Goal: Task Accomplishment & Management: Manage account settings

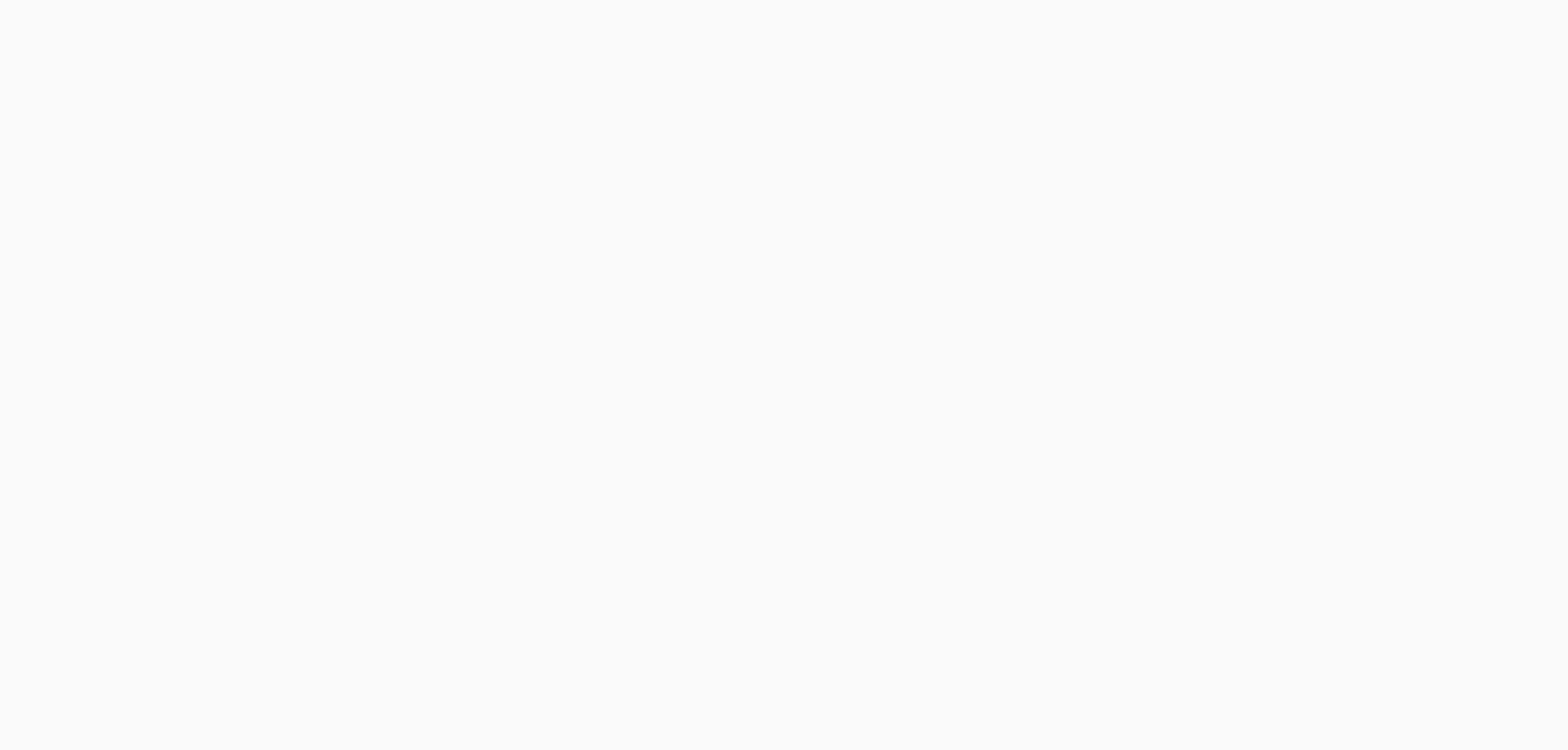
select select "24 MONTHS"
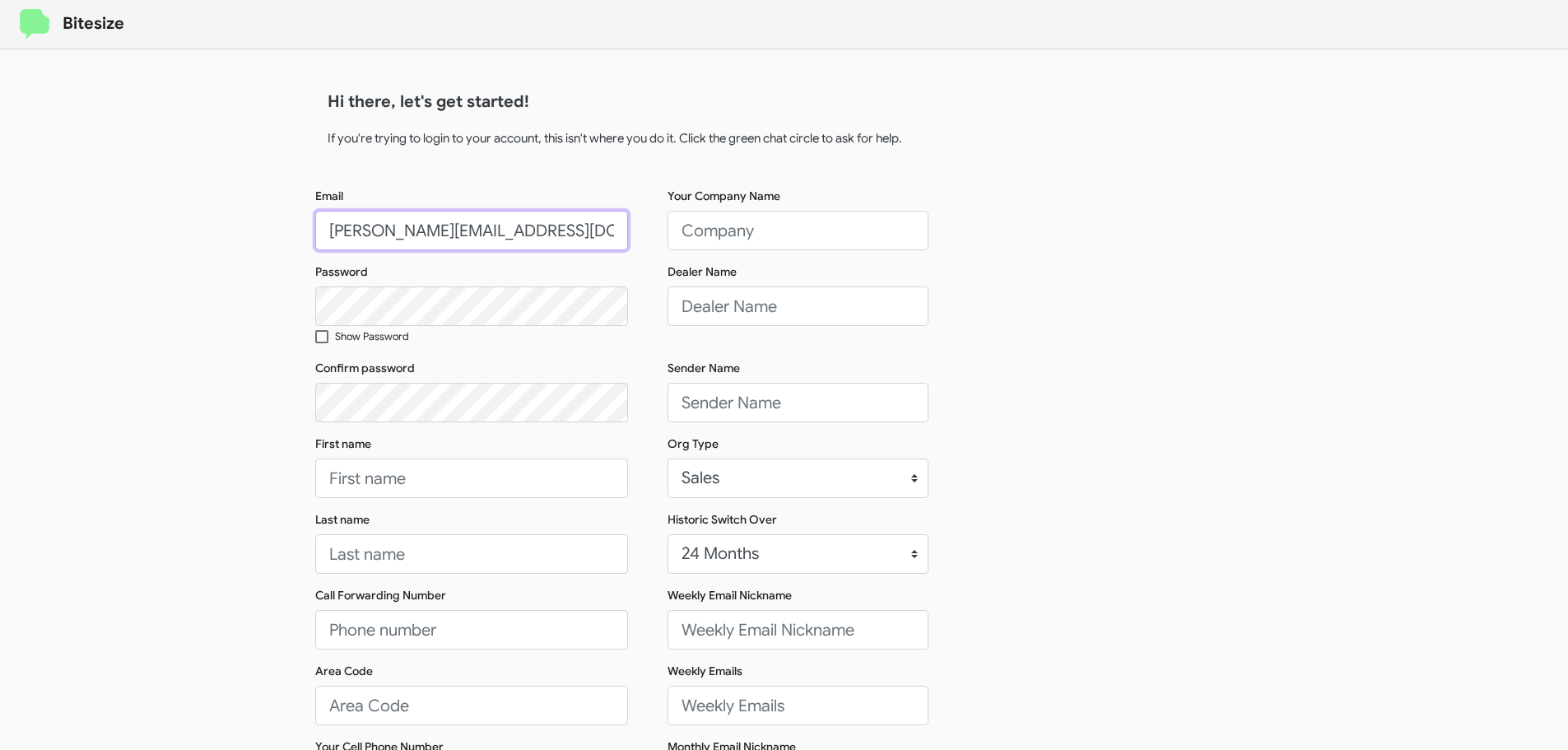
click at [496, 230] on input "[PERSON_NAME][EMAIL_ADDRESS][DOMAIN_NAME]" at bounding box center [472, 230] width 313 height 39
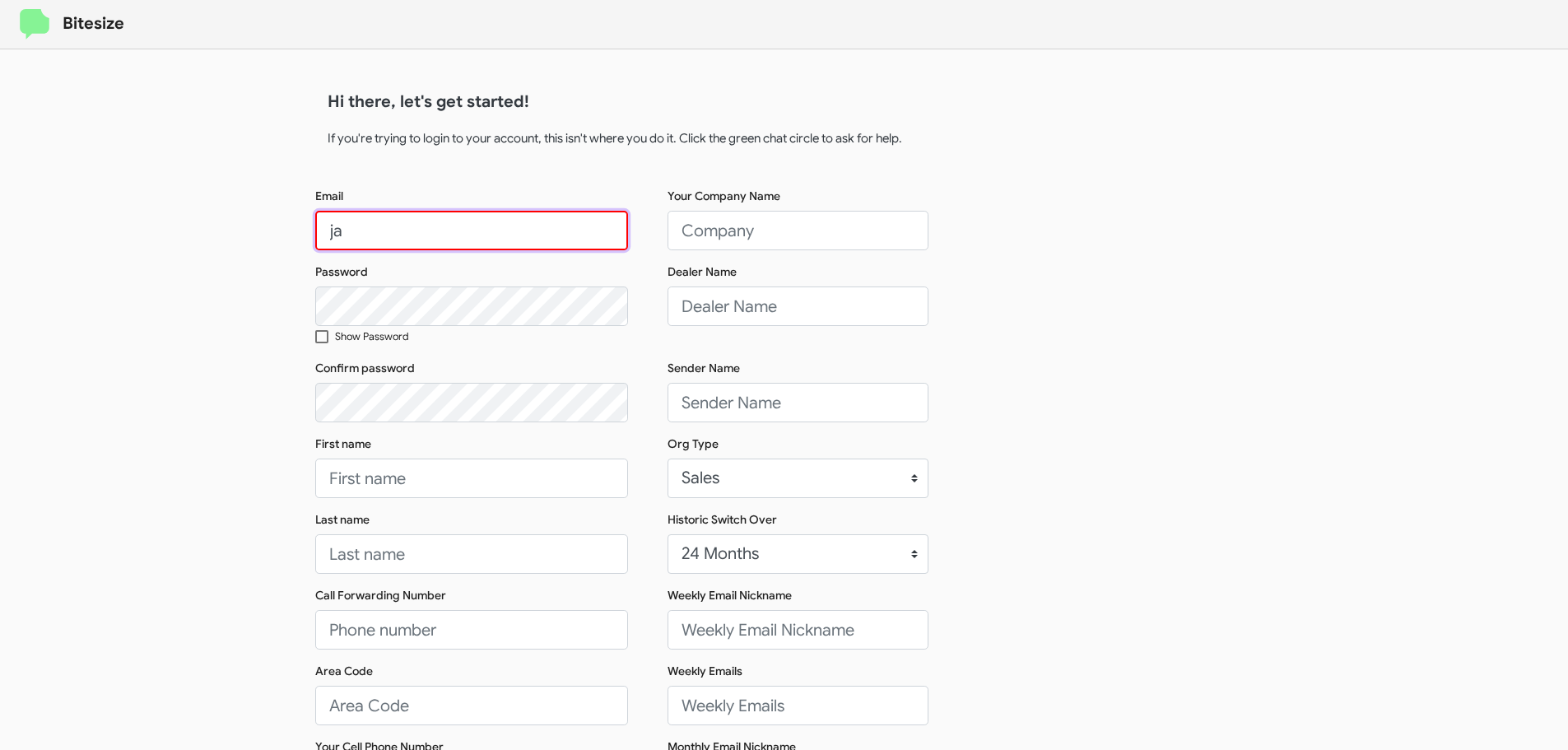
type input "j"
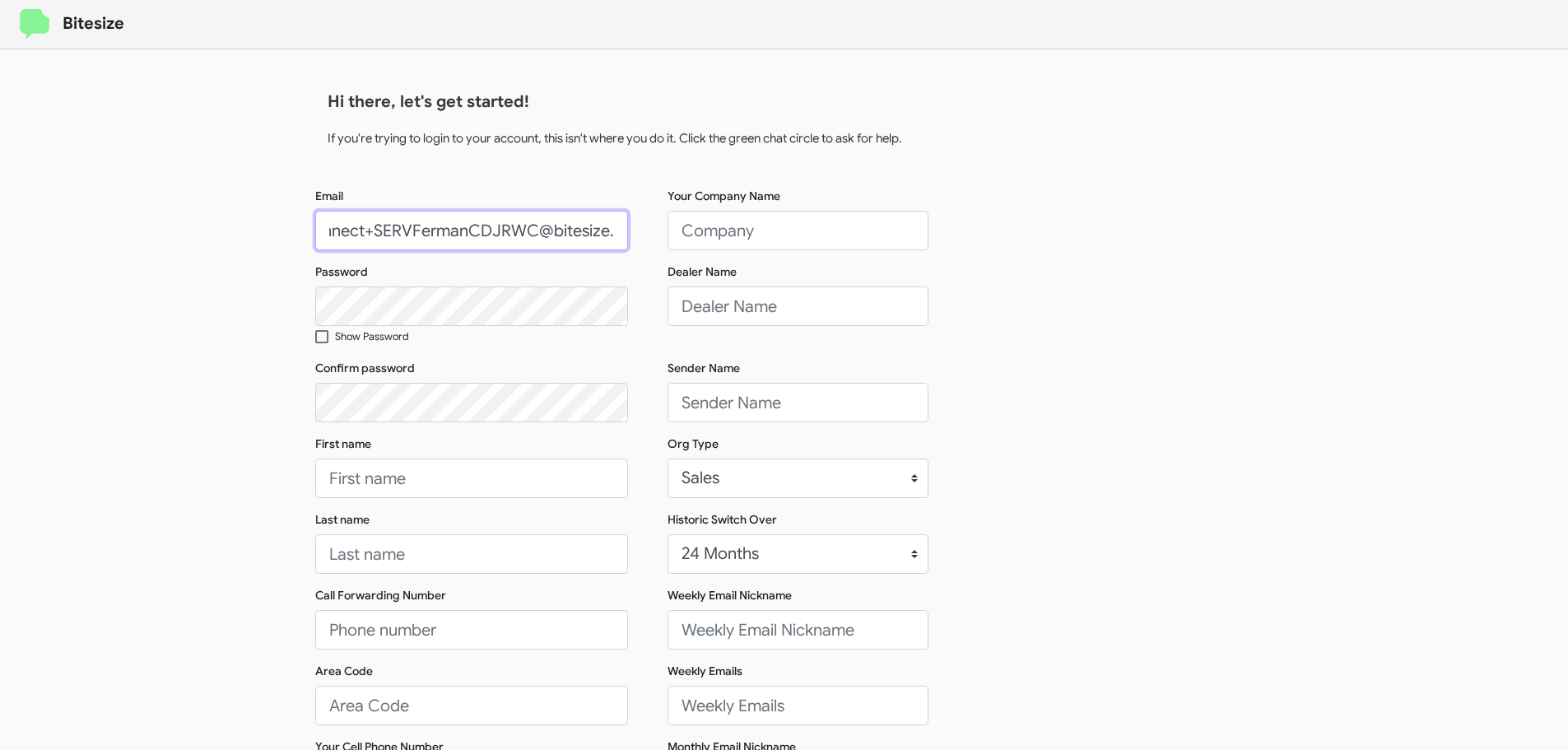
scroll to position [0, 42]
type input "[EMAIL_ADDRESS][DOMAIN_NAME]"
click at [370, 484] on input "First name" at bounding box center [472, 478] width 313 height 39
type input "Sender"
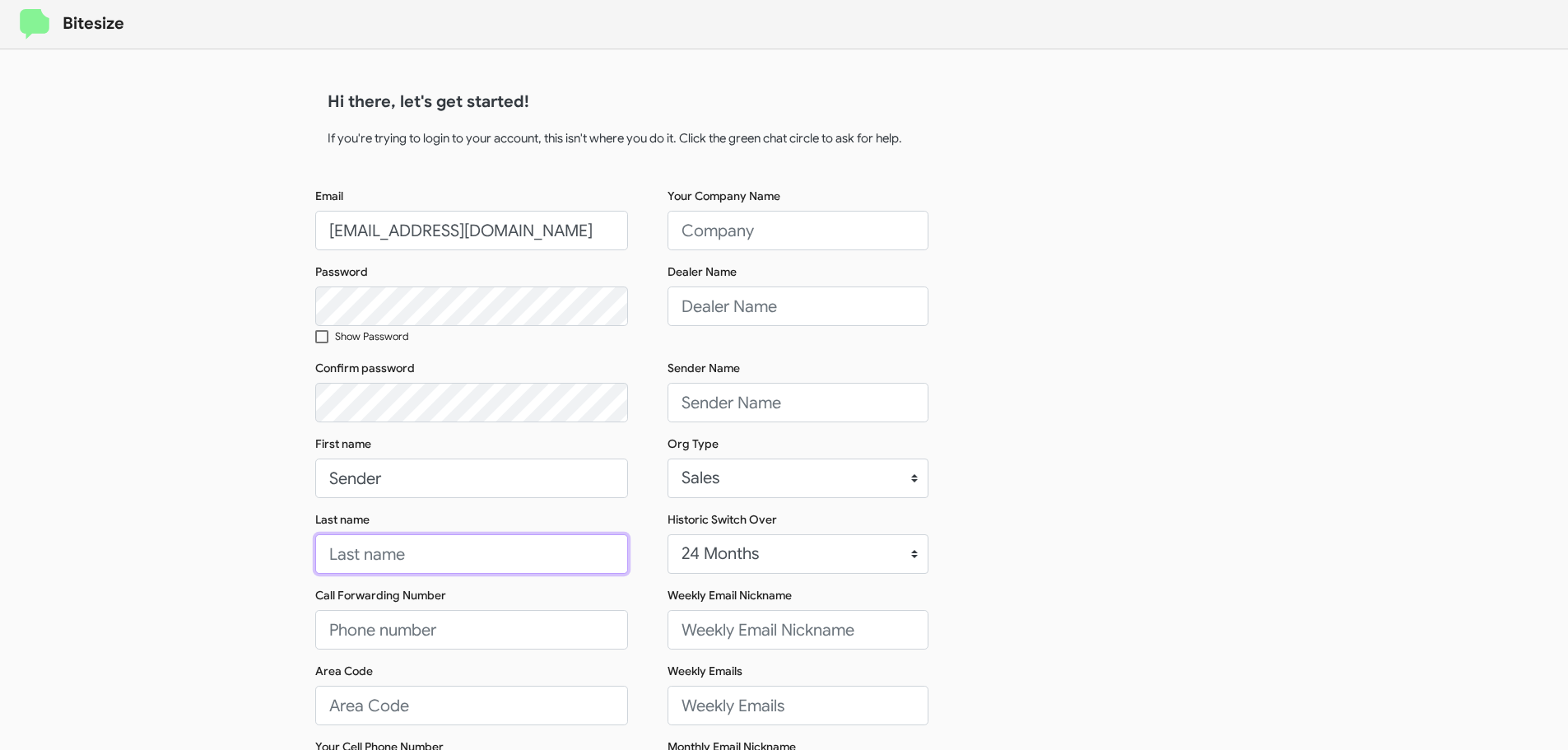
click at [403, 548] on input "Last name" at bounding box center [472, 554] width 313 height 39
click at [382, 572] on input "Last name" at bounding box center [472, 554] width 313 height 39
paste input "SERVICE: [PERSON_NAME] CDJR of [PERSON_NAME][GEOGRAPHIC_DATA]"
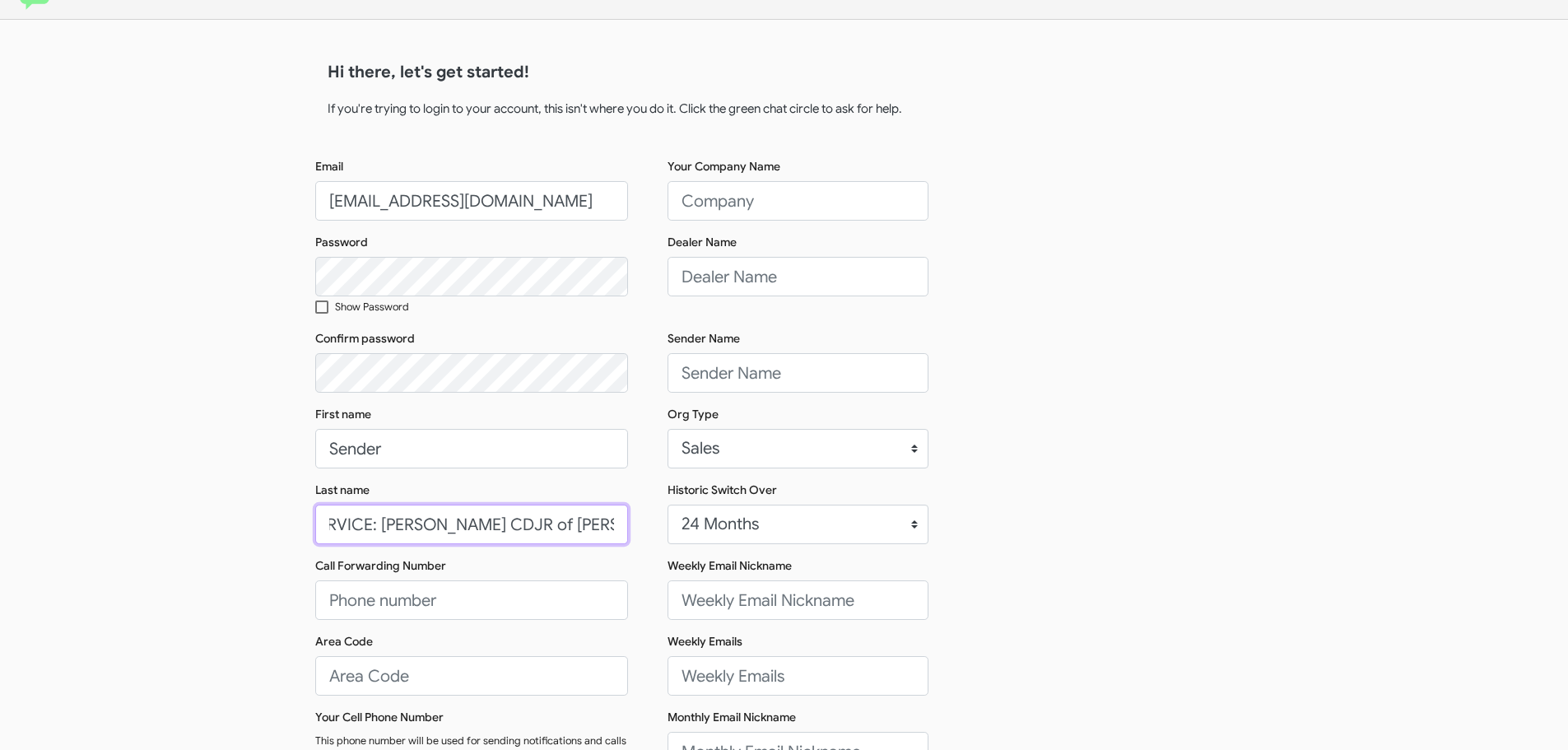
scroll to position [82, 0]
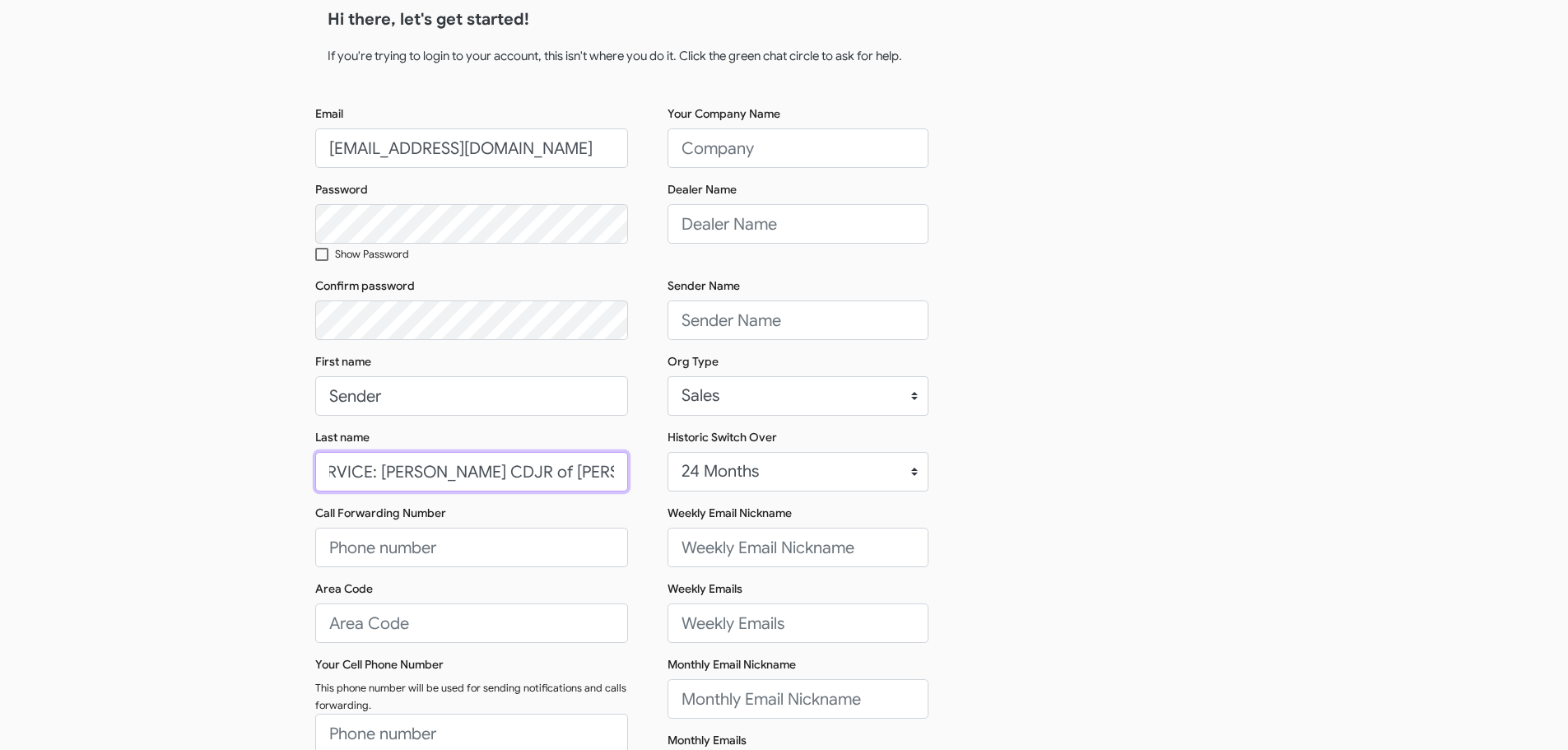
type input "SERVICE: [PERSON_NAME] CDJR of [PERSON_NAME][GEOGRAPHIC_DATA]"
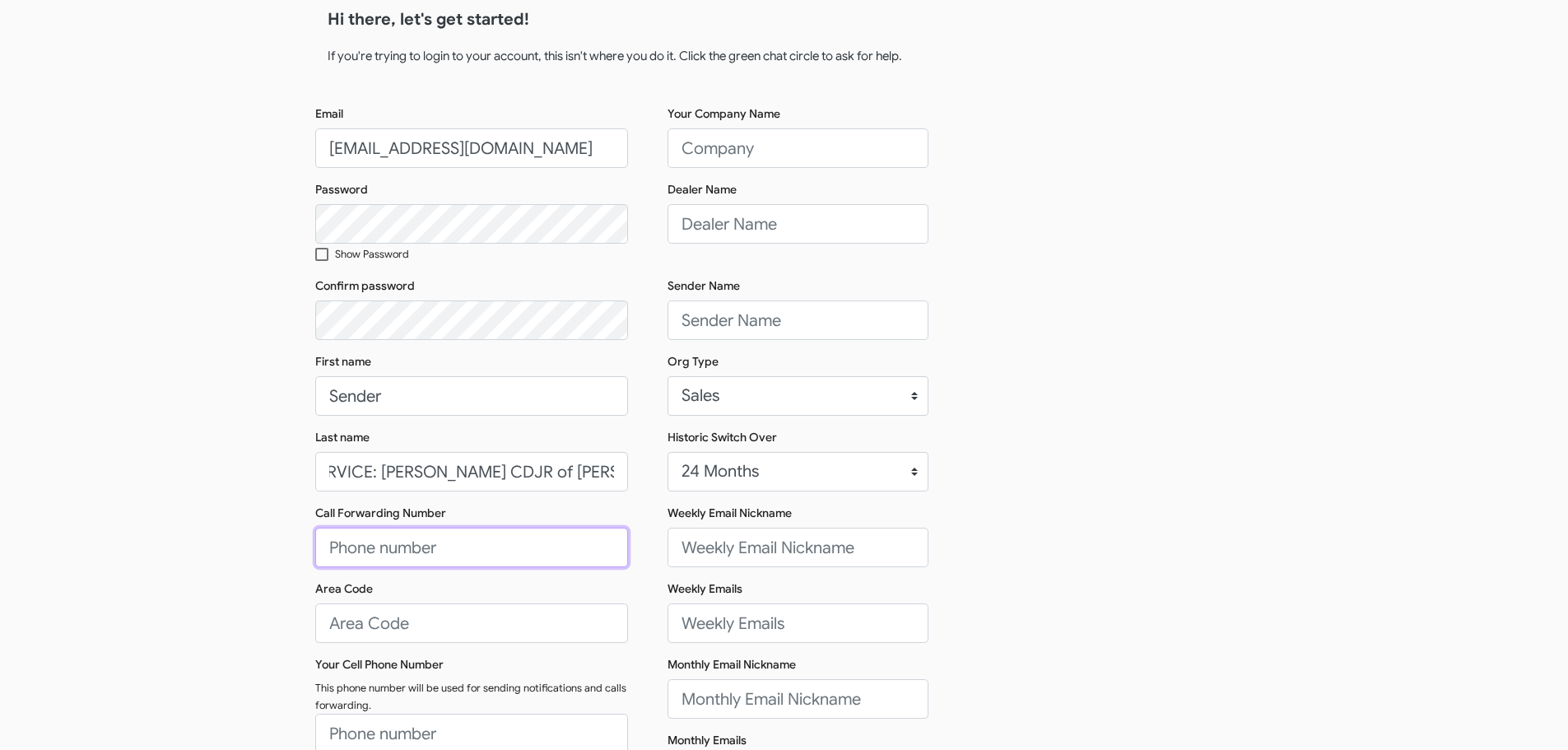
scroll to position [0, 0]
click at [451, 552] on input "Call Forwarding Number" at bounding box center [472, 548] width 313 height 39
click at [265, 494] on div "Bitesize Hi there, let's get started! If you're trying to login to your account…" at bounding box center [784, 424] width 1568 height 1012
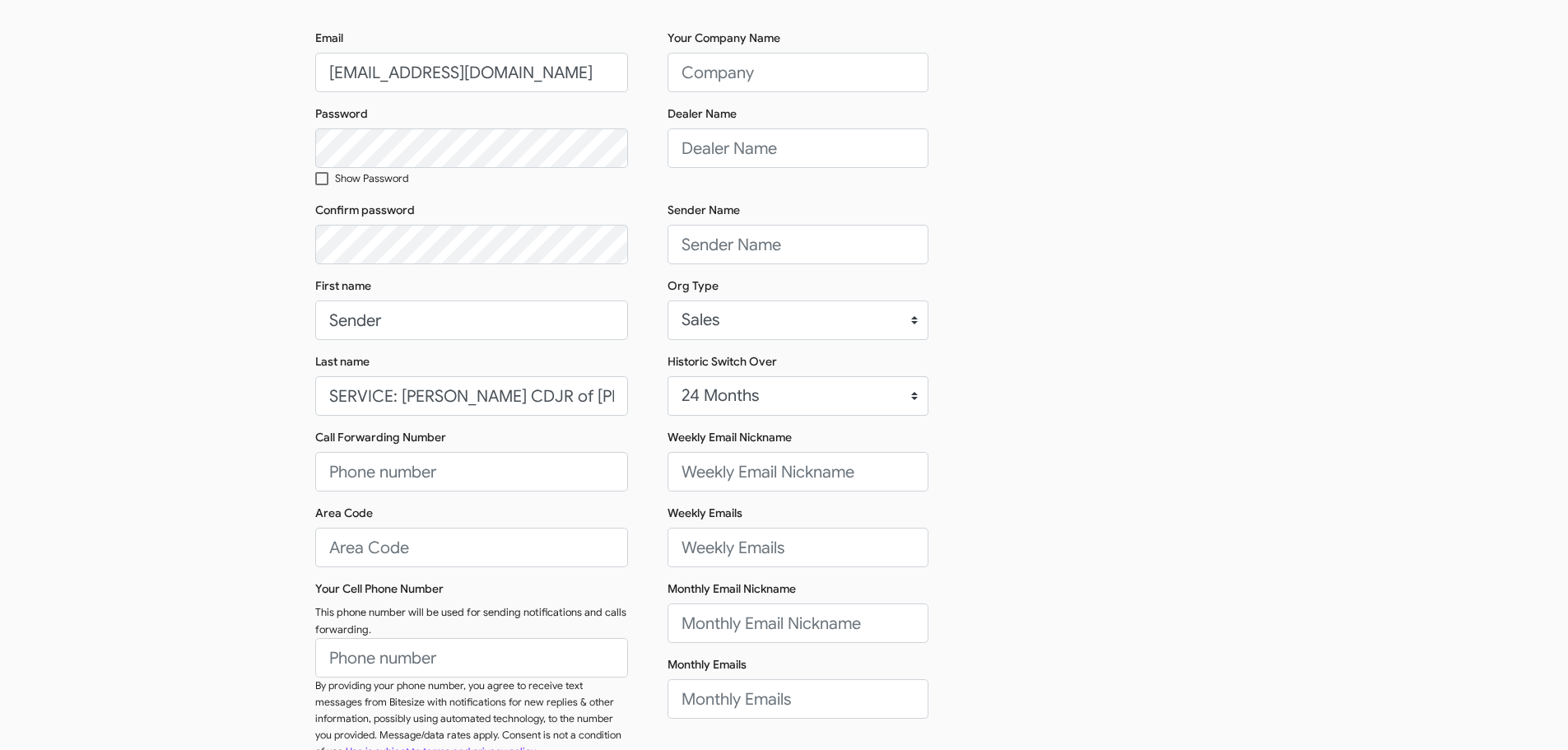
scroll to position [165, 0]
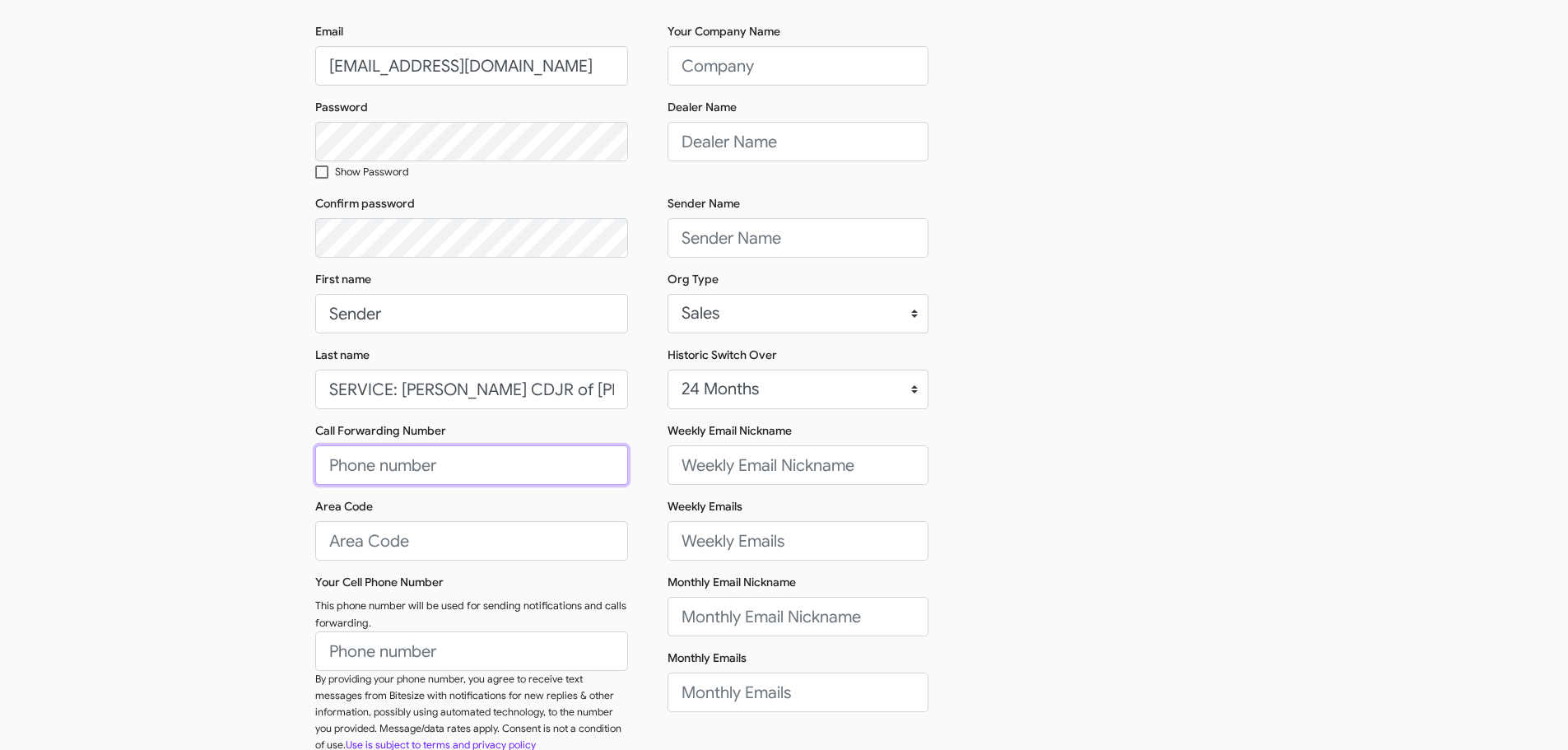
click at [443, 455] on input "Call Forwarding Number" at bounding box center [472, 465] width 313 height 39
type input "[PHONE_NUMBER]"
click at [420, 537] on input "Area Code" at bounding box center [472, 541] width 313 height 39
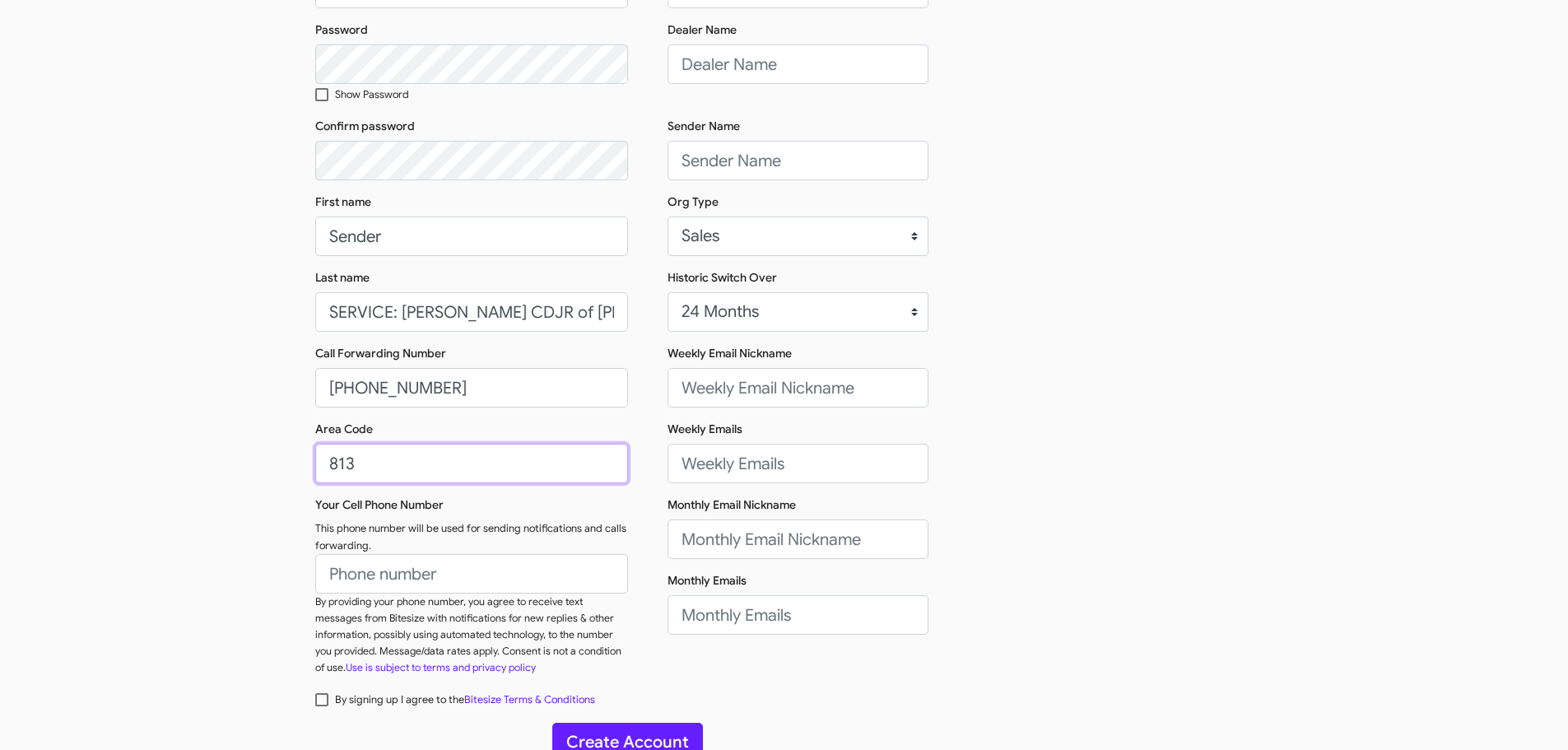
scroll to position [261, 0]
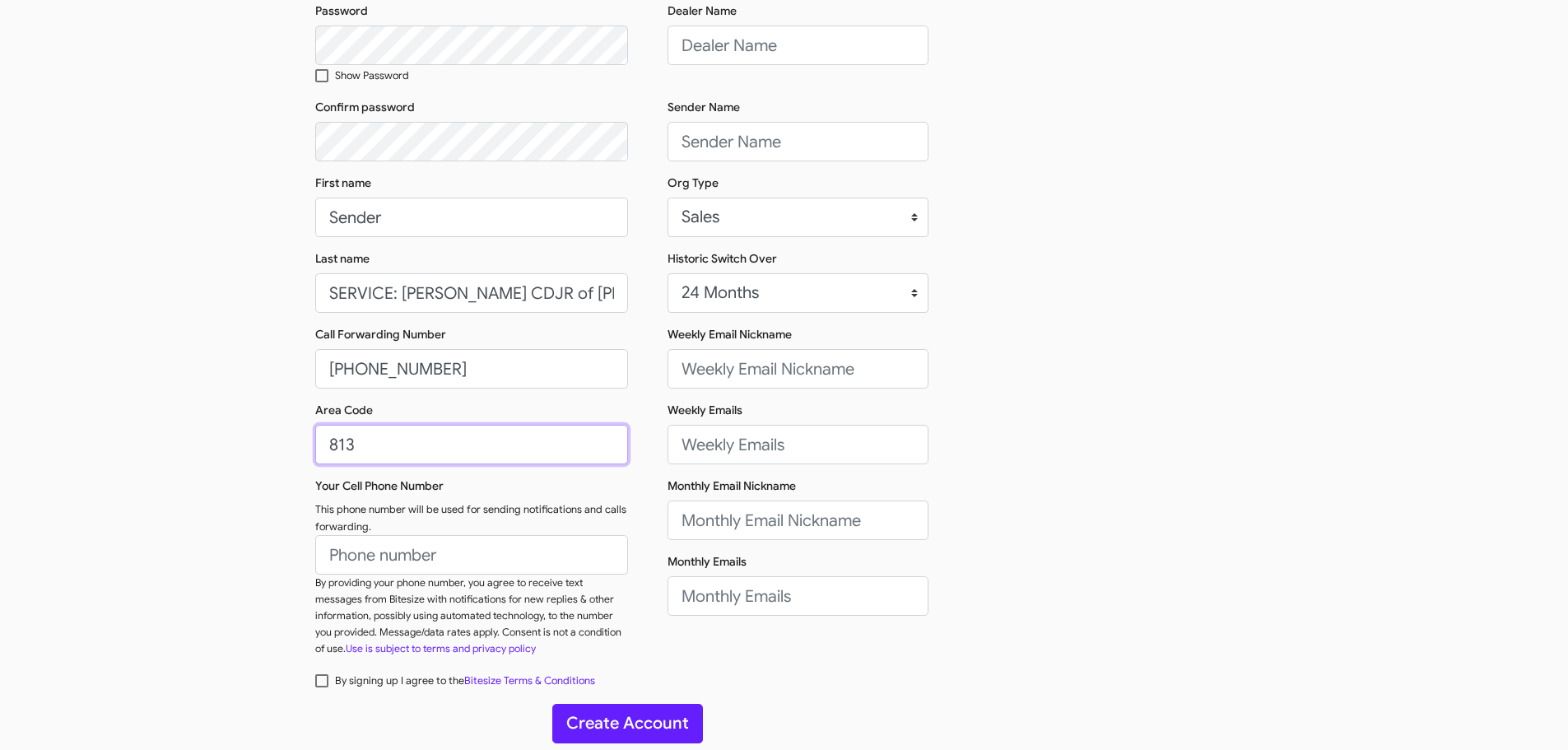
type input "813"
click at [421, 550] on input "Your Cell Phone Number" at bounding box center [472, 555] width 313 height 39
click at [423, 551] on input "Your Cell Phone Number" at bounding box center [472, 555] width 313 height 39
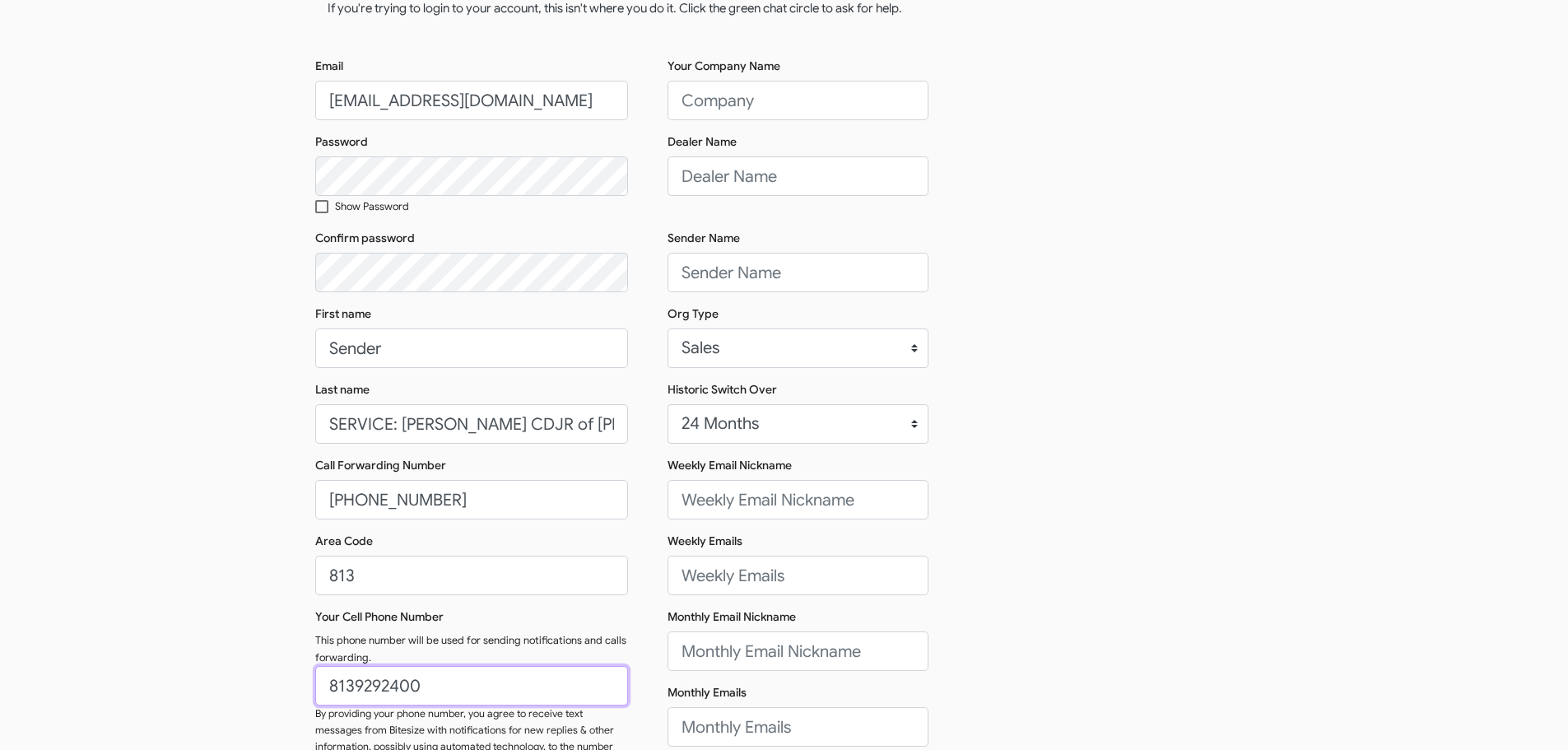
scroll to position [96, 0]
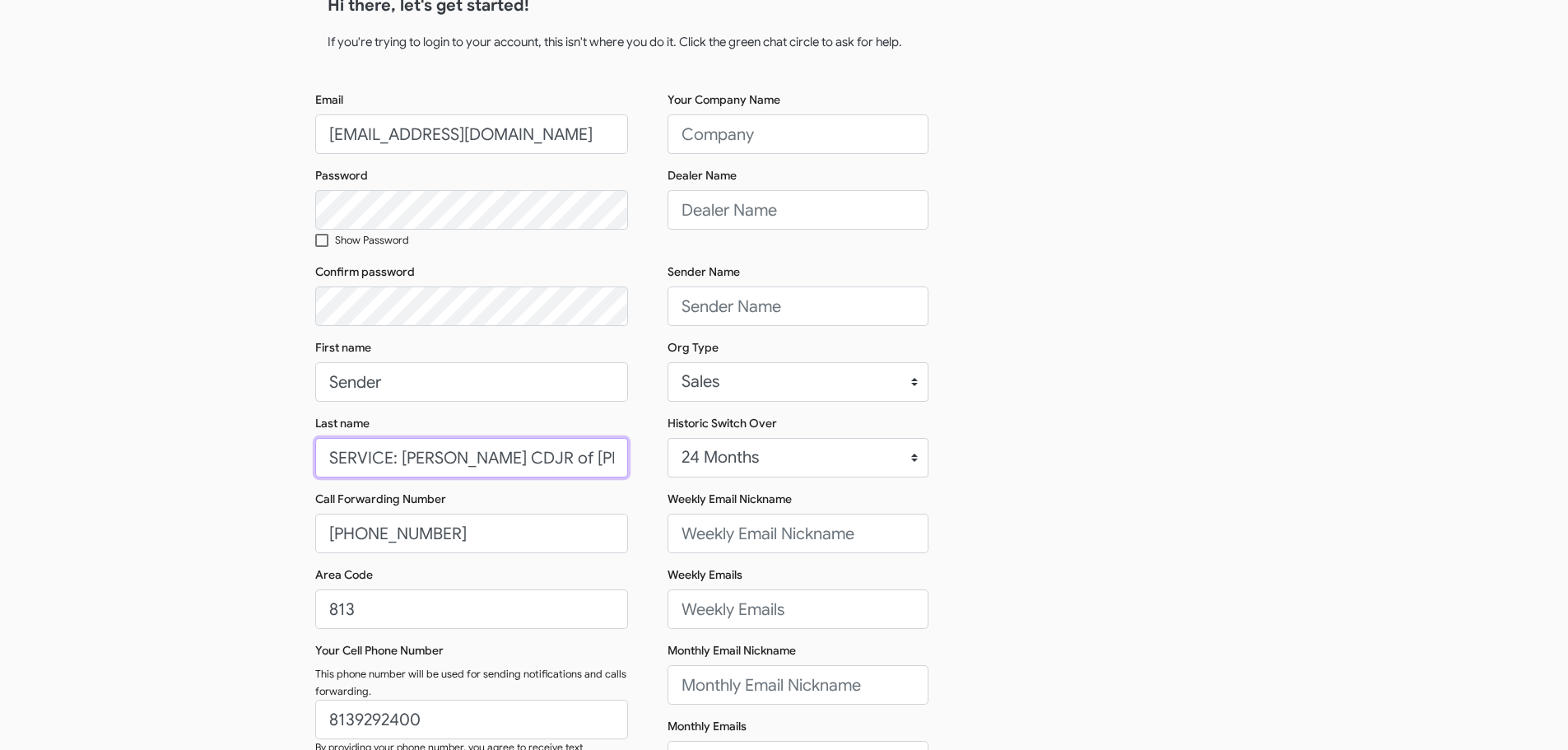
type input "[PHONE_NUMBER]"
click at [525, 462] on input "SERVICE: [PERSON_NAME] CDJR of [PERSON_NAME][GEOGRAPHIC_DATA]" at bounding box center [472, 457] width 313 height 39
click at [781, 136] on input "Your Company Name" at bounding box center [798, 134] width 261 height 39
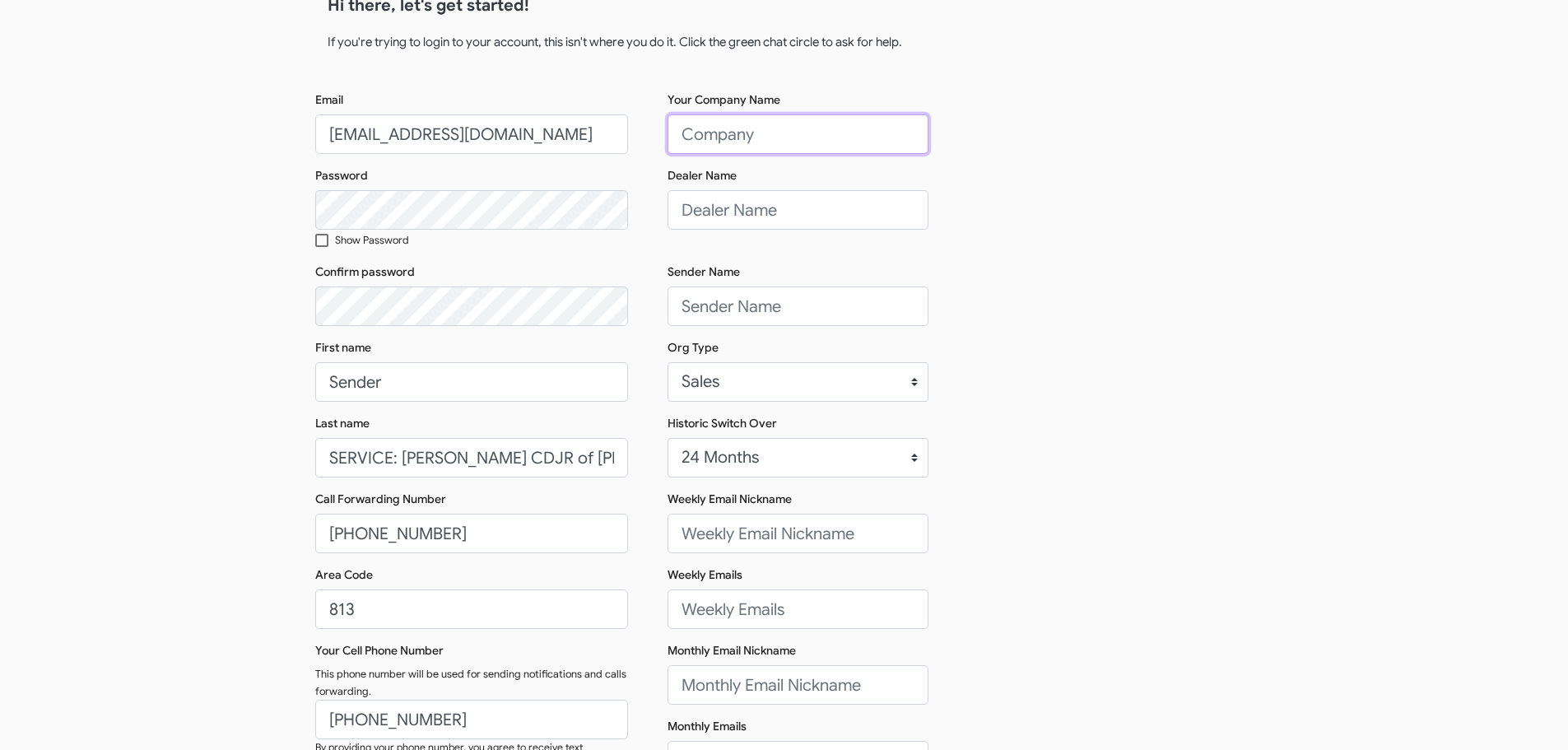
paste input "SERVICE: [PERSON_NAME] CDJR of [PERSON_NAME][GEOGRAPHIC_DATA]"
type input "SERVICE: [PERSON_NAME] CDJR of [PERSON_NAME][GEOGRAPHIC_DATA]"
click at [742, 204] on input "Dealer Name" at bounding box center [798, 210] width 261 height 39
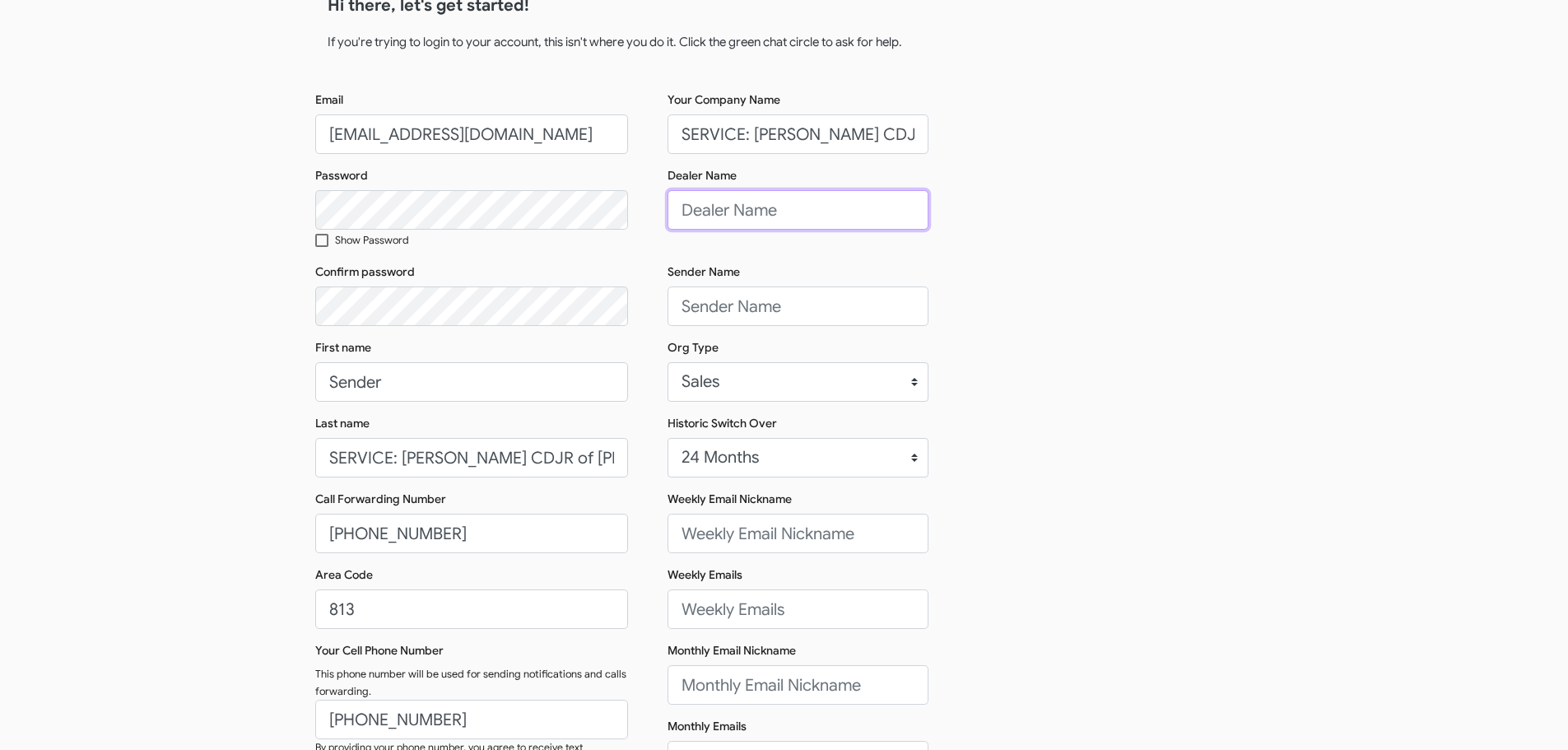
paste input "SERVICE: [PERSON_NAME] CDJR of [PERSON_NAME][GEOGRAPHIC_DATA]"
type input "SERVICE: [PERSON_NAME] CDJR of [PERSON_NAME][GEOGRAPHIC_DATA]"
click at [770, 325] on input "Sender Name" at bounding box center [798, 307] width 261 height 39
click at [689, 306] on input "Sender Name" at bounding box center [798, 307] width 261 height 39
paste input "[PERSON_NAME]"
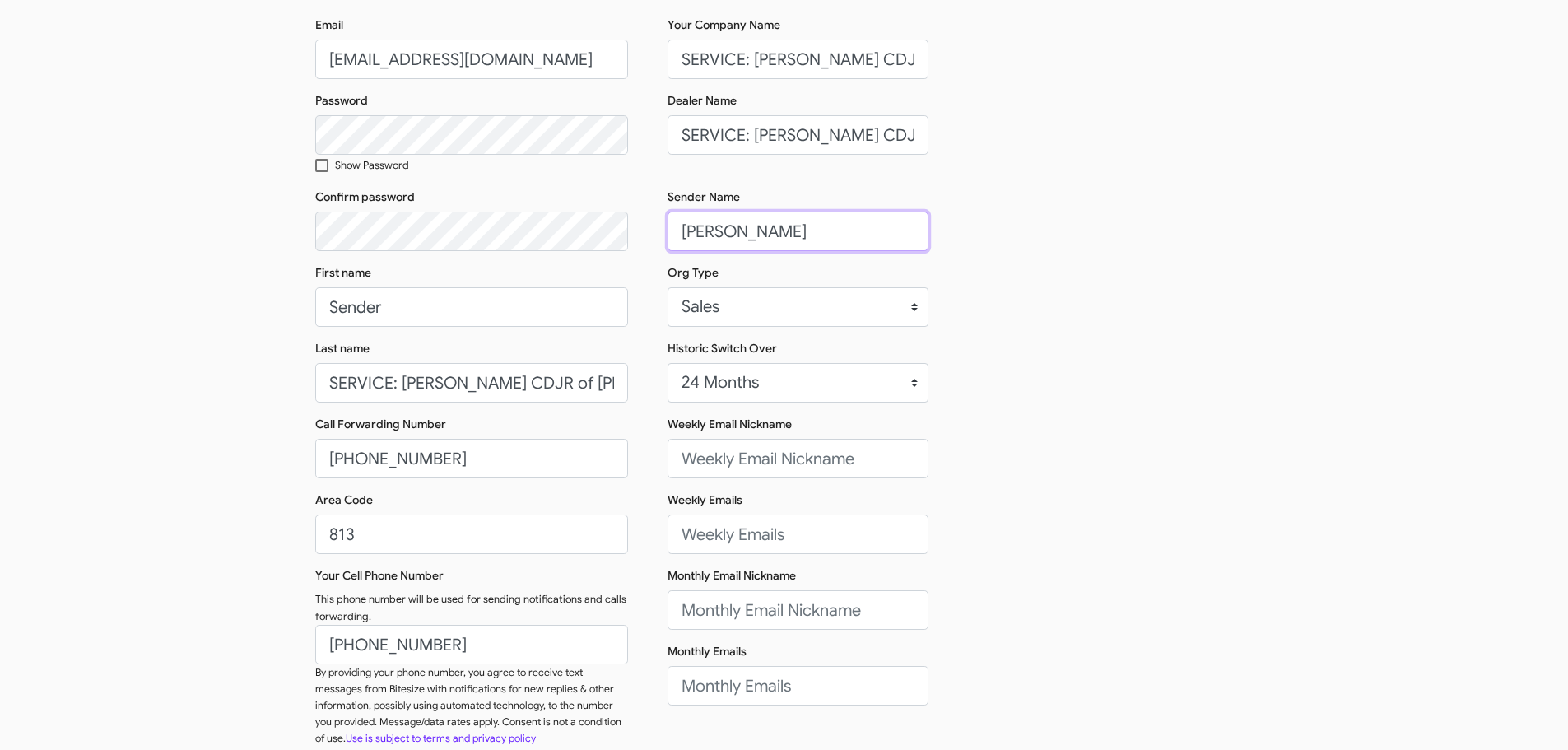
scroll to position [179, 0]
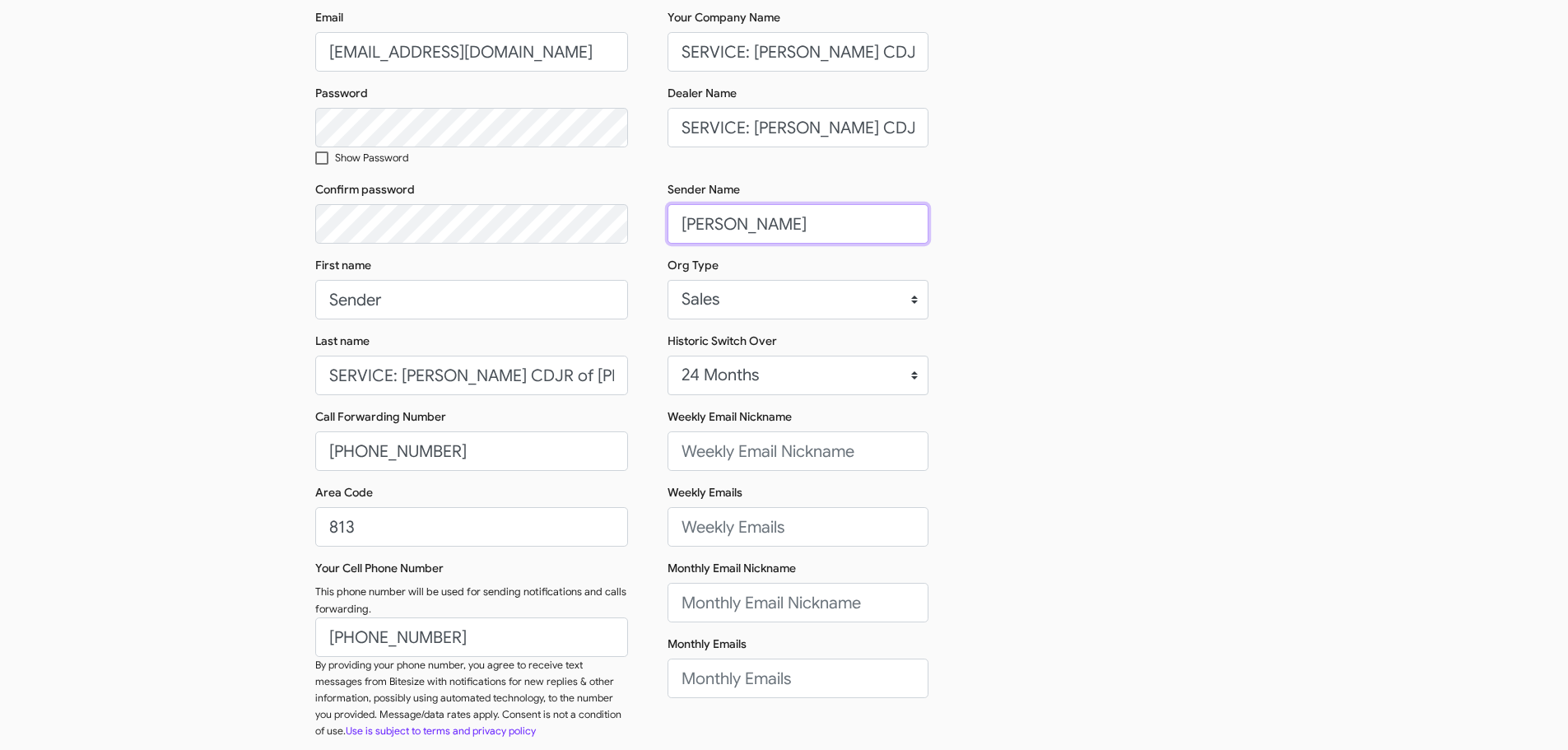
type input "[PERSON_NAME]"
click at [825, 454] on input "Weekly Email Nickname" at bounding box center [798, 451] width 261 height 39
paste input "[PERSON_NAME], [PERSON_NAME], and [PERSON_NAME]"
type input "[PERSON_NAME], [PERSON_NAME], and [PERSON_NAME]"
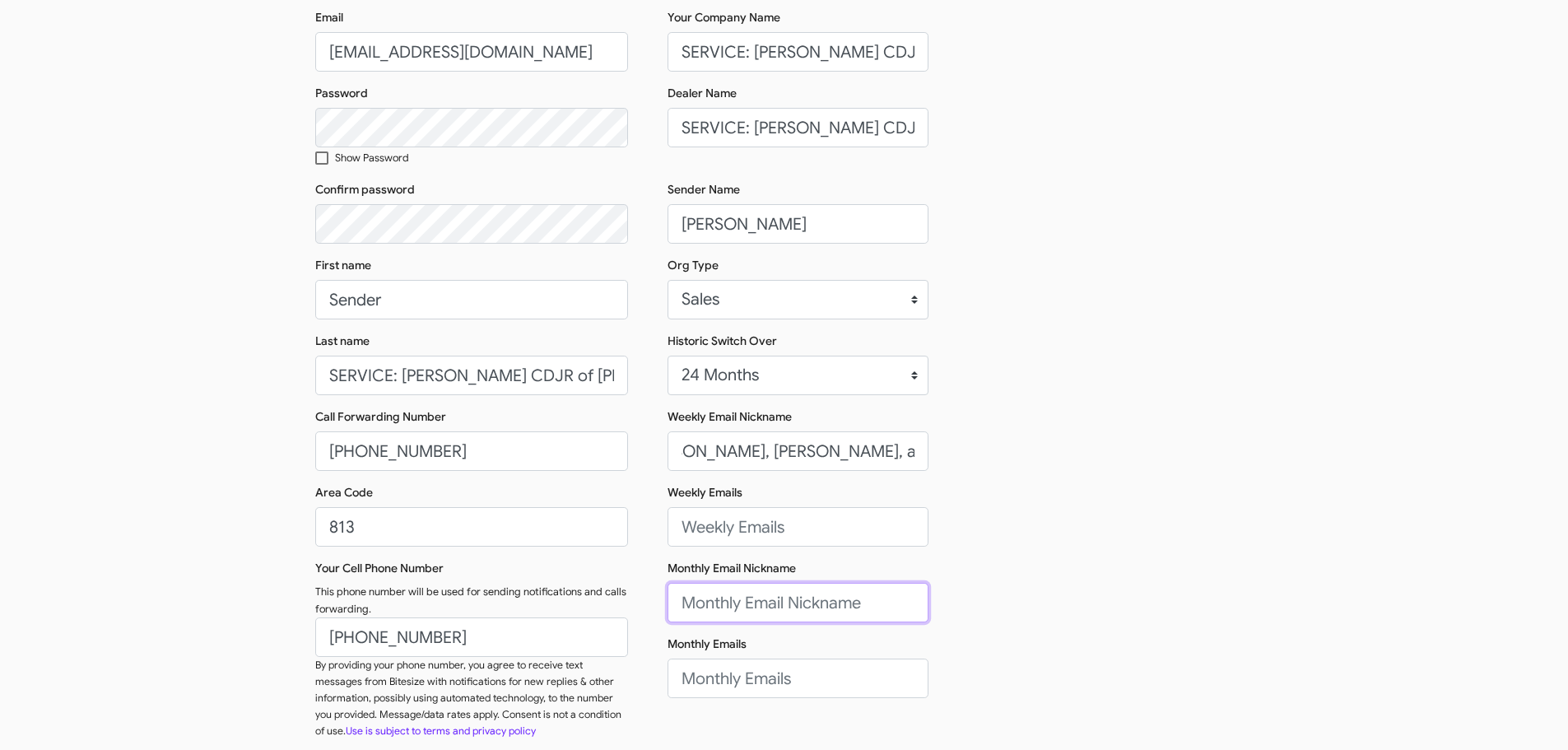
scroll to position [0, 0]
click at [769, 607] on input "Monthly Email Nickname" at bounding box center [798, 603] width 261 height 39
paste input "[PERSON_NAME], [PERSON_NAME], and [PERSON_NAME]"
type input "[PERSON_NAME], [PERSON_NAME], and [PERSON_NAME]"
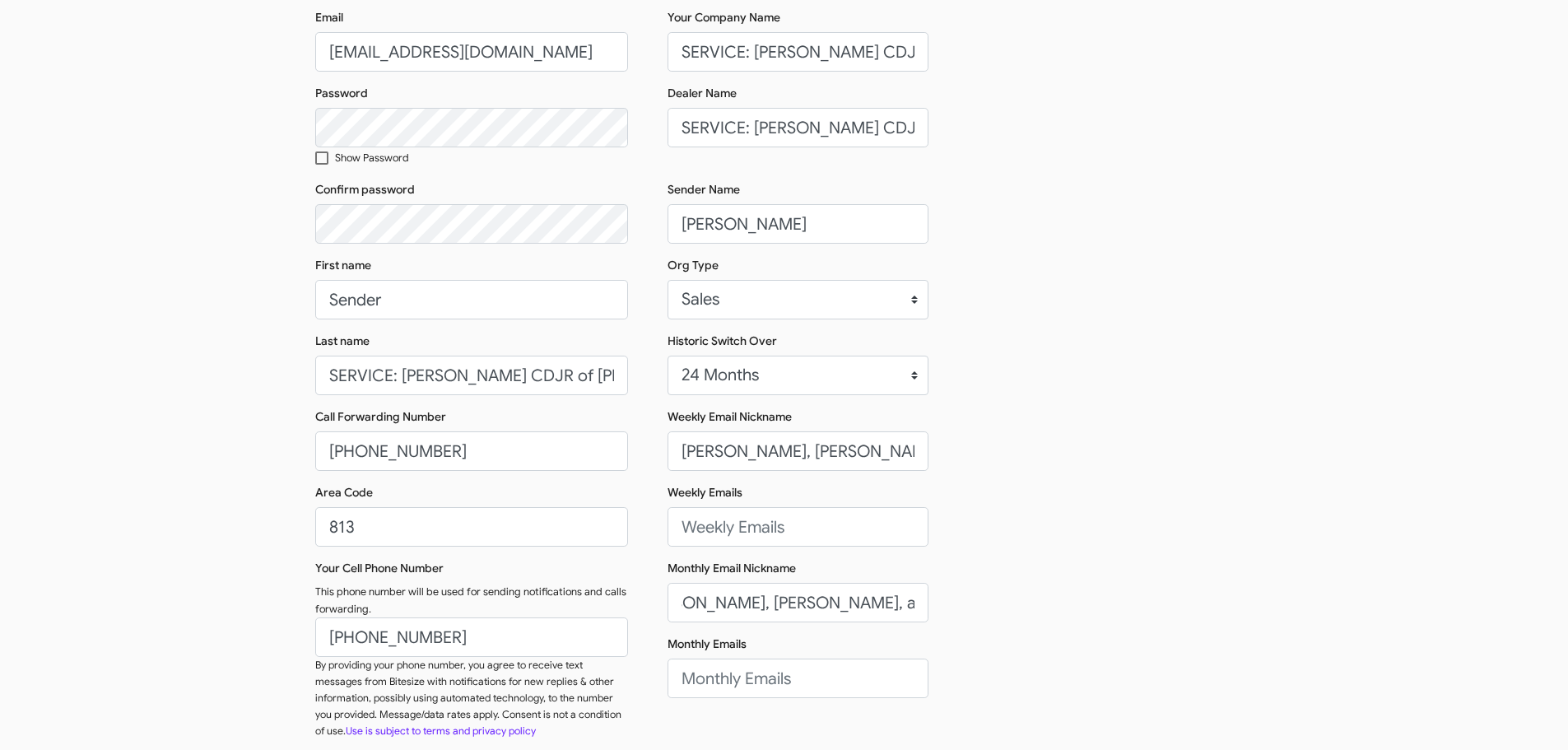
scroll to position [0, 0]
click at [712, 542] on input "Weekly Emails" at bounding box center [798, 527] width 261 height 39
paste input "[EMAIL_ADDRESS][PERSON_NAME][DOMAIN_NAME],[EMAIL_ADDRESS][PERSON_NAME][DOMAIN_N…"
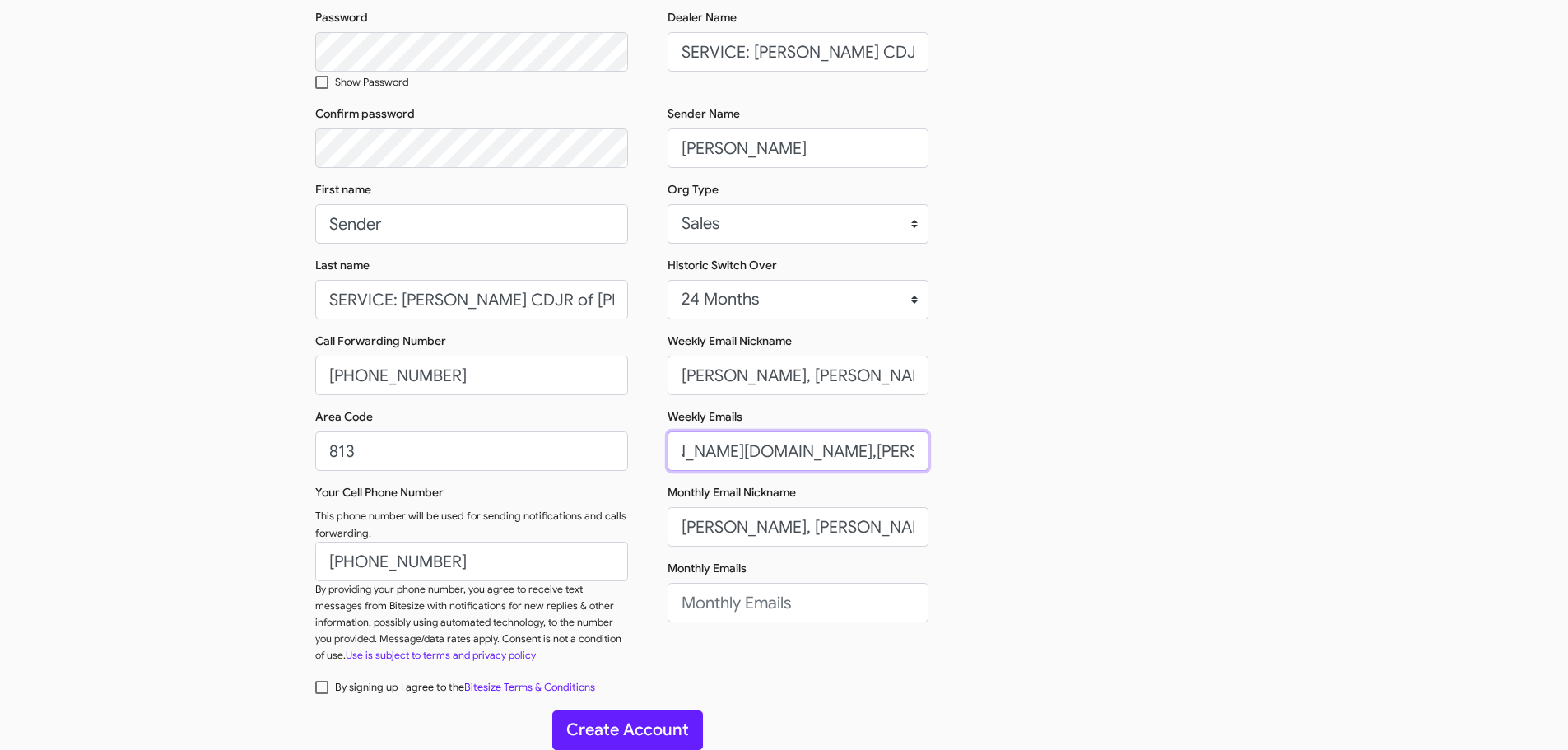
scroll to position [261, 0]
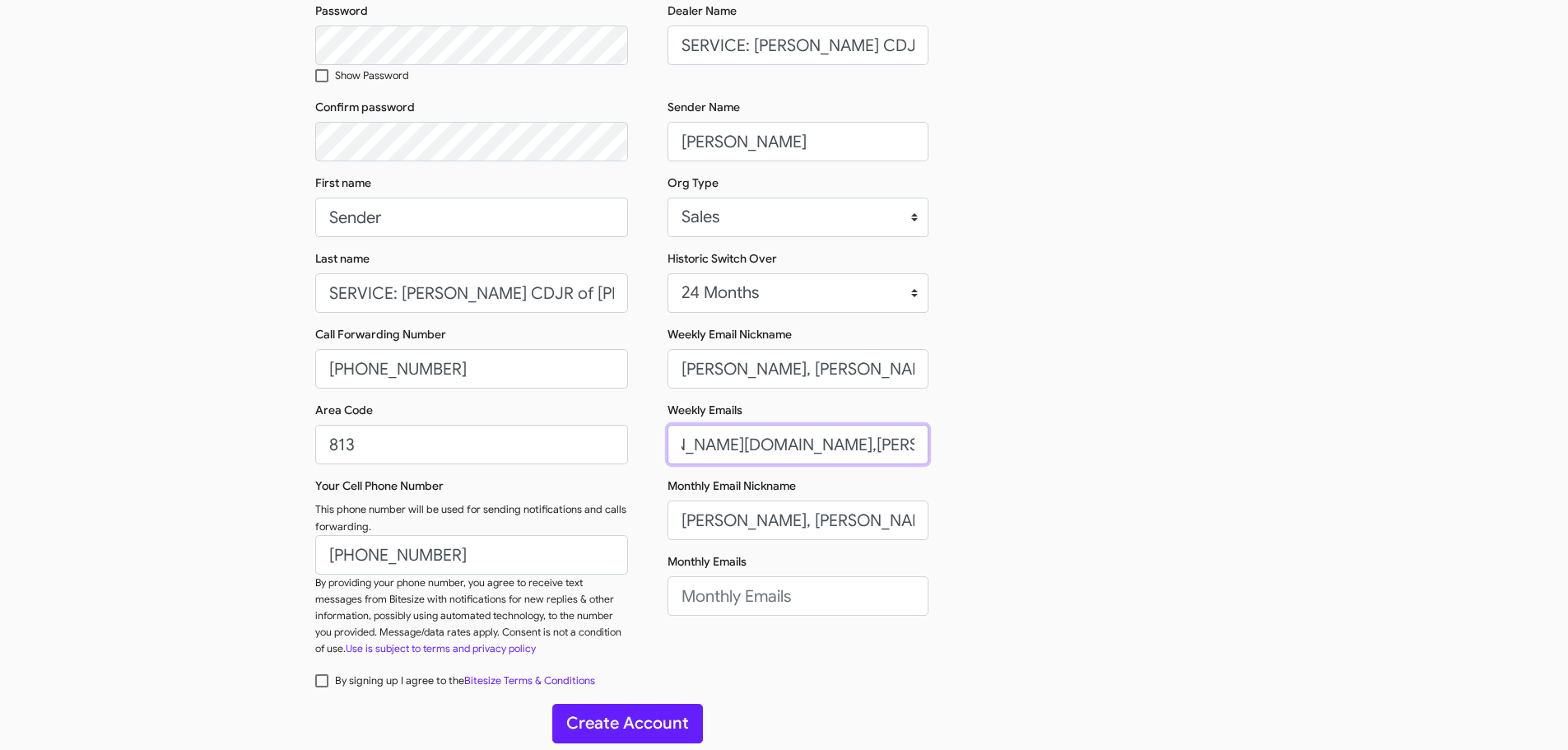
type input "[EMAIL_ADDRESS][PERSON_NAME][DOMAIN_NAME],[EMAIL_ADDRESS][PERSON_NAME][DOMAIN_N…"
click at [692, 584] on input "Monthly Emails" at bounding box center [798, 596] width 261 height 39
paste input "[EMAIL_ADDRESS][PERSON_NAME][DOMAIN_NAME],[EMAIL_ADDRESS][PERSON_NAME][DOMAIN_N…"
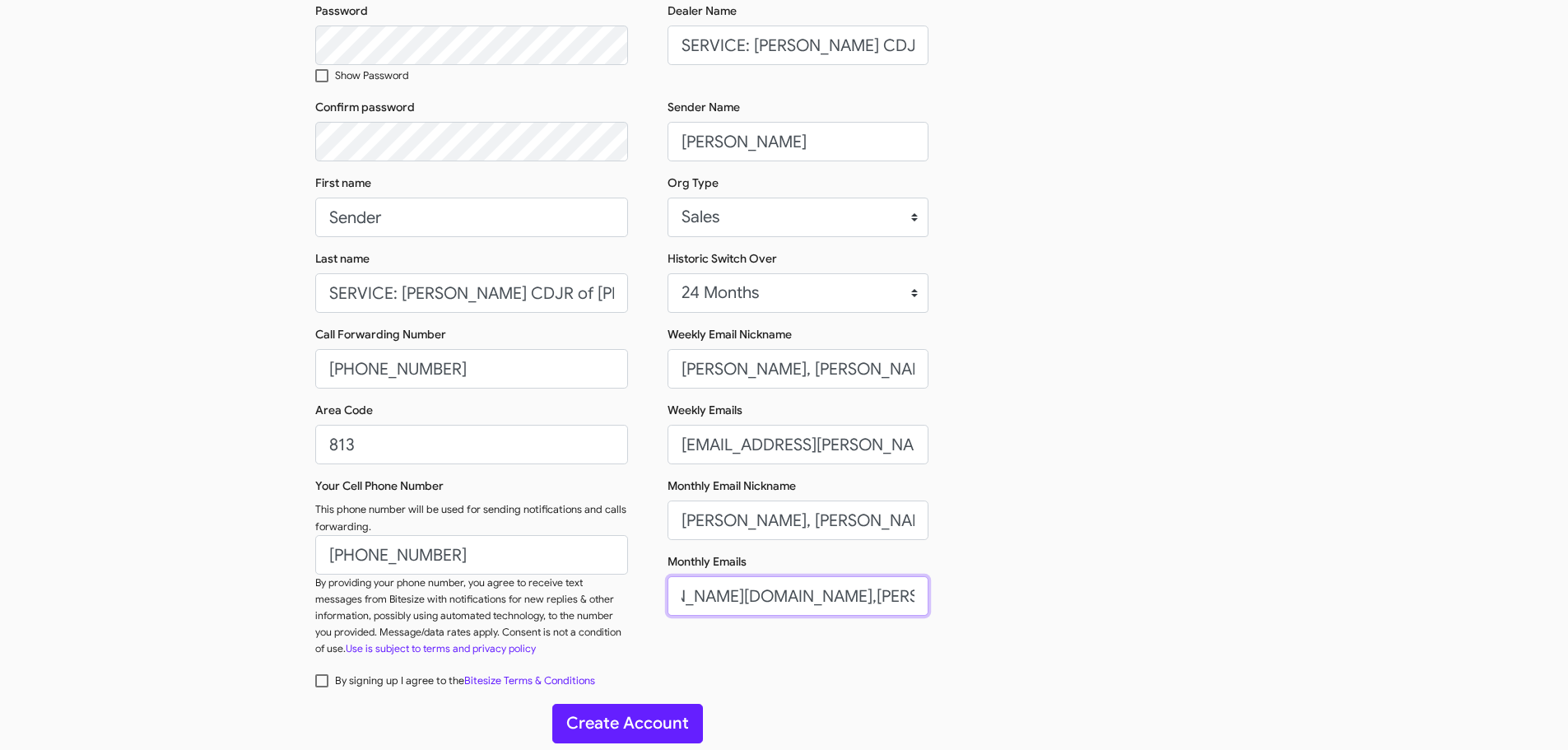
type input "[EMAIL_ADDRESS][PERSON_NAME][DOMAIN_NAME],[EMAIL_ADDRESS][PERSON_NAME][DOMAIN_N…"
click at [976, 540] on div "Email [EMAIL_ADDRESS][DOMAIN_NAME] Password Show Password Confirm password Firs…" at bounding box center [785, 298] width 939 height 743
click at [319, 678] on span at bounding box center [322, 681] width 13 height 13
click at [321, 688] on input "By signing up I agree to the Bitesize Terms & Conditions" at bounding box center [321, 688] width 1 height 1
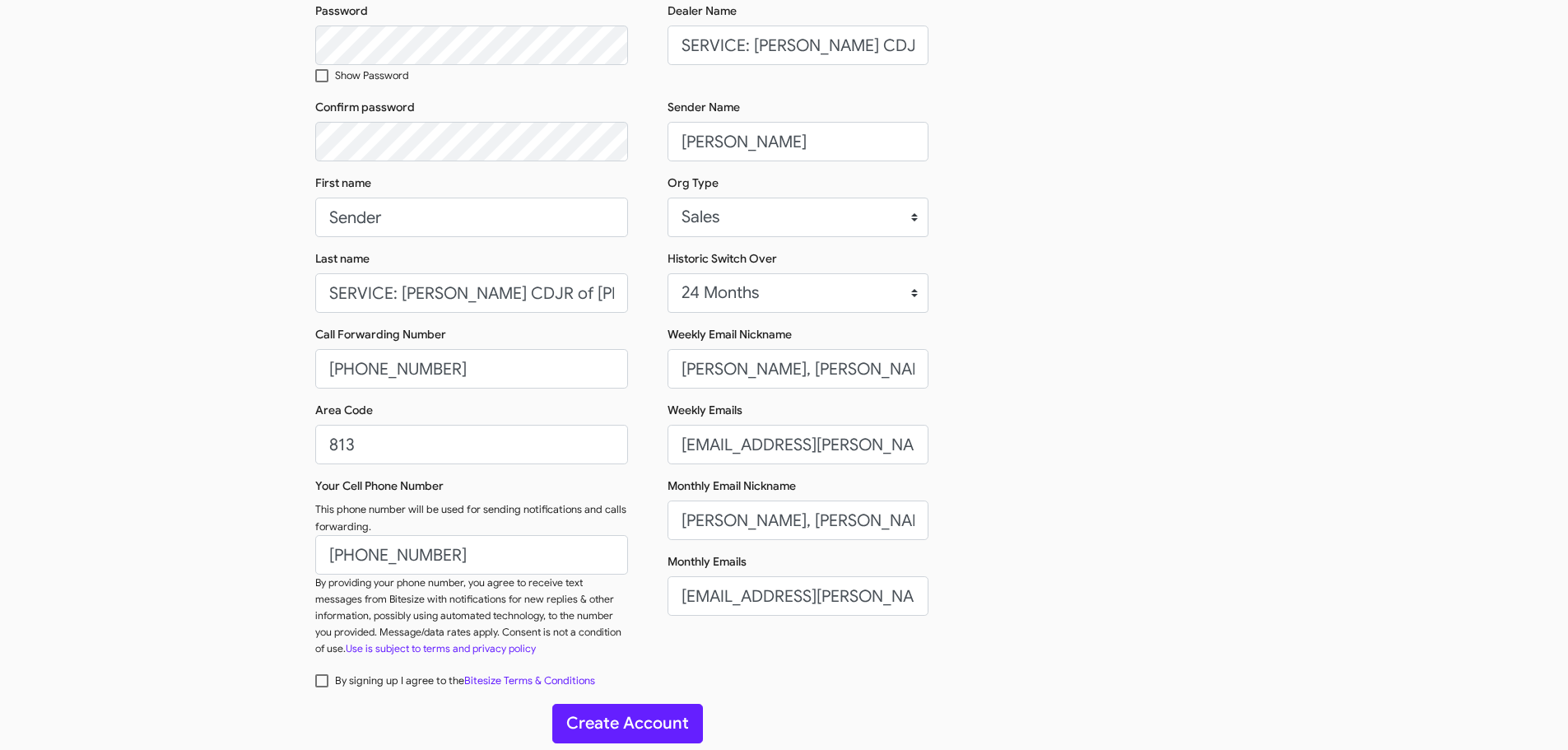
checkbox input "true"
click at [587, 711] on button "Create Account" at bounding box center [628, 724] width 151 height 39
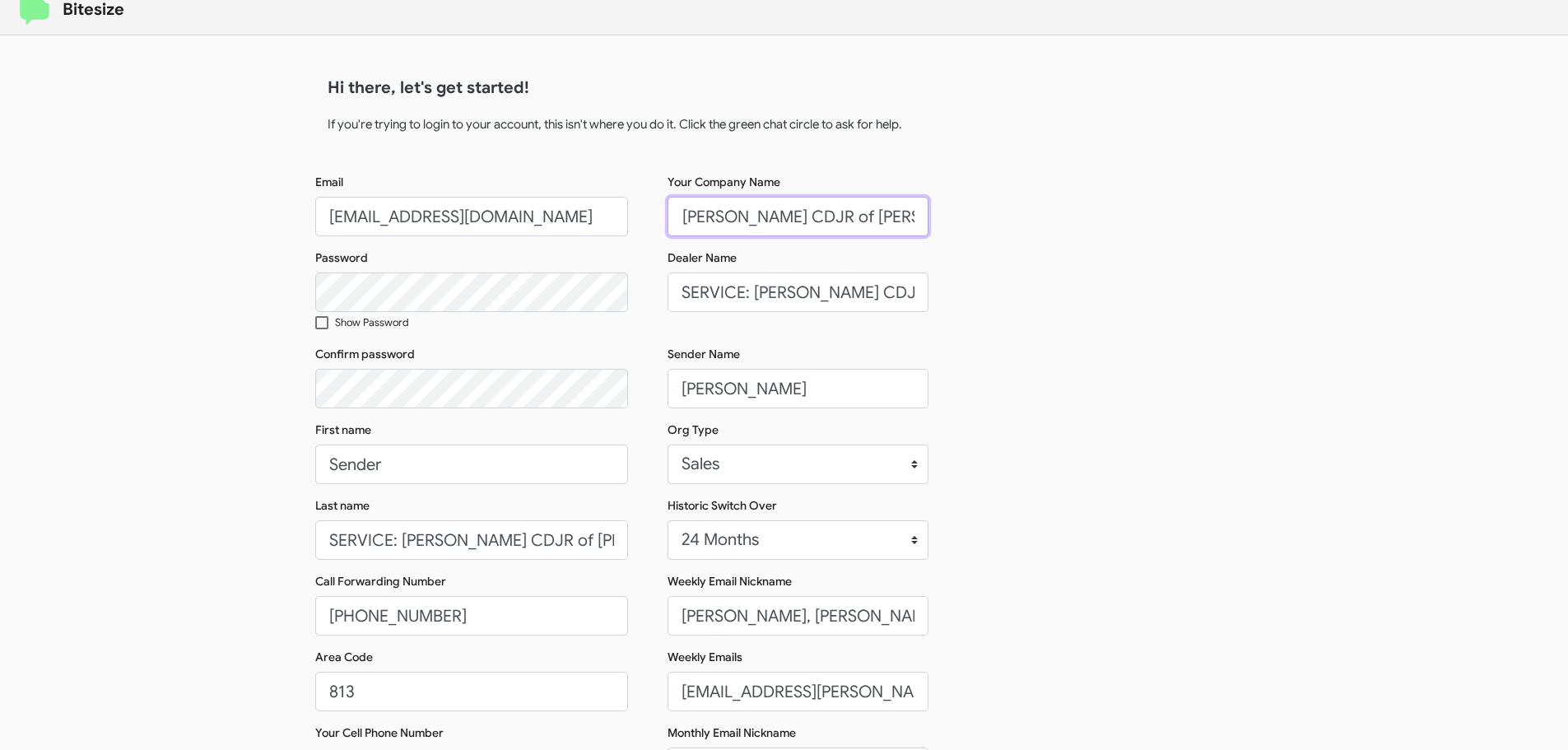
scroll to position [0, 73]
drag, startPoint x: 917, startPoint y: 216, endPoint x: 819, endPoint y: 216, distance: 98.0
click at [819, 216] on input "SERVICE: [PERSON_NAME] CDJR of [PERSON_NAME][GEOGRAPHIC_DATA]" at bounding box center [798, 216] width 261 height 39
type input "SERVICE: [PERSON_NAME] CDJR of WC"
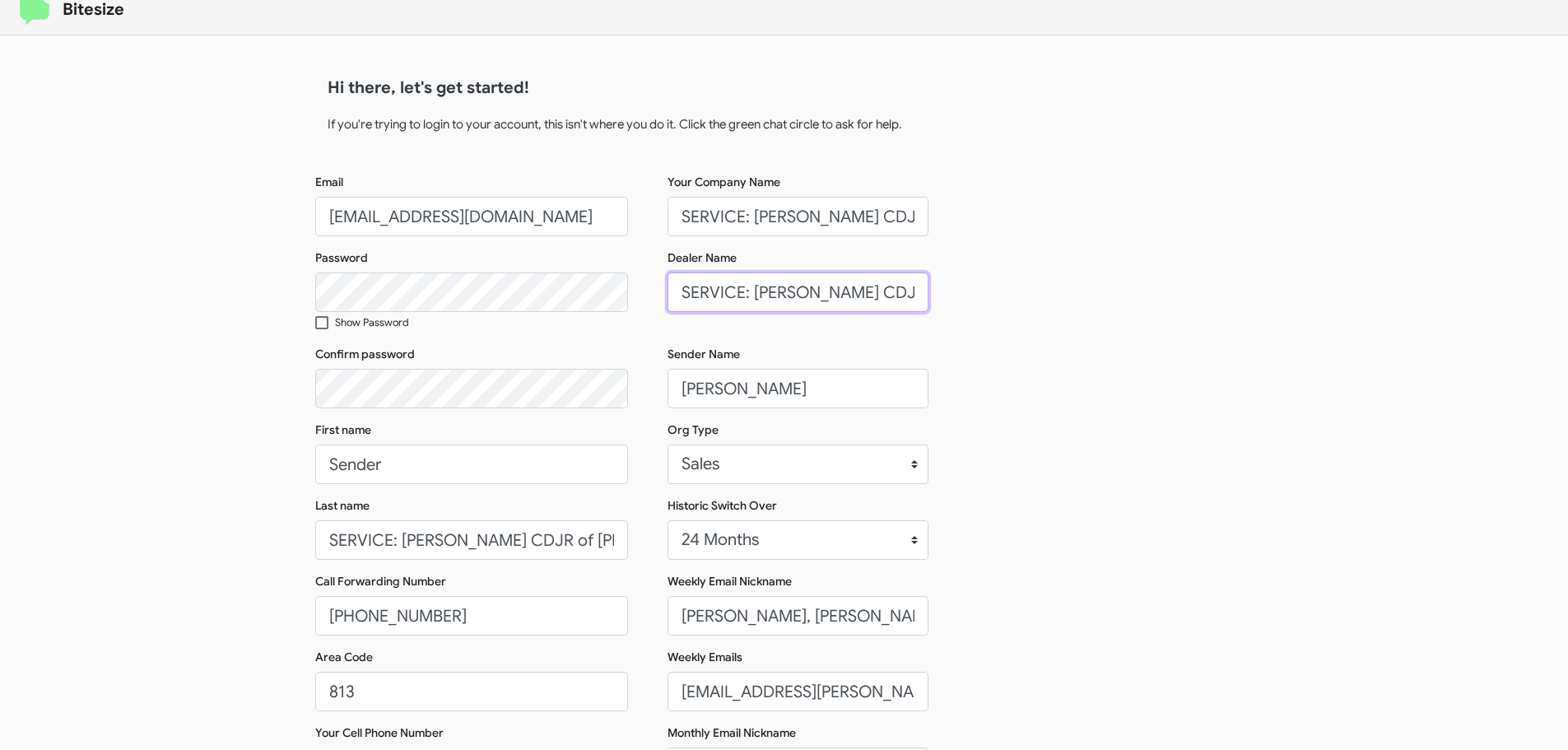
scroll to position [0, 73]
drag, startPoint x: 893, startPoint y: 293, endPoint x: 1007, endPoint y: 291, distance: 114.0
click at [1007, 291] on div "Email [EMAIL_ADDRESS][DOMAIN_NAME] Password Show Password Confirm password Firs…" at bounding box center [785, 546] width 939 height 743
type input "SERVICE: [PERSON_NAME] CDJR of WC"
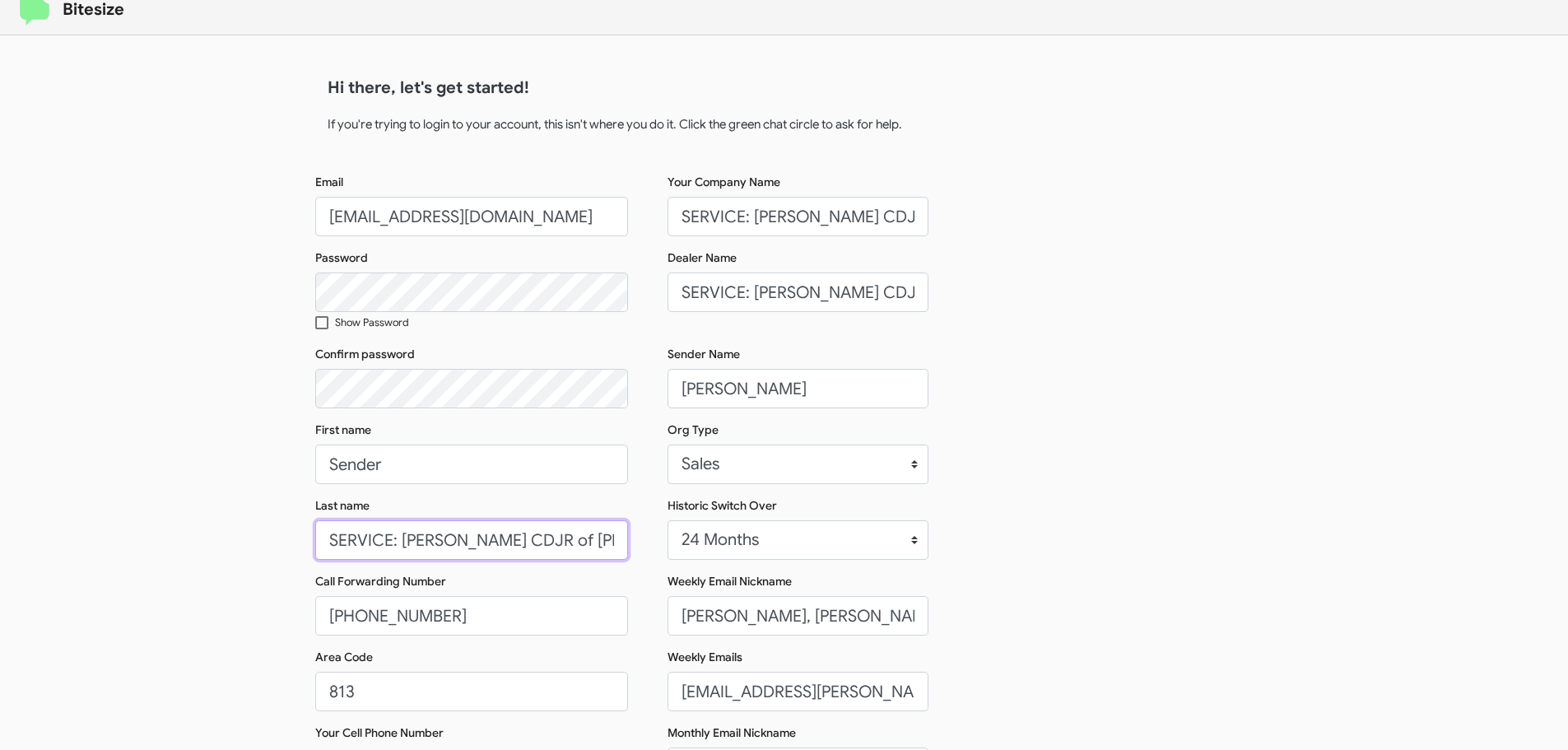
scroll to position [0, 20]
drag, startPoint x: 540, startPoint y: 541, endPoint x: 711, endPoint y: 553, distance: 171.4
click at [711, 553] on div "Email [EMAIL_ADDRESS][DOMAIN_NAME] Password Show Password Confirm password Firs…" at bounding box center [785, 546] width 939 height 743
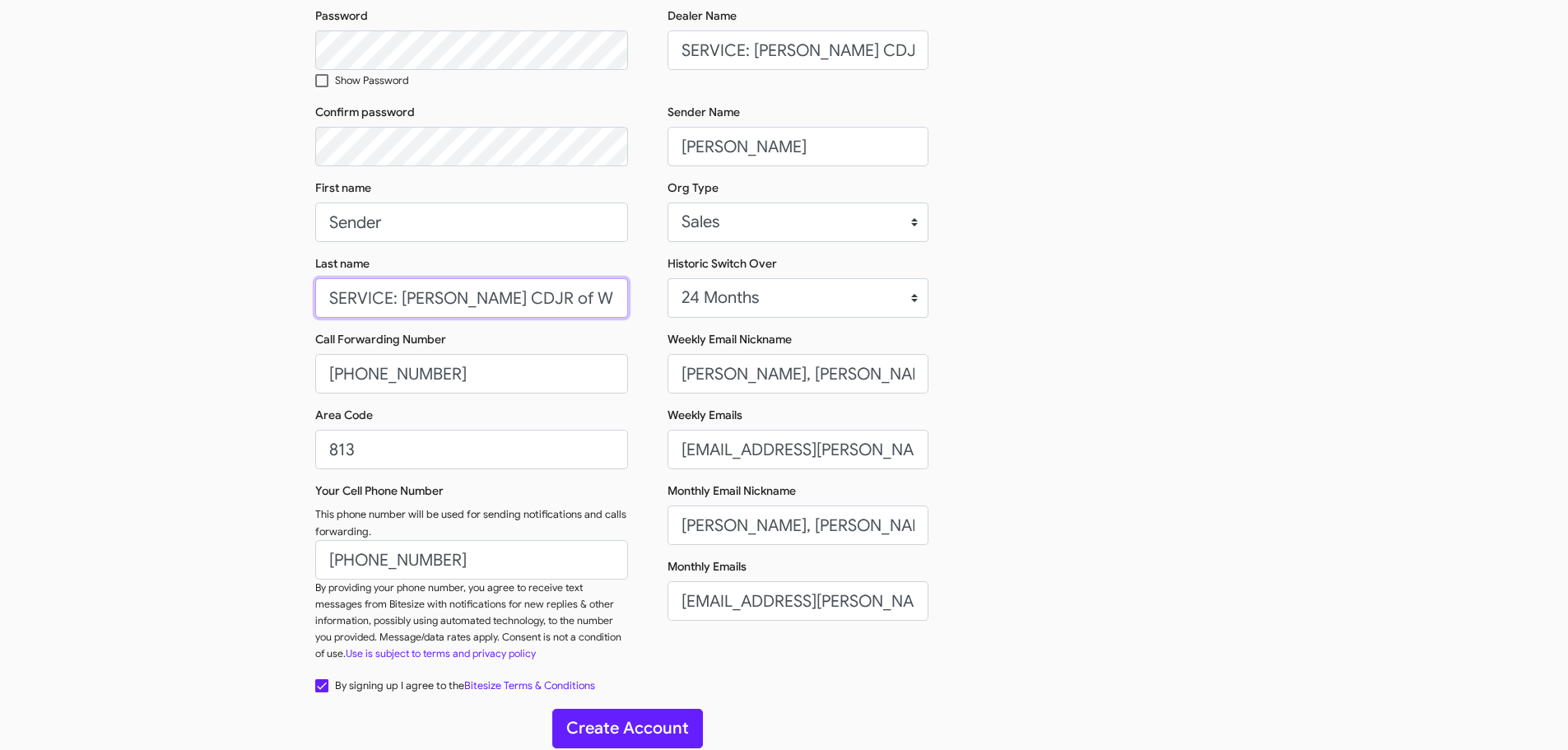
scroll to position [261, 0]
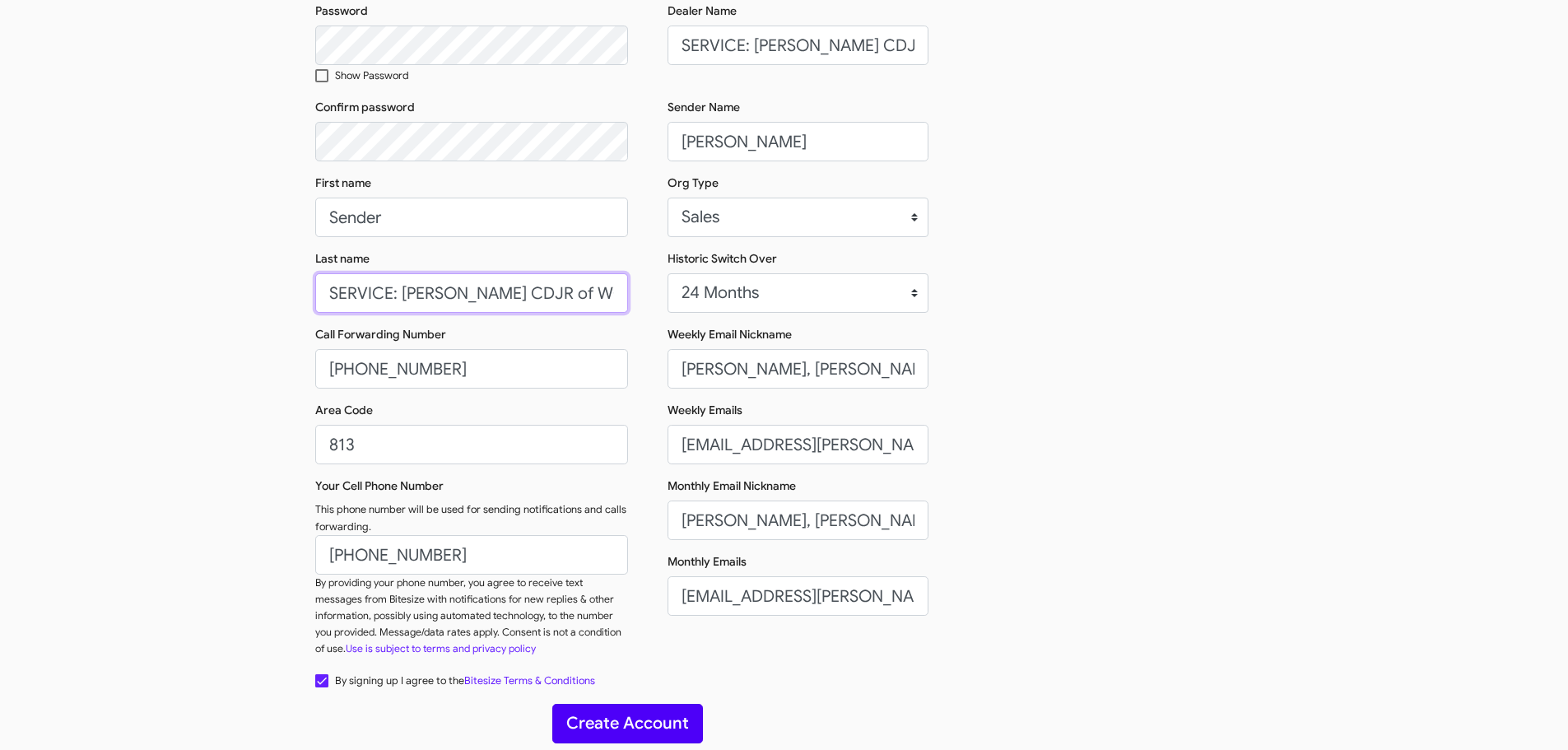
type input "SERVICE: [PERSON_NAME] CDJR of WC"
click at [639, 717] on button "Create Account" at bounding box center [628, 724] width 151 height 39
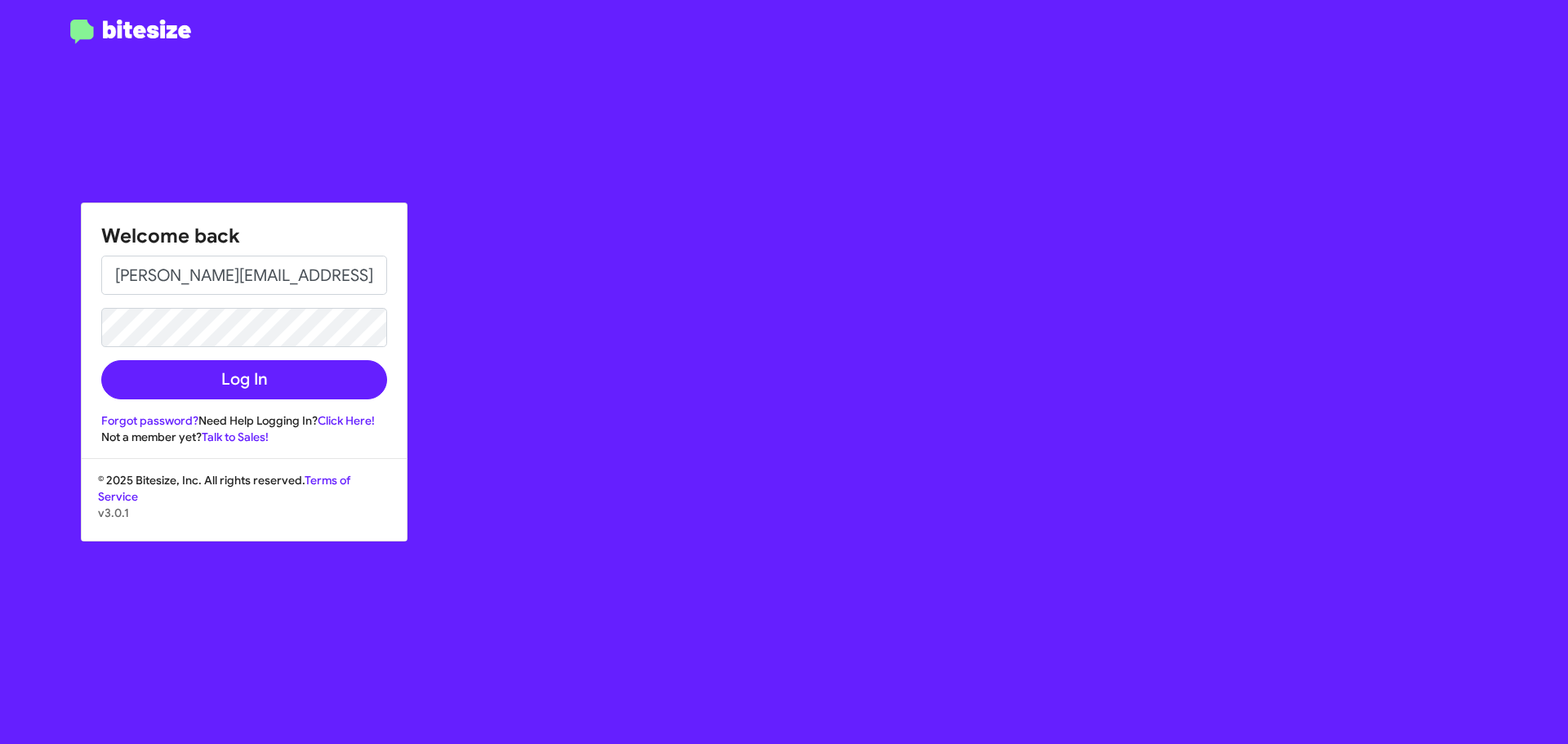
type input "[EMAIL_ADDRESS][DOMAIN_NAME]"
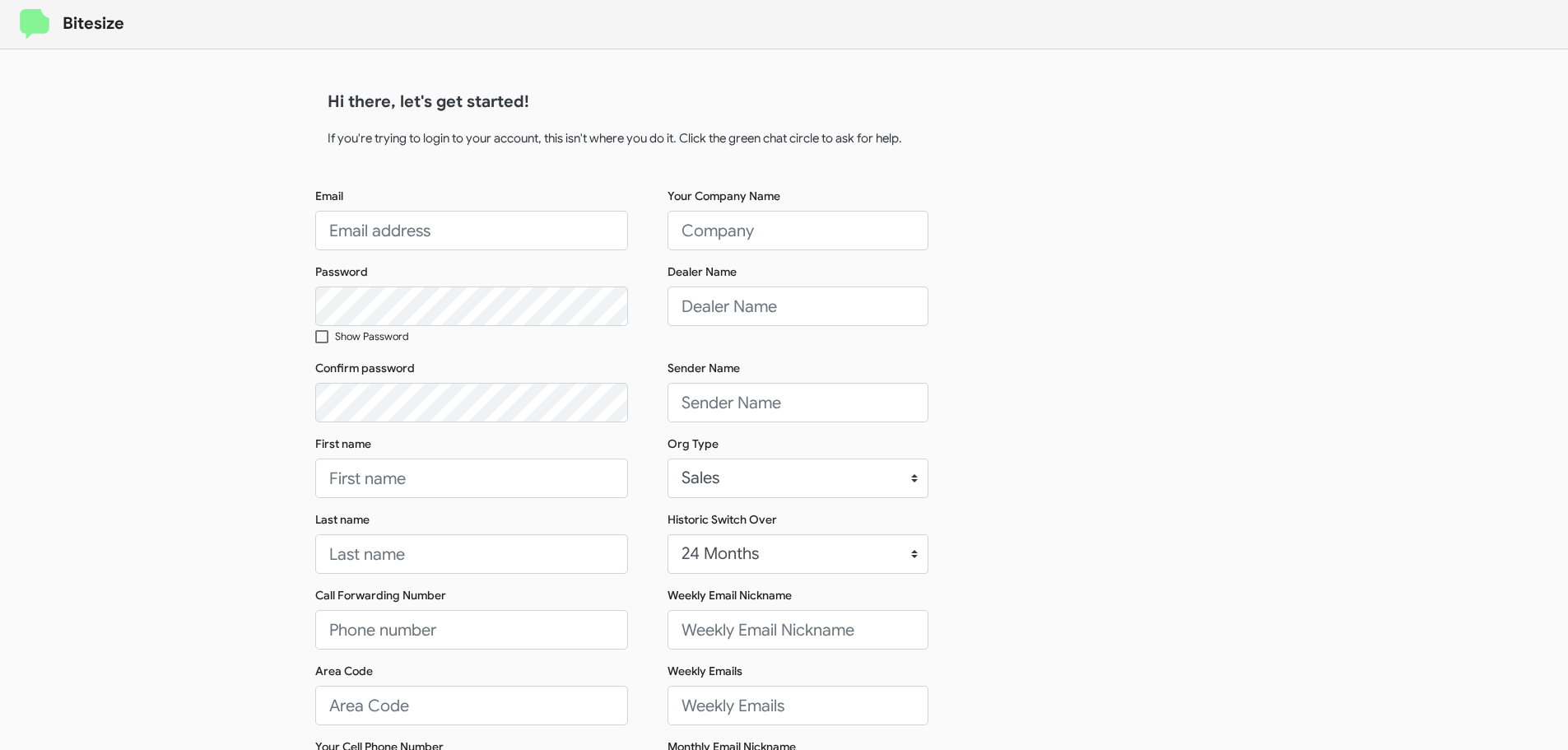
select select "24 MONTHS"
click at [565, 231] on input "[EMAIL_ADDRESS][DOMAIN_NAME]" at bounding box center [472, 230] width 313 height 39
drag, startPoint x: 498, startPoint y: 233, endPoint x: 518, endPoint y: 230, distance: 20.2
click at [518, 230] on input "[EMAIL_ADDRESS][DOMAIN_NAME]" at bounding box center [472, 230] width 313 height 39
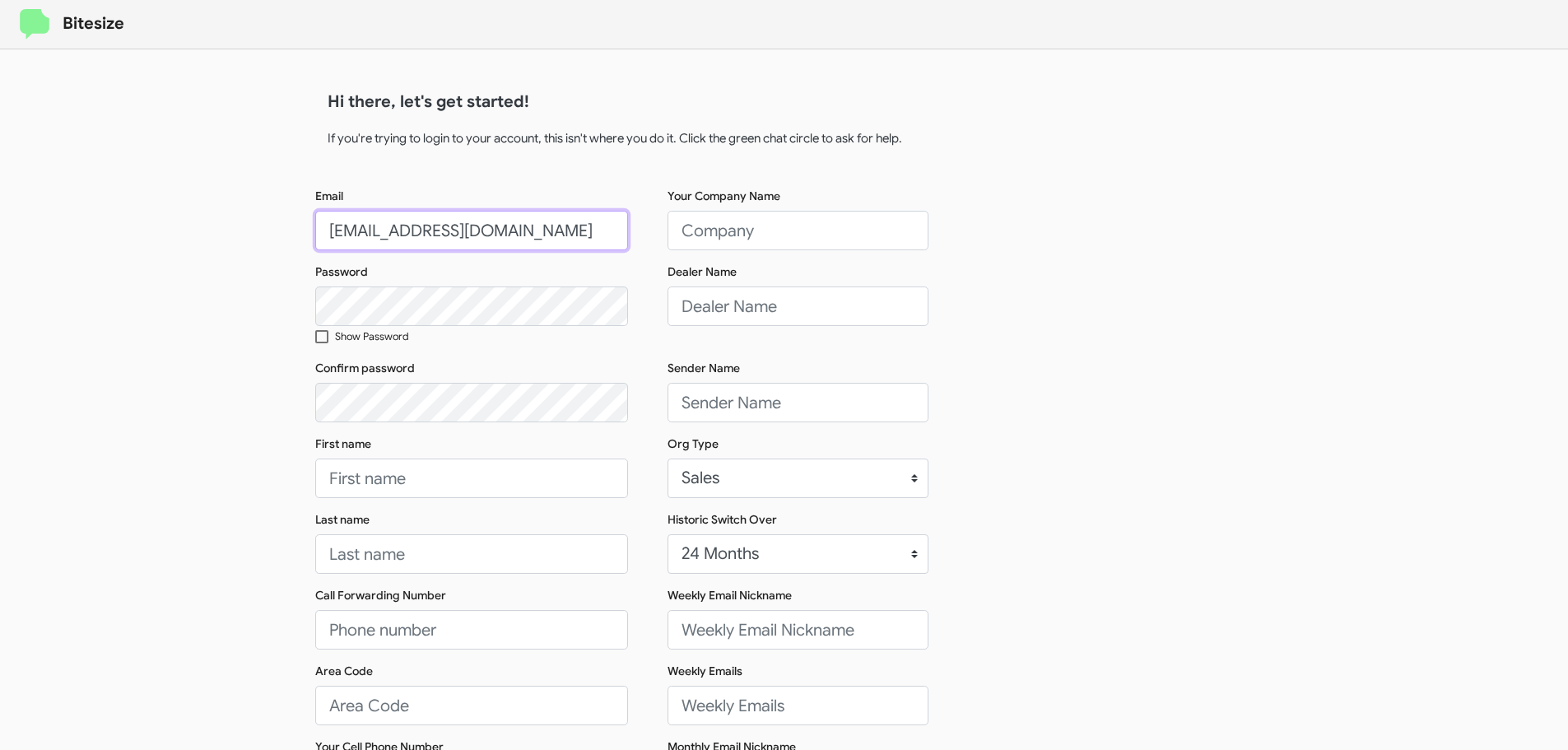
scroll to position [0, 79]
type input "connect+SERVFermanBuickGMCWC@bitesize.co"
click at [318, 342] on span at bounding box center [322, 336] width 13 height 13
click at [321, 344] on input "Show Password" at bounding box center [321, 344] width 1 height 1
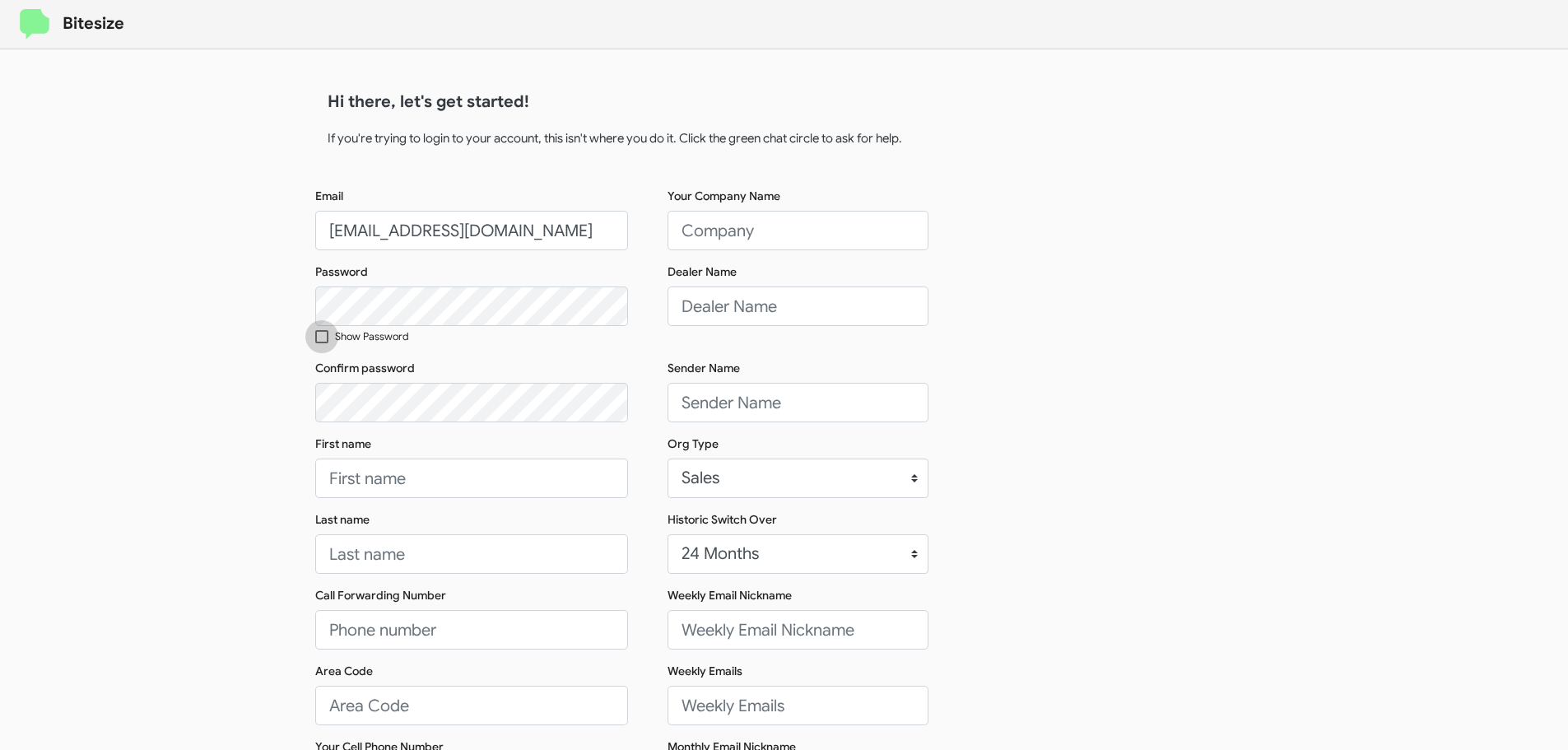
checkbox input "true"
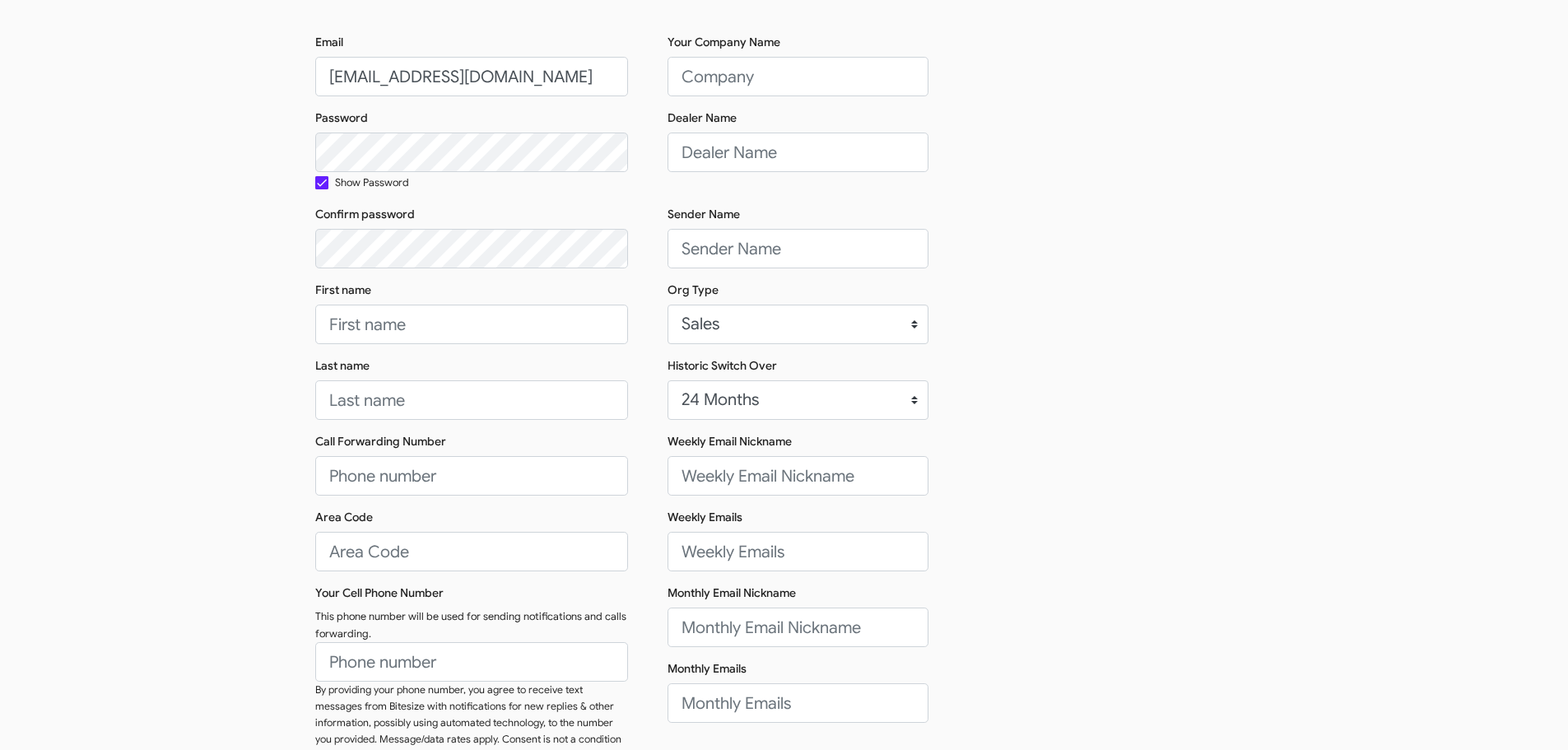
scroll to position [165, 0]
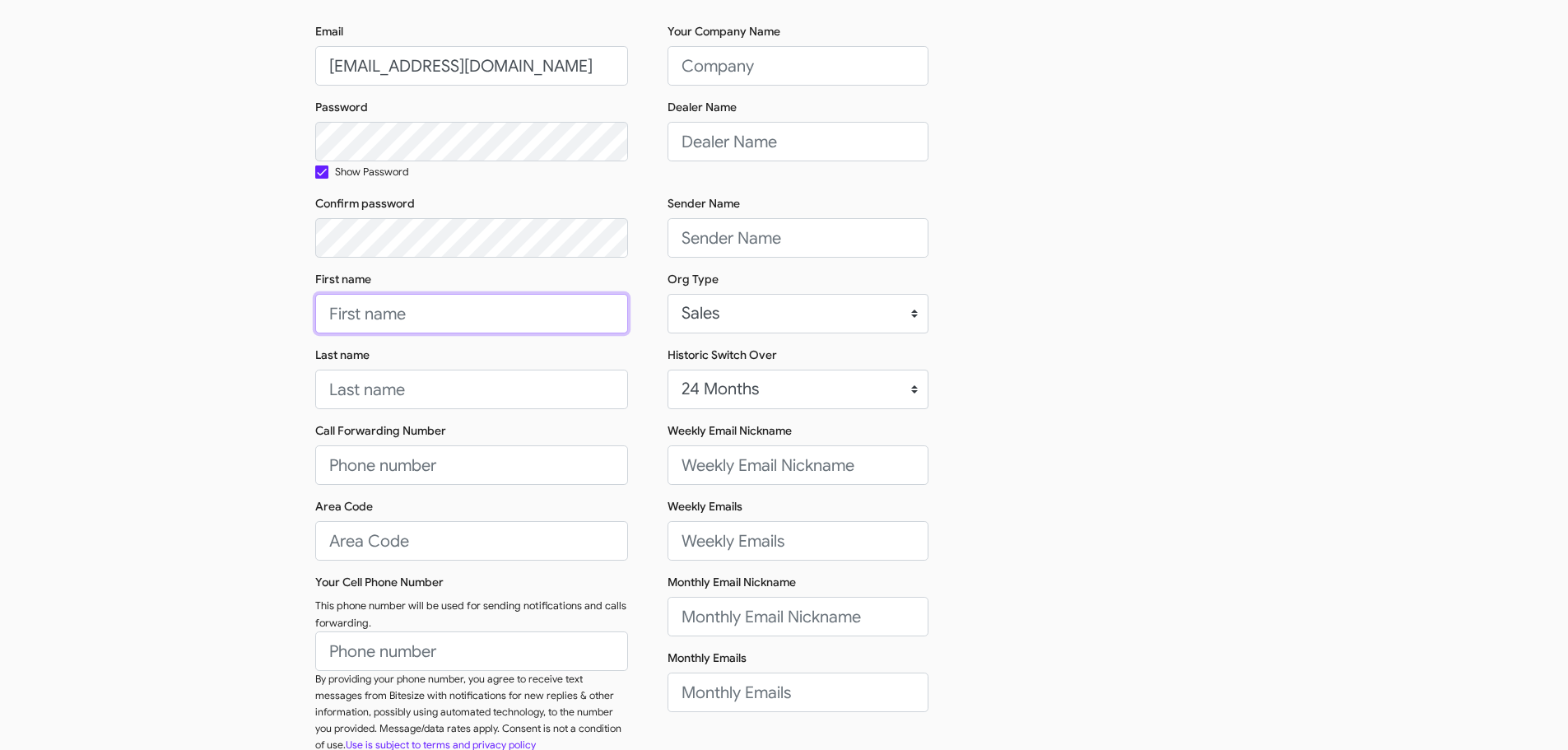
click at [407, 322] on input "First name" at bounding box center [472, 314] width 313 height 39
type input "Sender"
click at [387, 396] on input "Last name" at bounding box center [472, 389] width 313 height 39
click at [396, 395] on input "Last name" at bounding box center [472, 389] width 313 height 39
paste input "SERVICE: Ferman Buick GMC of Wesley Chapel"
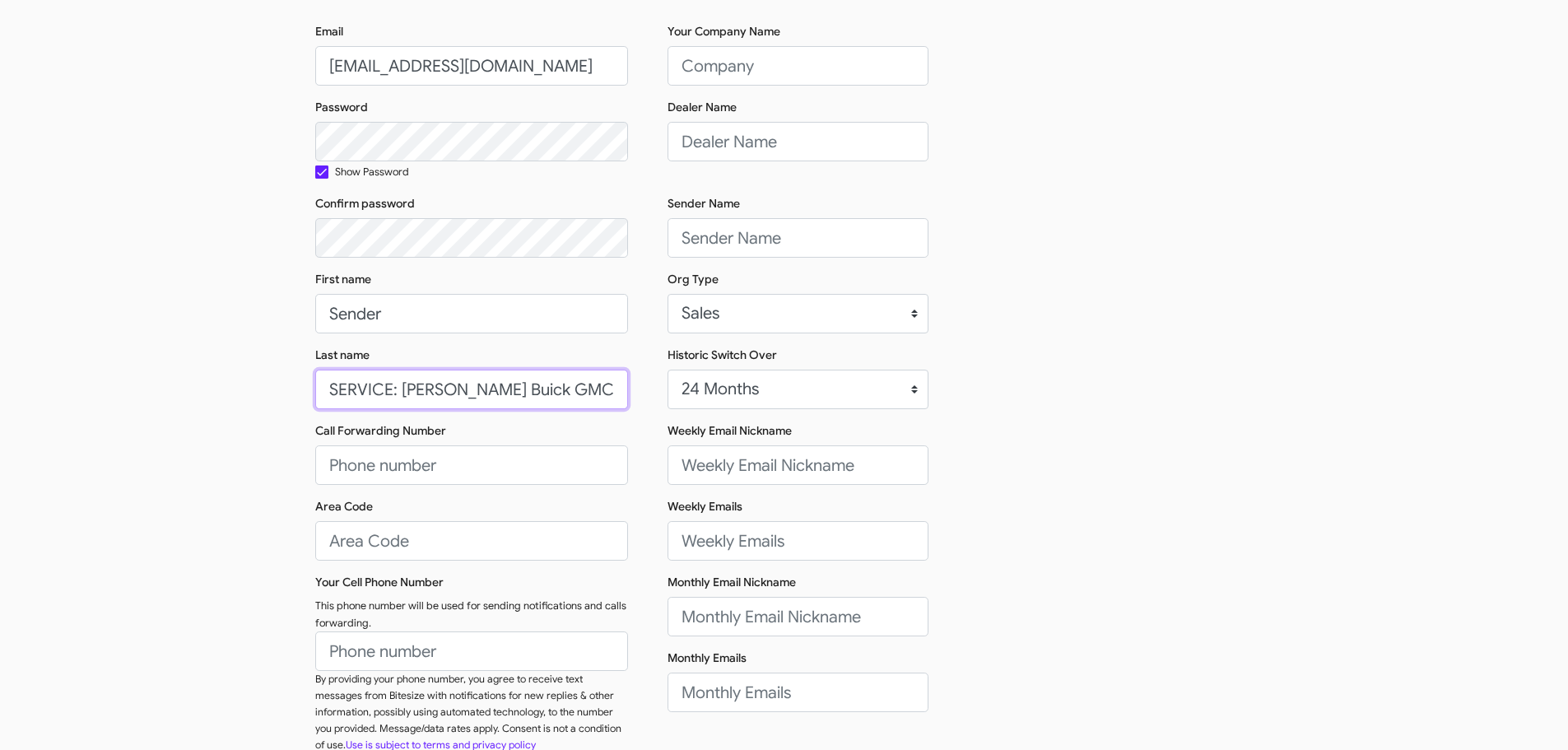
scroll to position [0, 66]
drag, startPoint x: 610, startPoint y: 392, endPoint x: 509, endPoint y: 393, distance: 101.0
click at [509, 393] on input "SERVICE: Ferman Buick GMC of Wesley Chapel" at bounding box center [472, 389] width 313 height 39
type input "SERVICE: Ferman Buick GMC of WC"
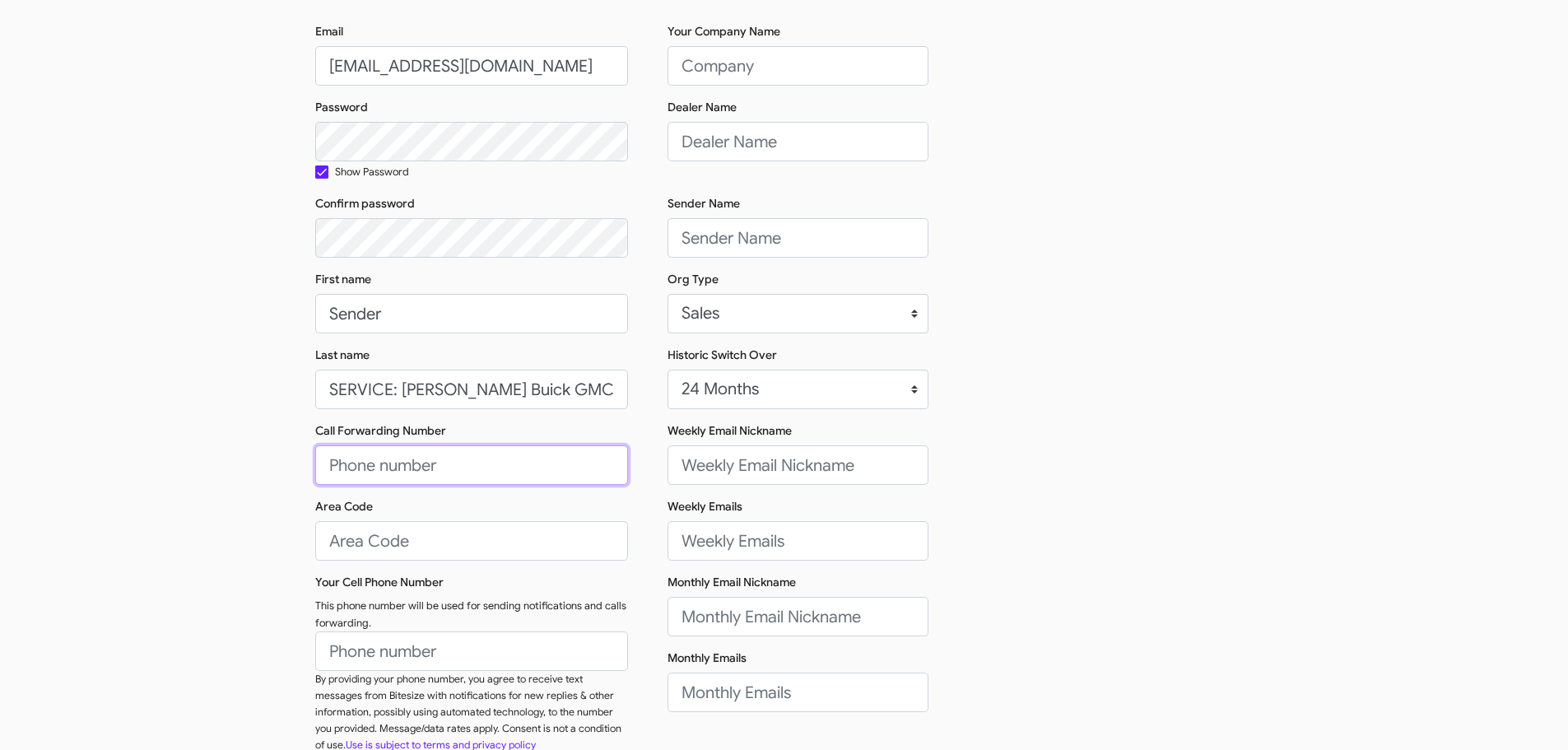
click at [453, 477] on input "Call Forwarding Number" at bounding box center [472, 465] width 313 height 39
click at [429, 466] on input "813544" at bounding box center [472, 465] width 313 height 39
type input "(813)544-2879"
click at [384, 537] on input "Area Code" at bounding box center [472, 541] width 313 height 39
type input "813"
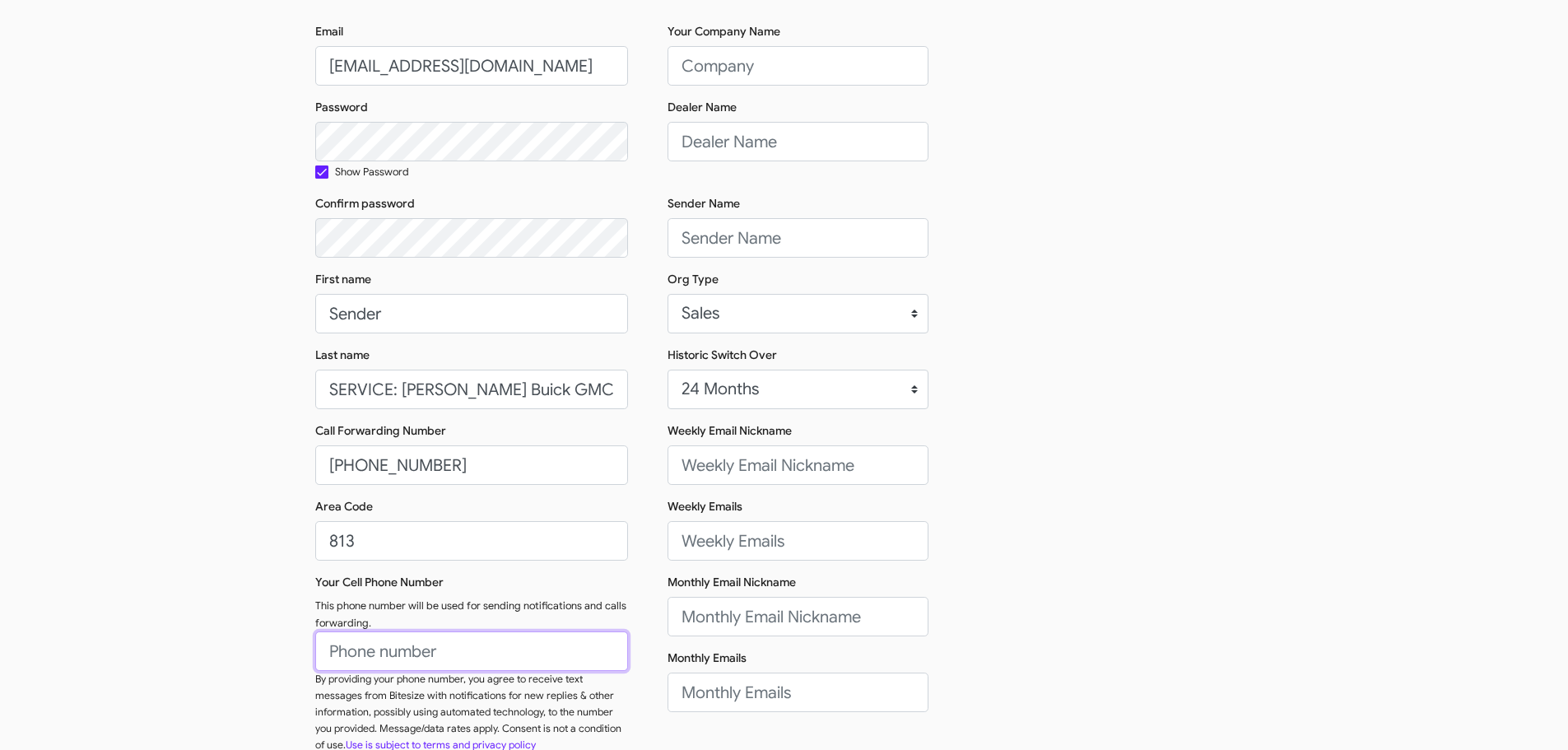
click at [417, 642] on input "Your Cell Phone Number" at bounding box center [472, 651] width 313 height 39
type input "(813)544-2879"
click at [550, 601] on small "This phone number will be used for sending notifications and calls forwarding." at bounding box center [471, 615] width 311 height 31
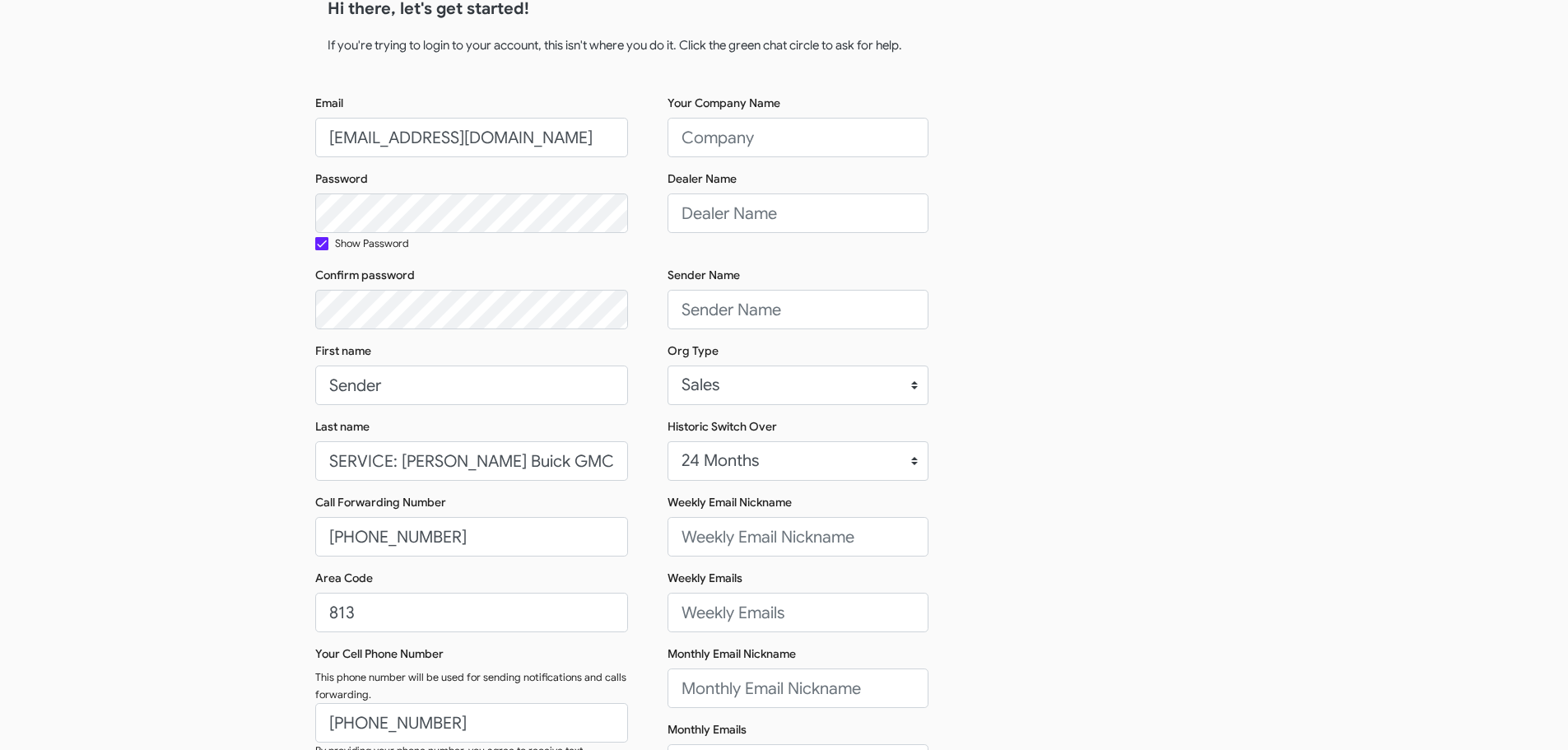
scroll to position [165, 0]
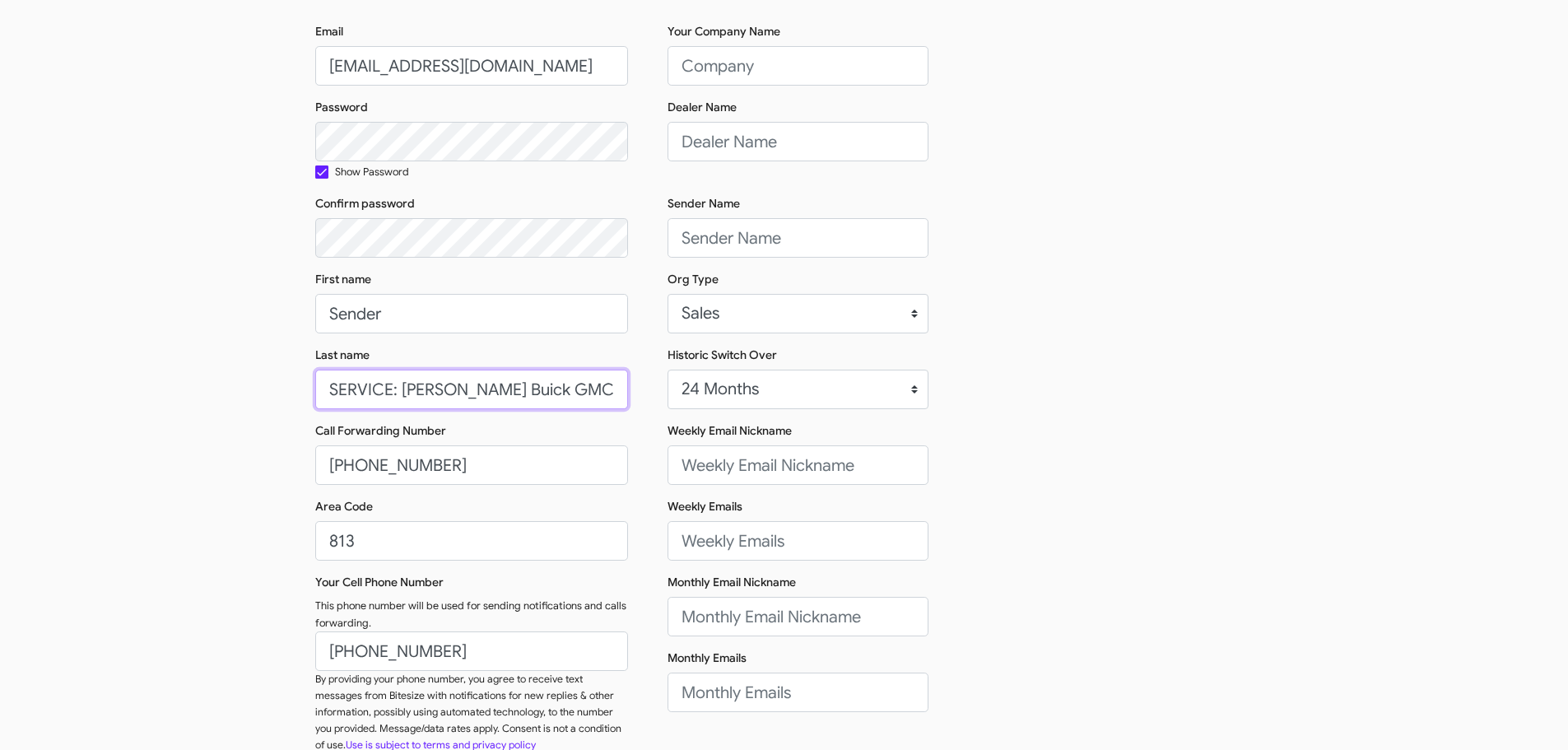
click at [493, 393] on input "SERVICE: Ferman Buick GMC of WC" at bounding box center [472, 389] width 313 height 39
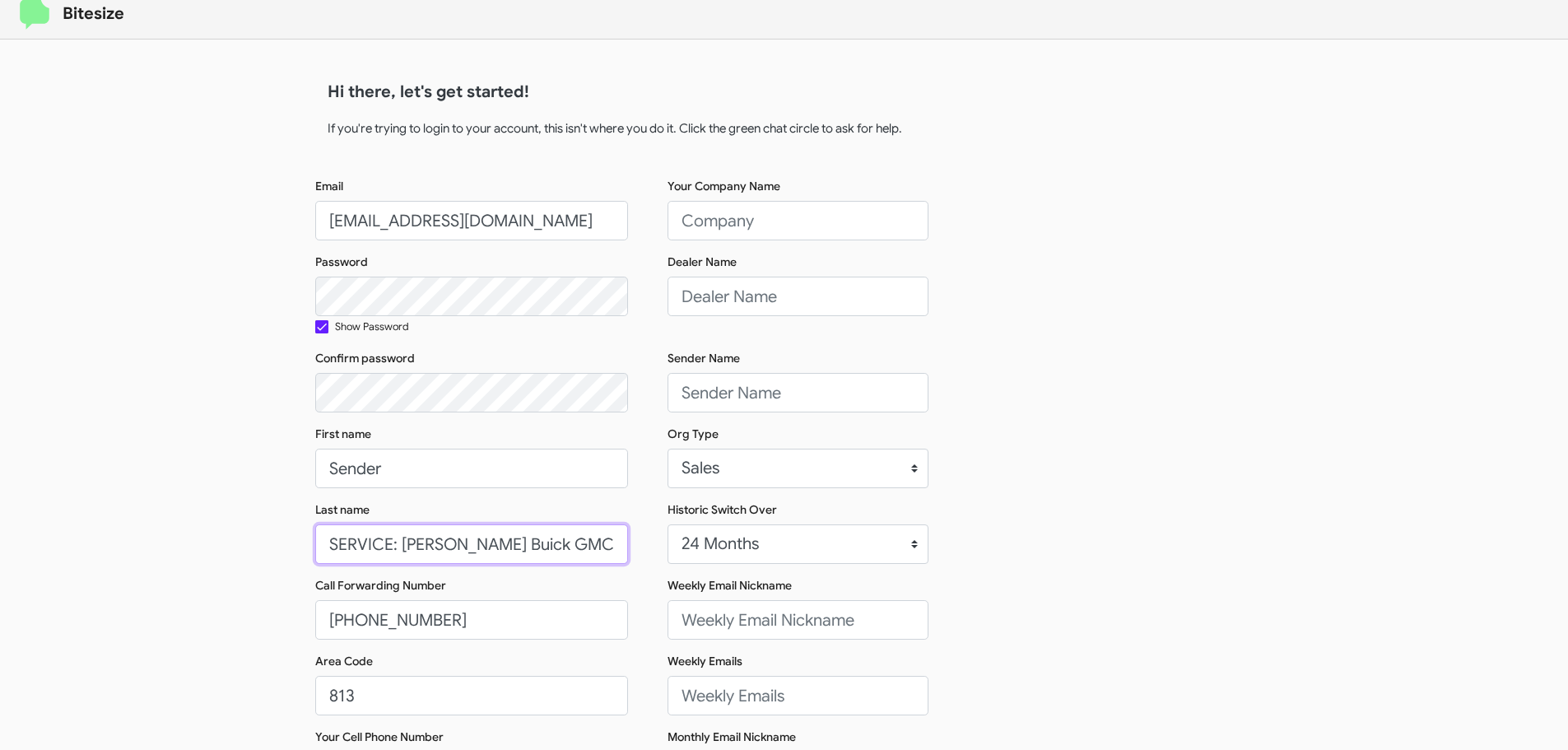
scroll to position [0, 0]
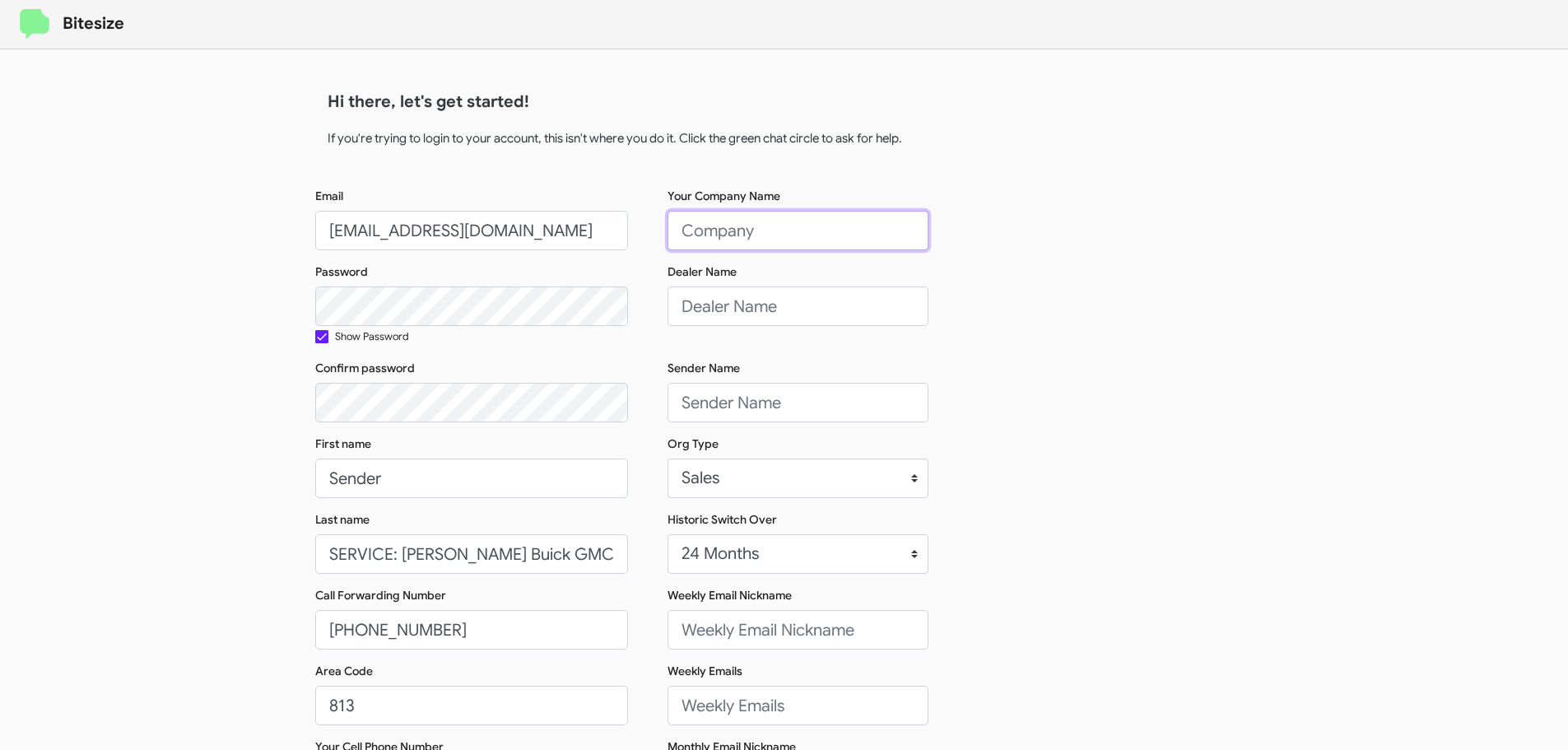
click at [795, 230] on input "Your Company Name" at bounding box center [798, 230] width 261 height 39
paste input "SERVICE: Ferman Buick GMC of WC"
type input "SERVICE: Ferman Buick GMC of WC"
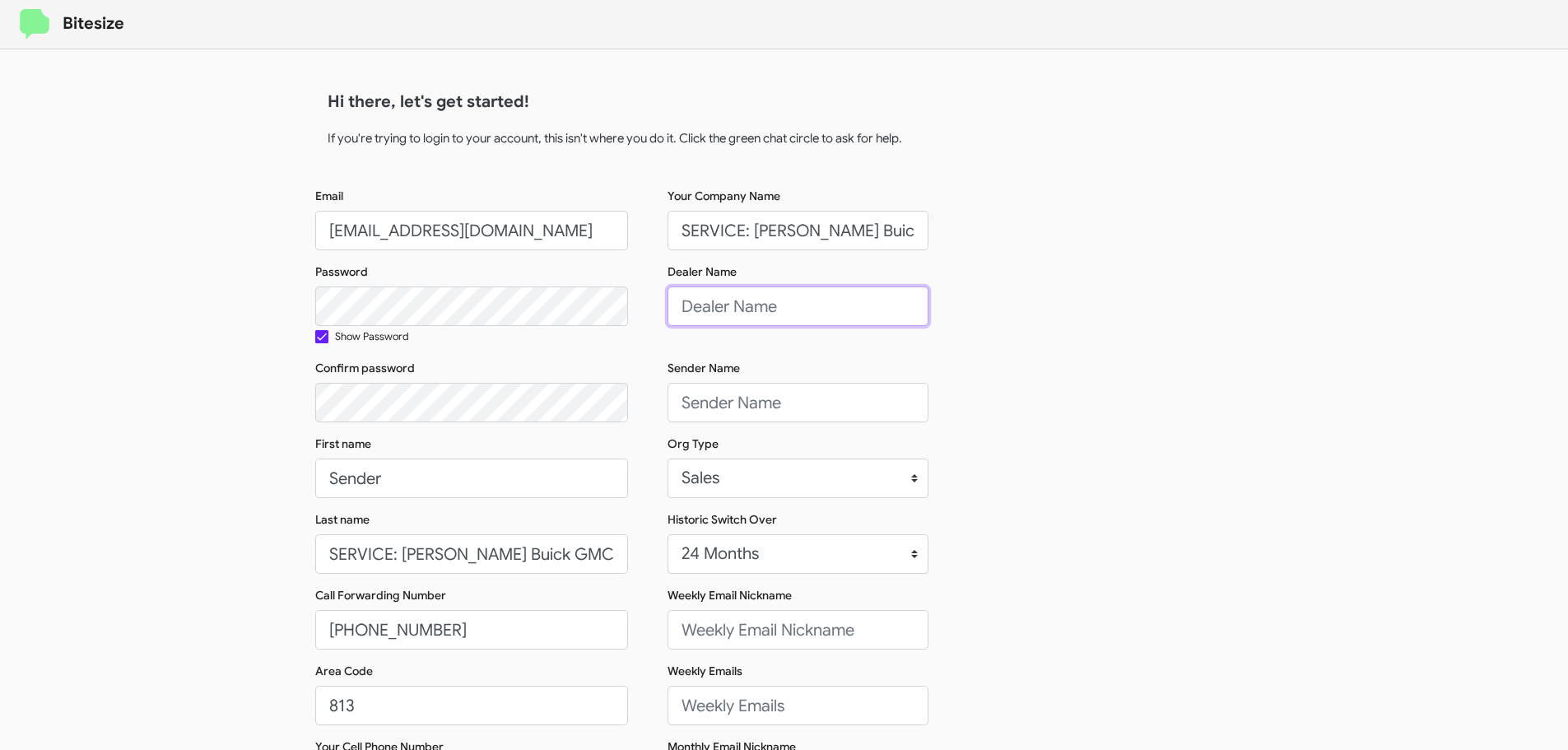
click at [756, 293] on input "Dealer Name" at bounding box center [798, 307] width 261 height 39
paste input "SERVICE: Ferman Buick GMC of WC"
type input "SERVICE: Ferman Buick GMC of WC"
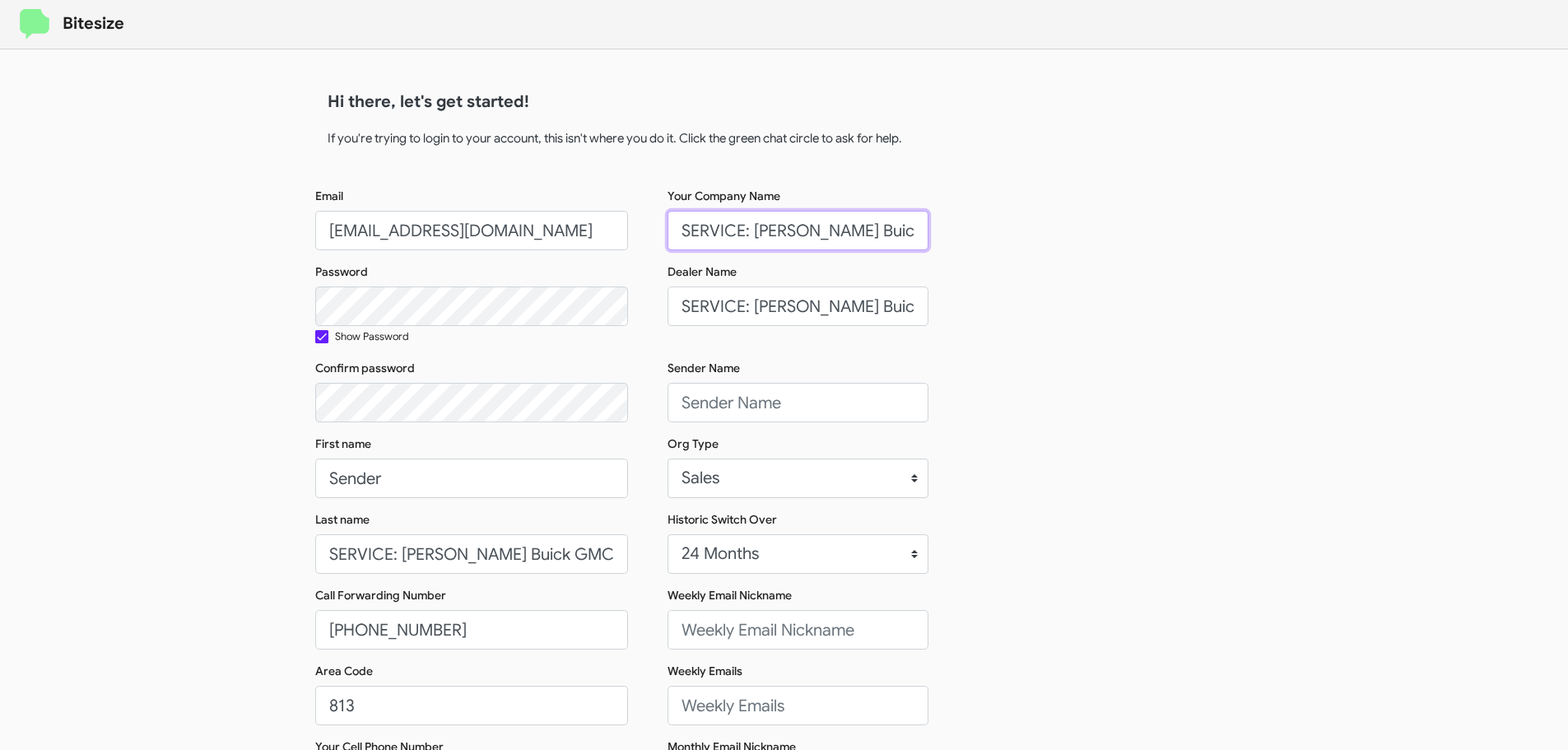
click at [919, 235] on input "SERVICE: Ferman Buick GMC of WC" at bounding box center [798, 230] width 261 height 39
click at [911, 229] on input "SERVICE: Ferman Buick GMC of WC" at bounding box center [798, 230] width 261 height 39
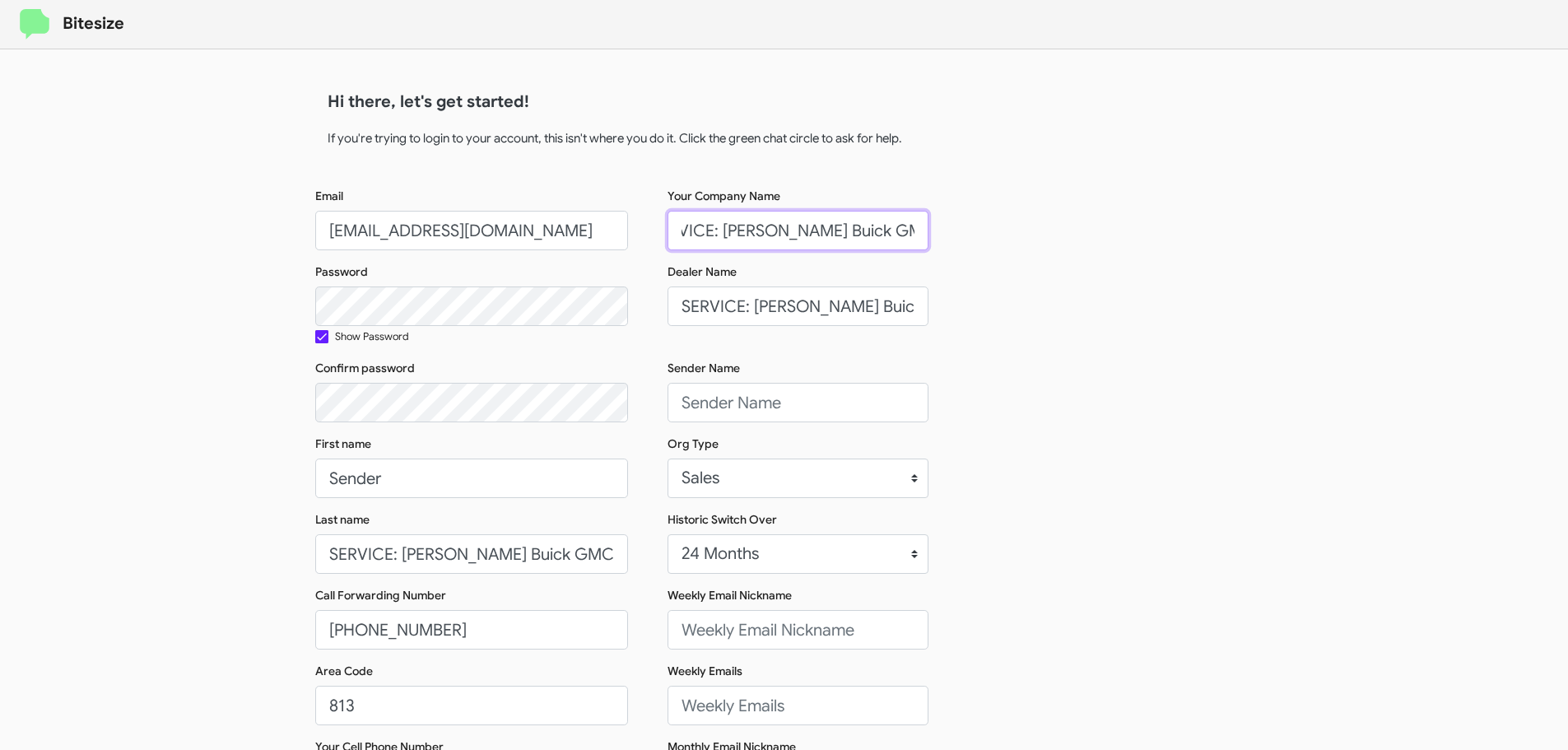
type input "SERVICE: Ferman Buick GMC of WC"
click at [602, 556] on input "SERVICE: Ferman Buick GMC of WC" at bounding box center [472, 554] width 313 height 39
type input "SERVICE: Ferman Buick GMC of WC"
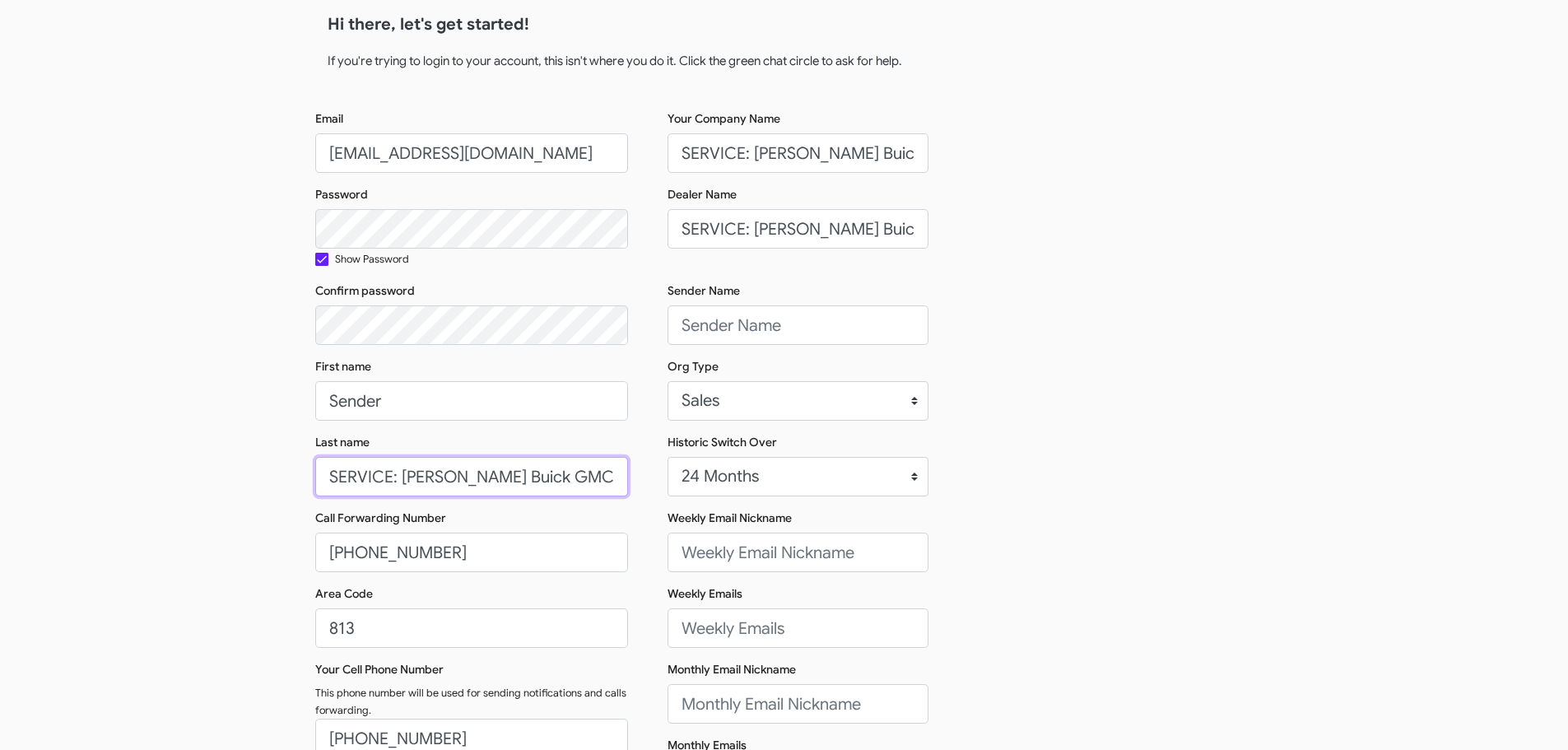
scroll to position [82, 0]
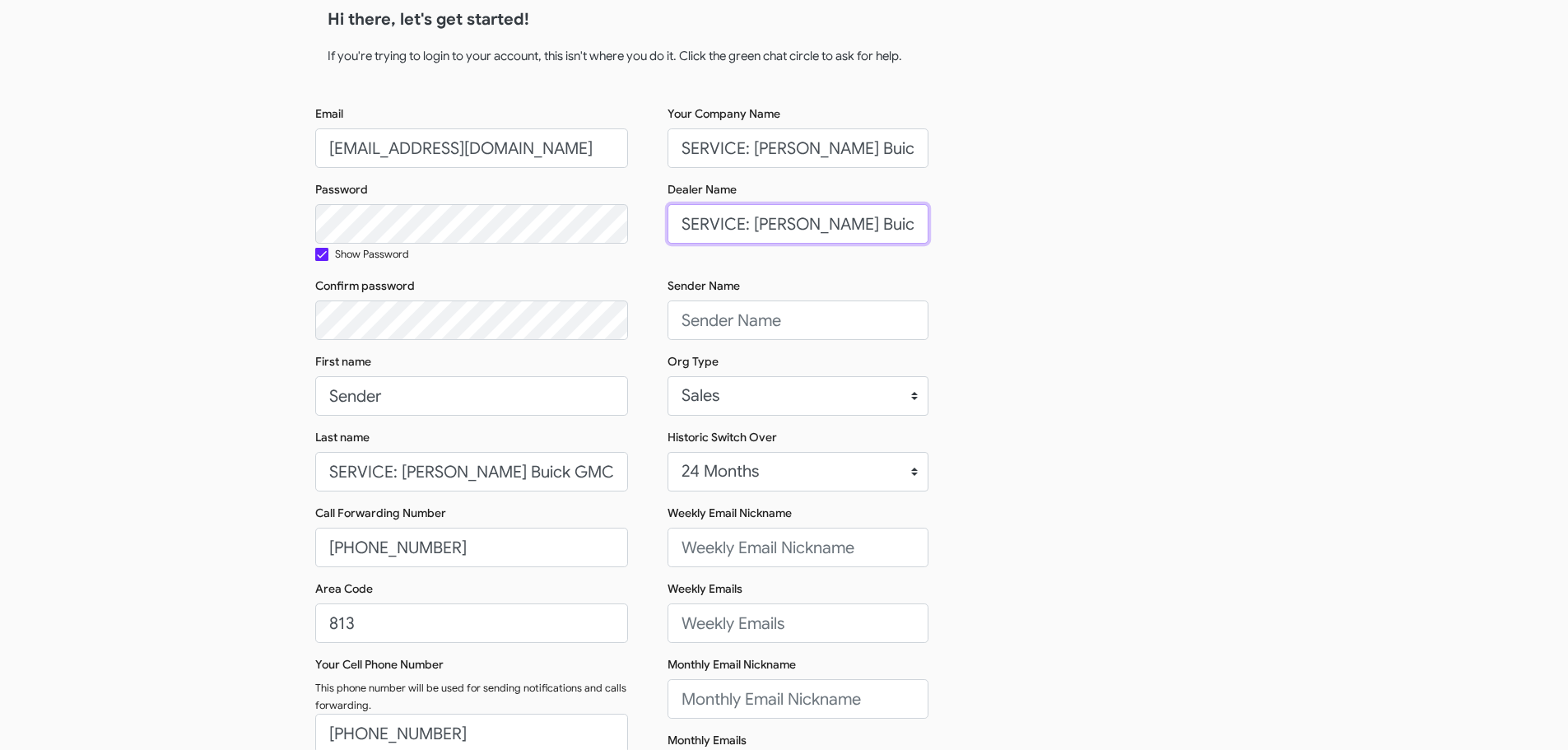
drag, startPoint x: 752, startPoint y: 225, endPoint x: 656, endPoint y: 233, distance: 96.3
click at [656, 233] on div "Your Company Name SERVICE: Ferman Buick GMC of WC Dealer Name SERVICE: Ferman B…" at bounding box center [785, 477] width 313 height 743
drag, startPoint x: 879, startPoint y: 222, endPoint x: 858, endPoint y: 226, distance: 21.4
click at [858, 226] on input "Ferman Buick GMC of WC" at bounding box center [798, 224] width 261 height 39
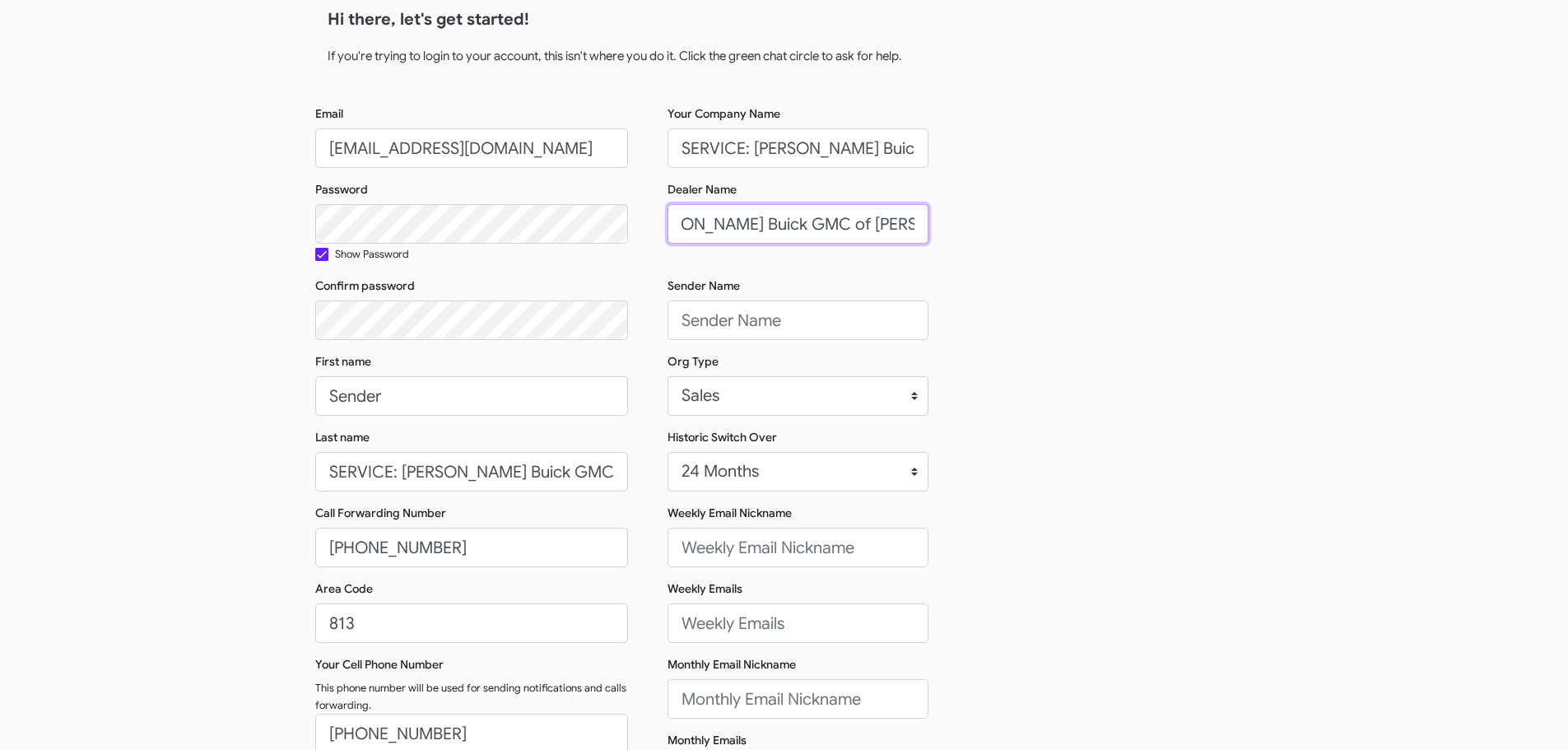
drag, startPoint x: 679, startPoint y: 223, endPoint x: 954, endPoint y: 216, distance: 275.1
click at [954, 216] on div "Email connect+SERVFermanBuickGMCWC@bitesize.co Password Show Password Confirm p…" at bounding box center [785, 477] width 939 height 743
click at [872, 225] on input "Ferman Buick GMC of Wesley Chapel" at bounding box center [798, 224] width 261 height 39
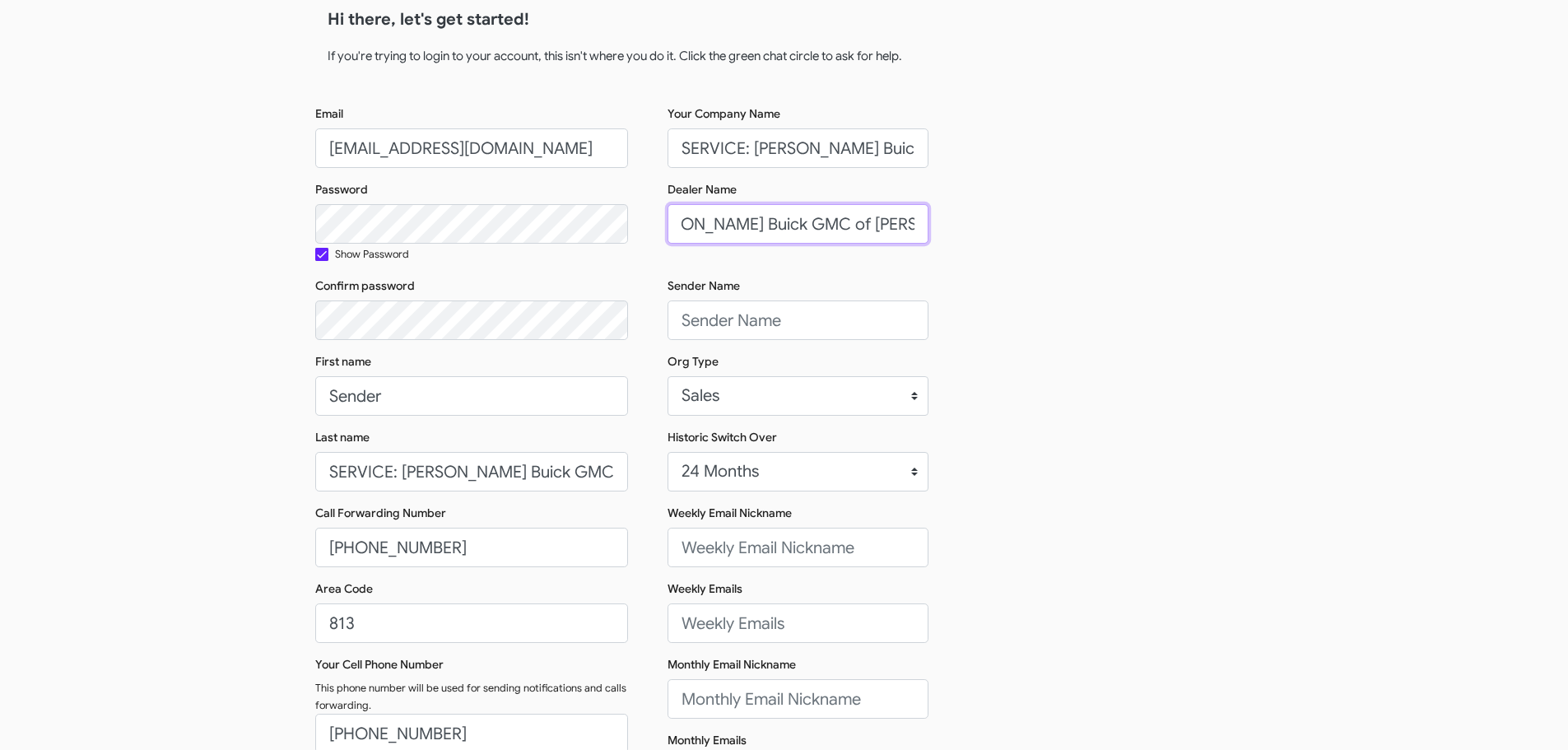
drag, startPoint x: 850, startPoint y: 224, endPoint x: 967, endPoint y: 224, distance: 117.0
click at [967, 224] on div "Email connect+SERVFermanBuickGMCWC@bitesize.co Password Show Password Confirm p…" at bounding box center [785, 477] width 939 height 743
type input "Ferman Buick GMC of WC"
click at [983, 212] on div "Email connect+SERVFermanBuickGMCWC@bitesize.co Password Show Password Confirm p…" at bounding box center [785, 477] width 939 height 743
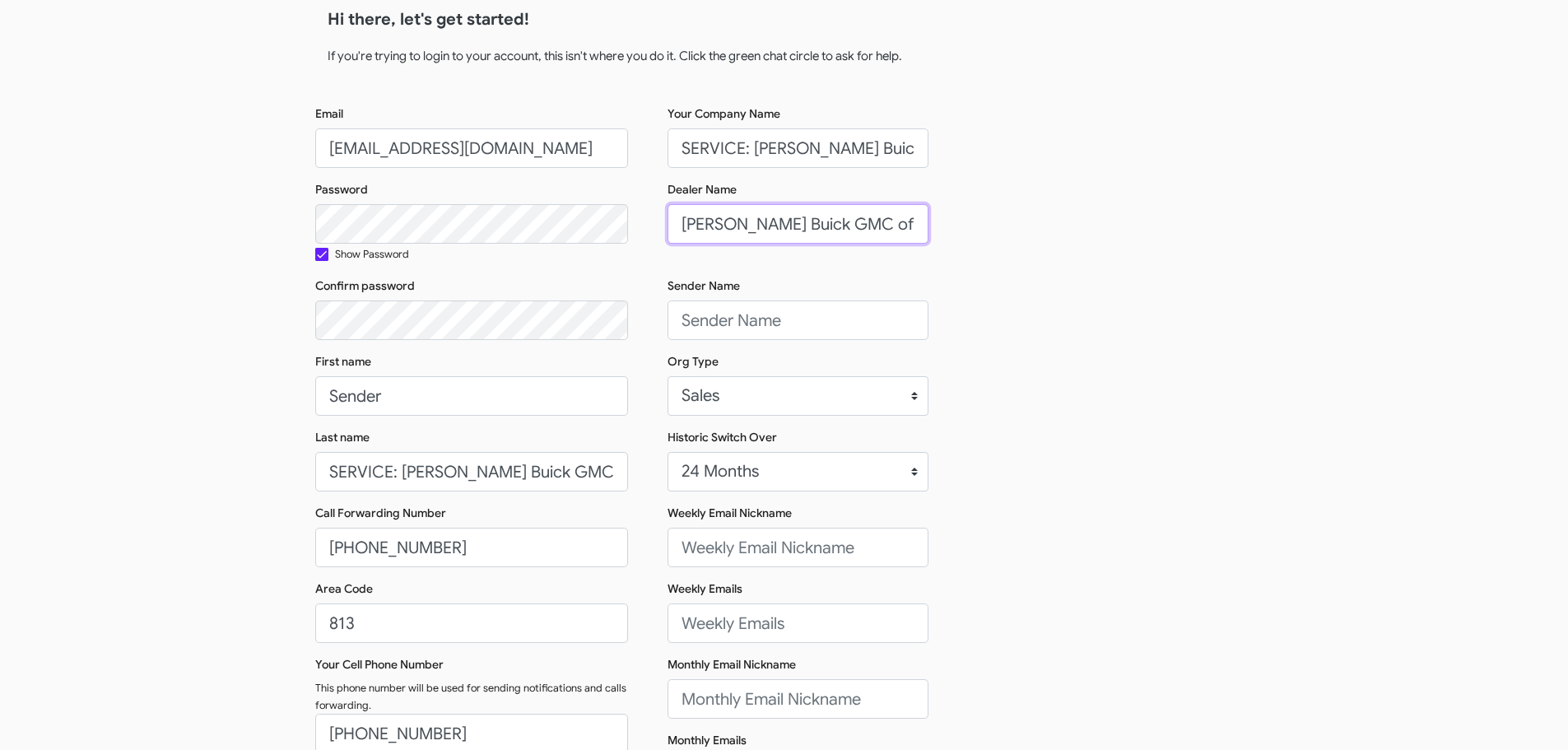
click at [886, 232] on input "Ferman Buick GMC of WC" at bounding box center [798, 224] width 261 height 39
click at [848, 159] on input "SERVICE: Ferman Buick GMC of WC" at bounding box center [798, 148] width 261 height 39
click at [702, 323] on input "Sender Name" at bounding box center [798, 320] width 261 height 39
click at [777, 322] on input "Sender Name" at bounding box center [798, 320] width 261 height 39
paste input "[PERSON_NAME]"
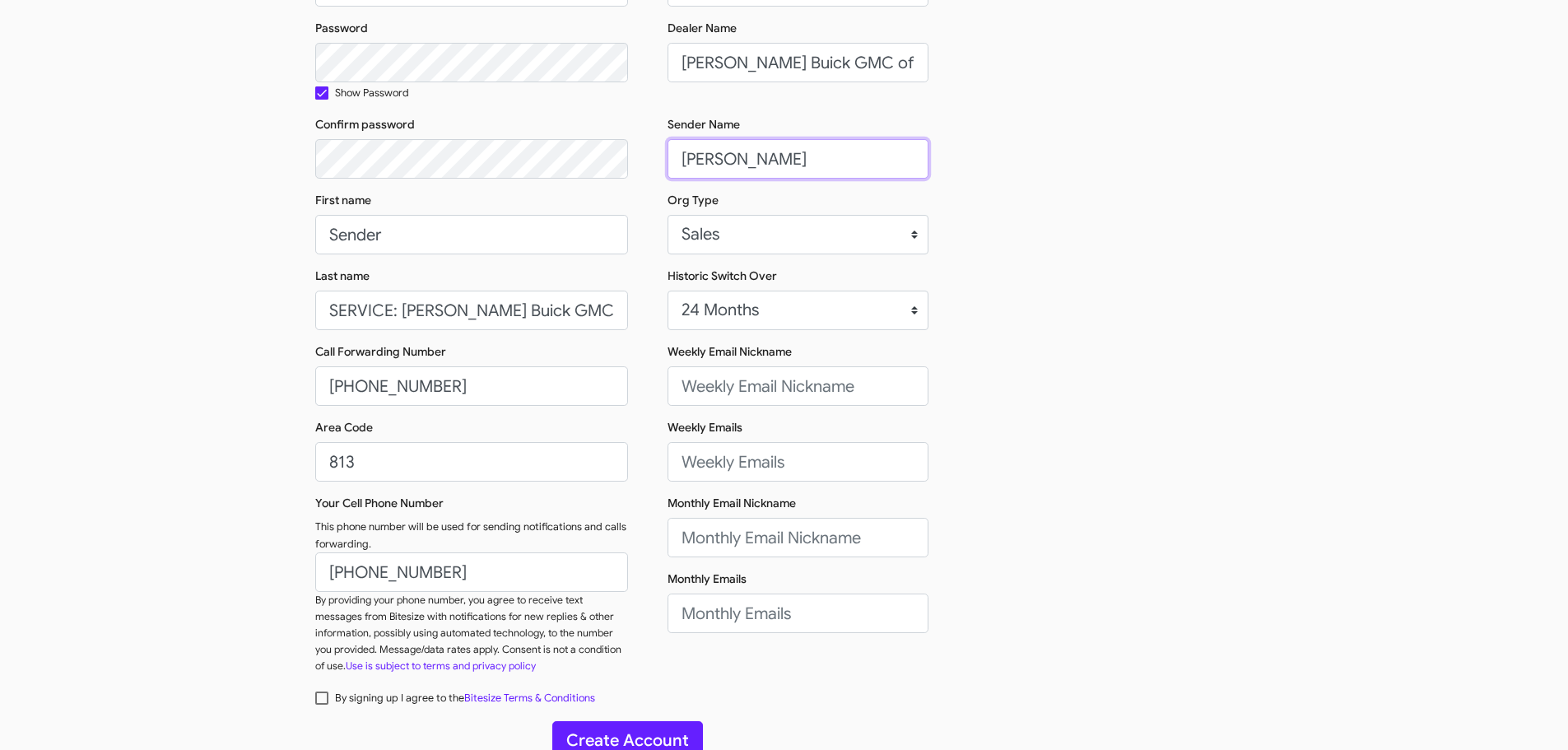
scroll to position [247, 0]
type input "[PERSON_NAME]"
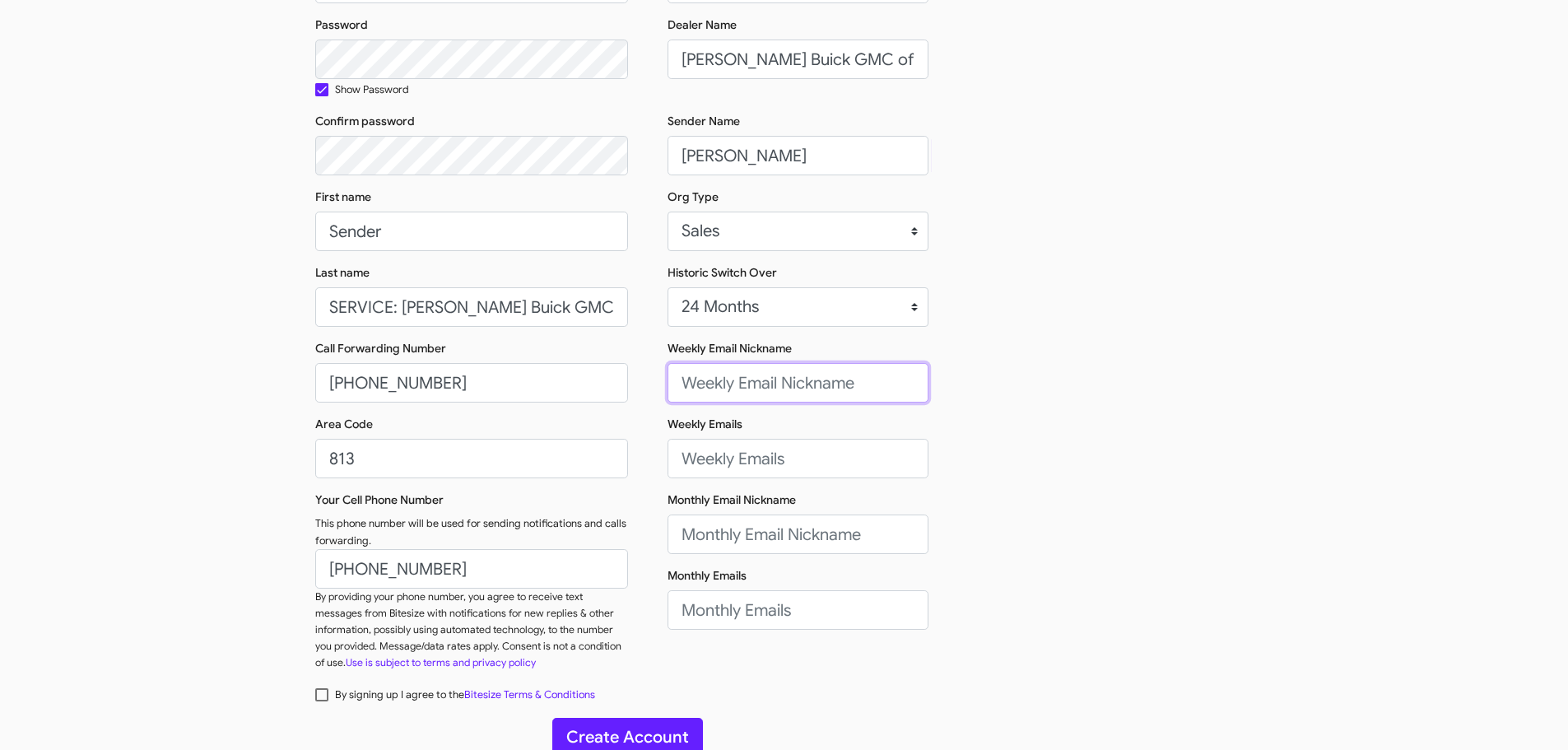
click at [739, 387] on input "Weekly Email Nickname" at bounding box center [798, 383] width 261 height 39
click at [737, 385] on input "Weekly Email Nickname" at bounding box center [798, 383] width 261 height 39
paste input "[PERSON_NAME], [PERSON_NAME], and [PERSON_NAME]"
type input "[PERSON_NAME], [PERSON_NAME], and [PERSON_NAME]"
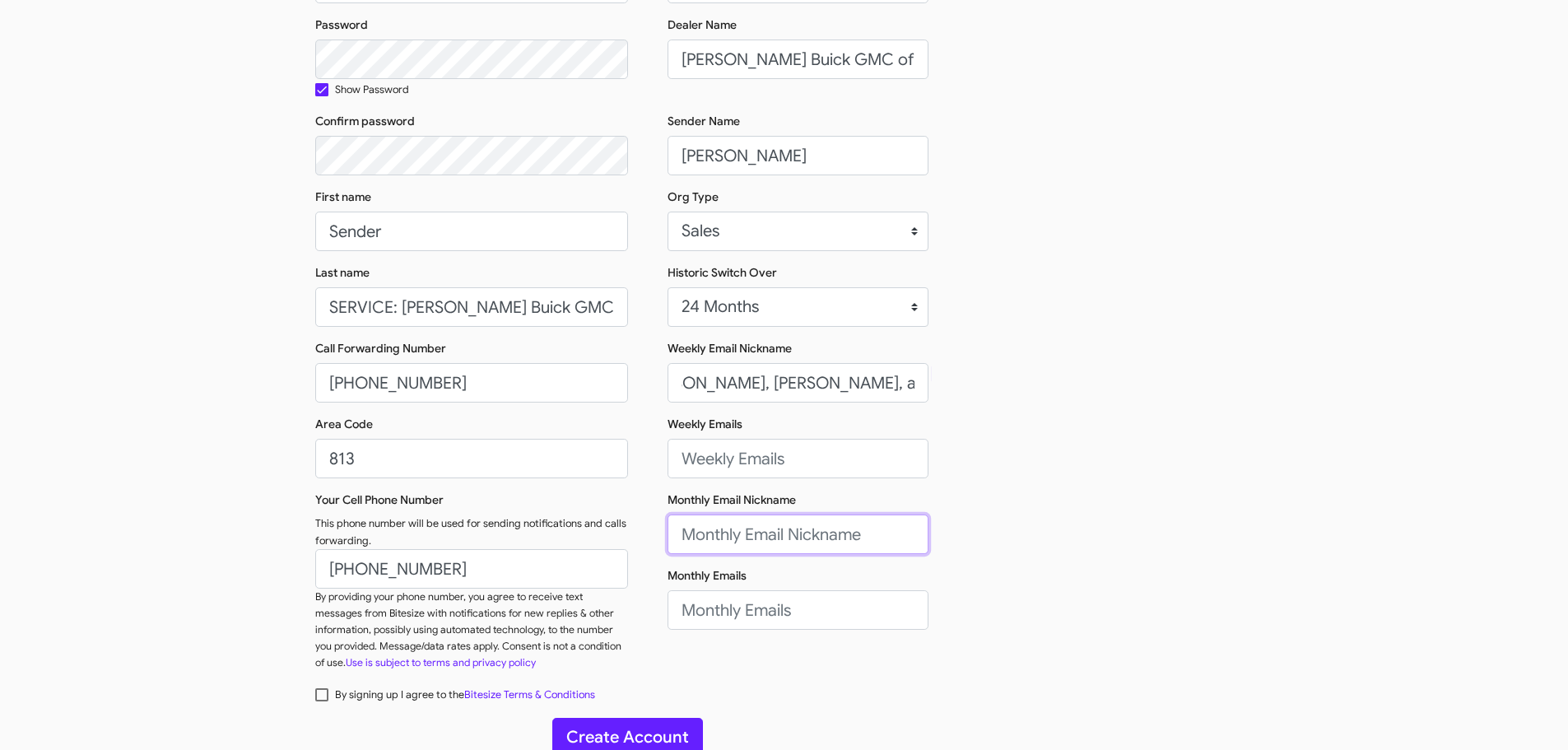
scroll to position [0, 0]
click at [701, 537] on input "Monthly Email Nickname" at bounding box center [798, 535] width 261 height 39
paste input "[PERSON_NAME], [PERSON_NAME], and [PERSON_NAME]"
type input "[PERSON_NAME], [PERSON_NAME], and [PERSON_NAME]"
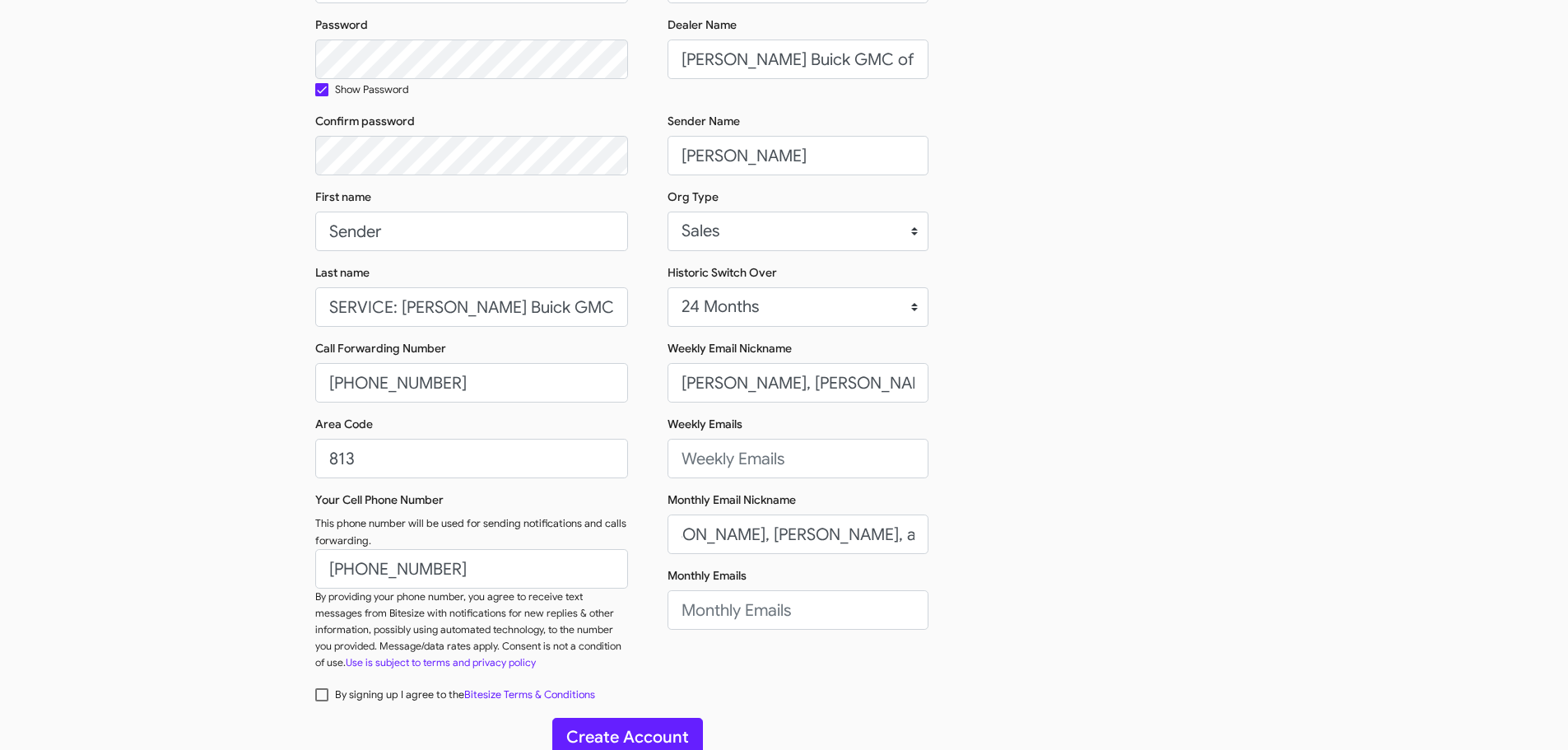
scroll to position [0, 0]
click at [742, 466] on input "Weekly Emails" at bounding box center [798, 458] width 261 height 39
paste input "cammeron.mayberry@ferman.com,kclapham@ferman.com ,chansen@ferman.com,warren.bro…"
type input "cammeron.mayberry@ferman.com,kclapham@ferman.com ,chansen@ferman.com,warren.bro…"
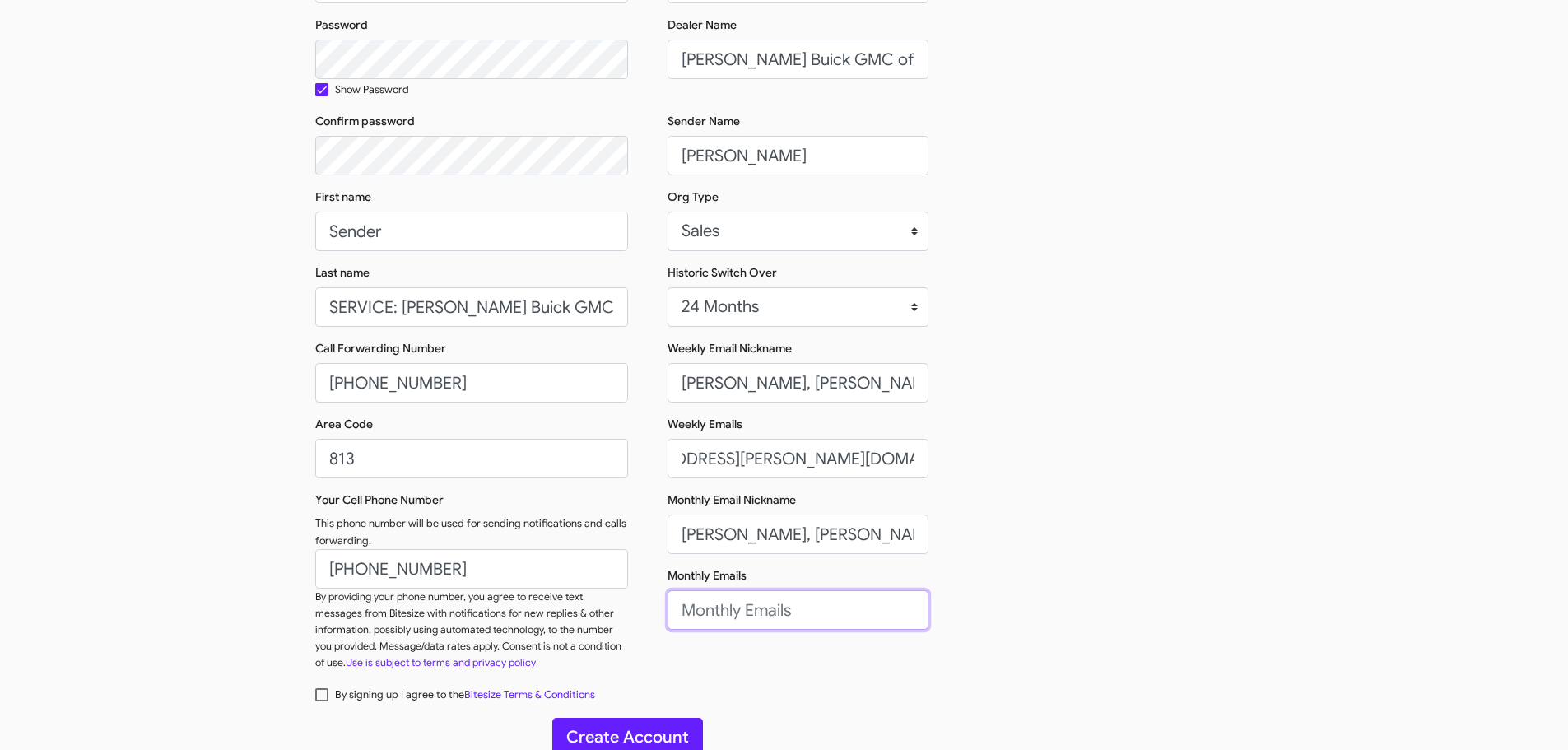
scroll to position [0, 0]
click at [701, 597] on input "Monthly Emails" at bounding box center [798, 610] width 261 height 39
paste input "cammeron.mayberry@ferman.com,kclapham@ferman.com ,chansen@ferman.com,warren.bro…"
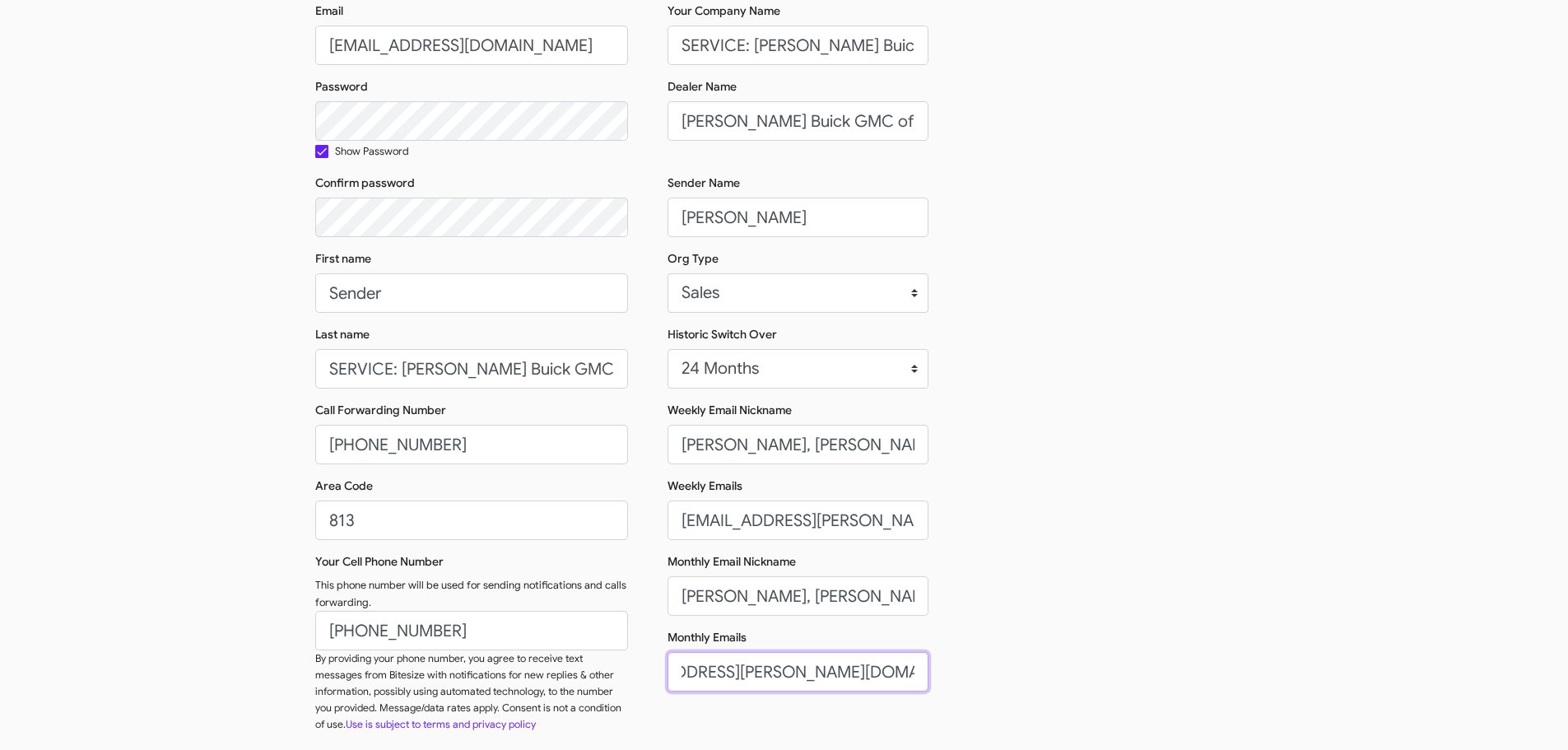
scroll to position [261, 0]
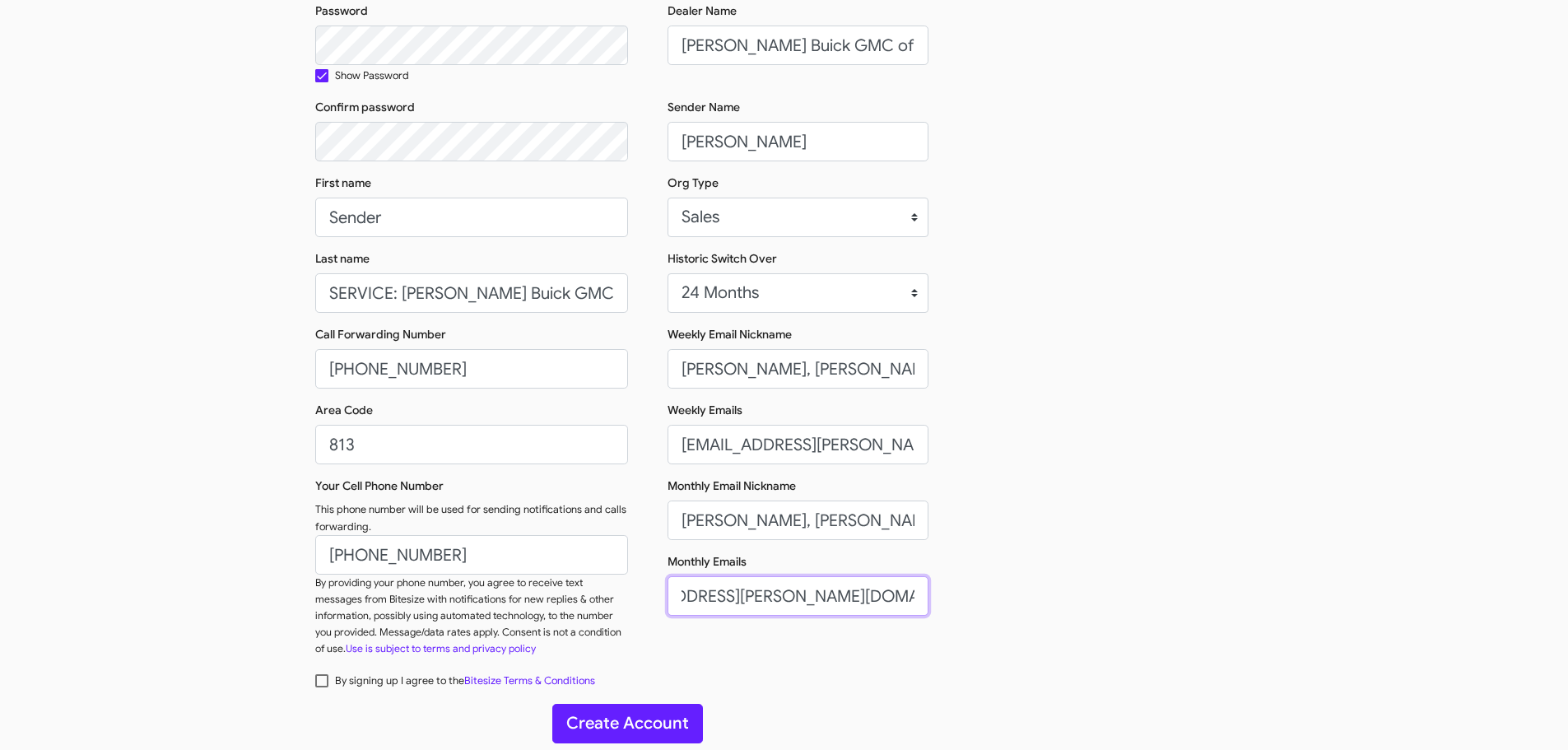
type input "cammeron.mayberry@ferman.com,kclapham@ferman.com ,chansen@ferman.com,warren.bro…"
click at [317, 686] on span at bounding box center [322, 681] width 13 height 13
click at [321, 688] on input "By signing up I agree to the Bitesize Terms & Conditions" at bounding box center [321, 688] width 1 height 1
checkbox input "true"
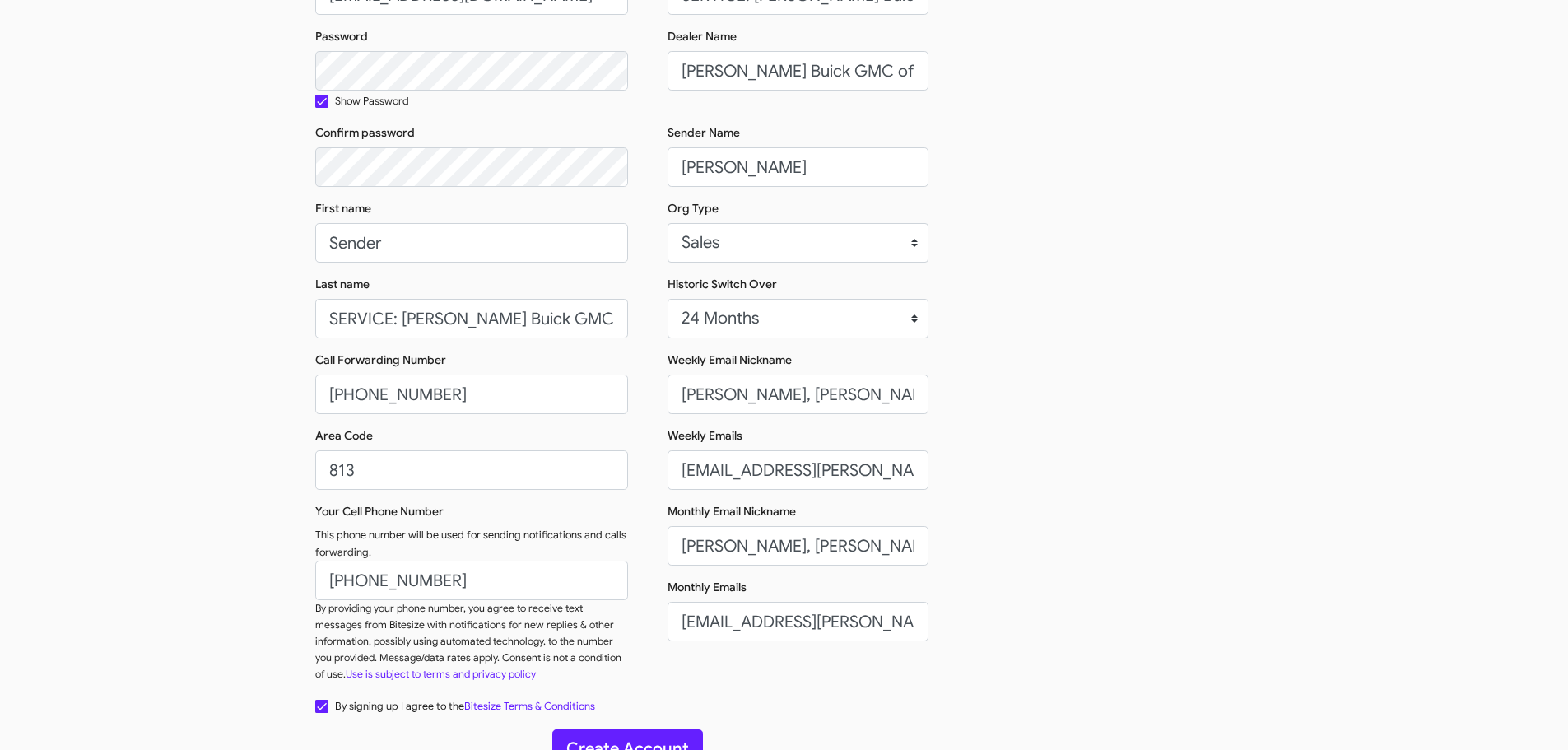
scroll to position [261, 0]
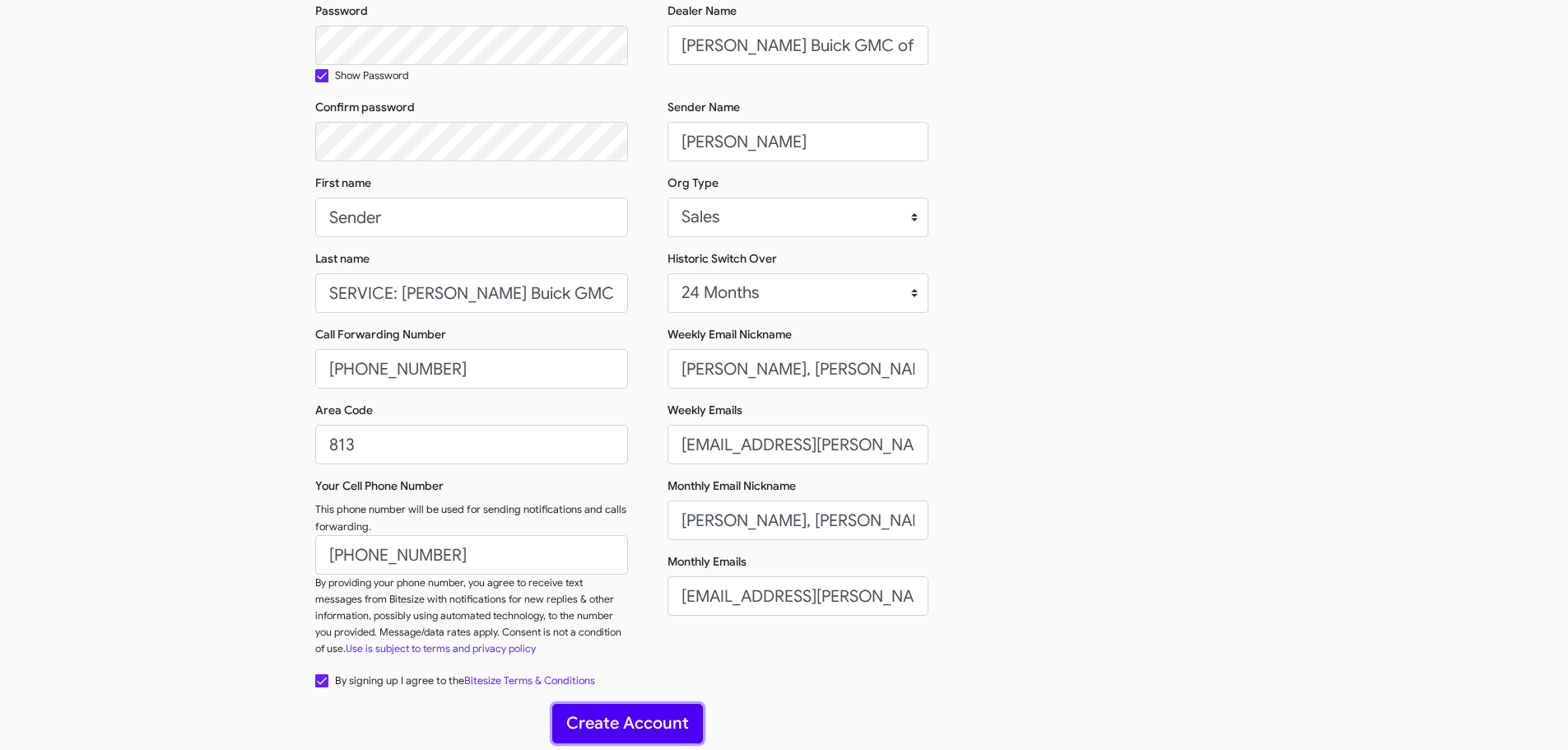
click at [642, 721] on button "Create Account" at bounding box center [628, 724] width 151 height 39
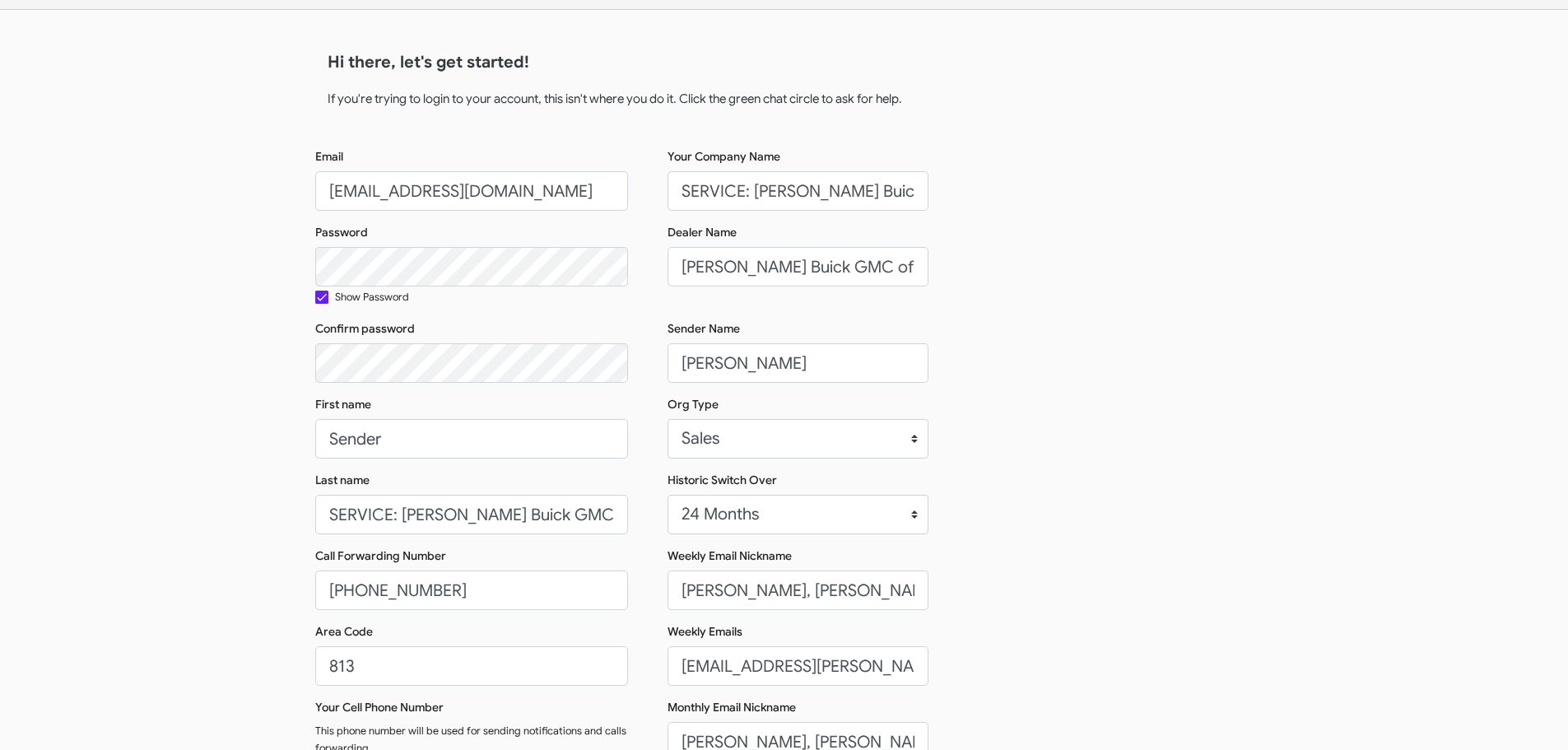
scroll to position [14, 0]
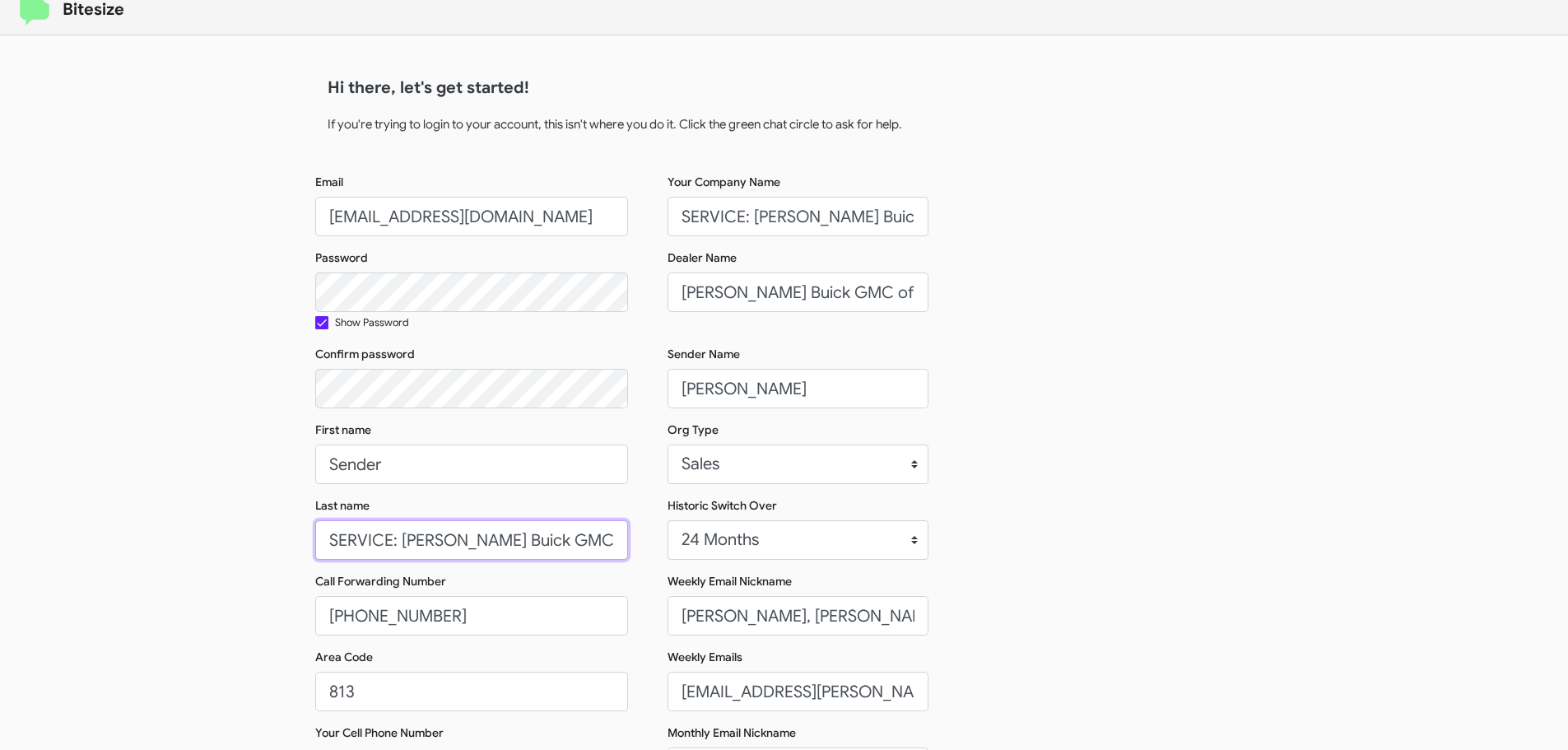
drag, startPoint x: 570, startPoint y: 541, endPoint x: 321, endPoint y: 537, distance: 249.0
click at [321, 537] on input "SERVICE: Ferman Buick GMC of WC" at bounding box center [472, 540] width 313 height 39
click at [240, 495] on div "Bitesize Hi there, let's get started! If you're trying to login to your account…" at bounding box center [784, 492] width 1568 height 1012
click at [521, 216] on input "connect+SERVFermanBuickGMCWC@bitesize.co" at bounding box center [472, 216] width 313 height 39
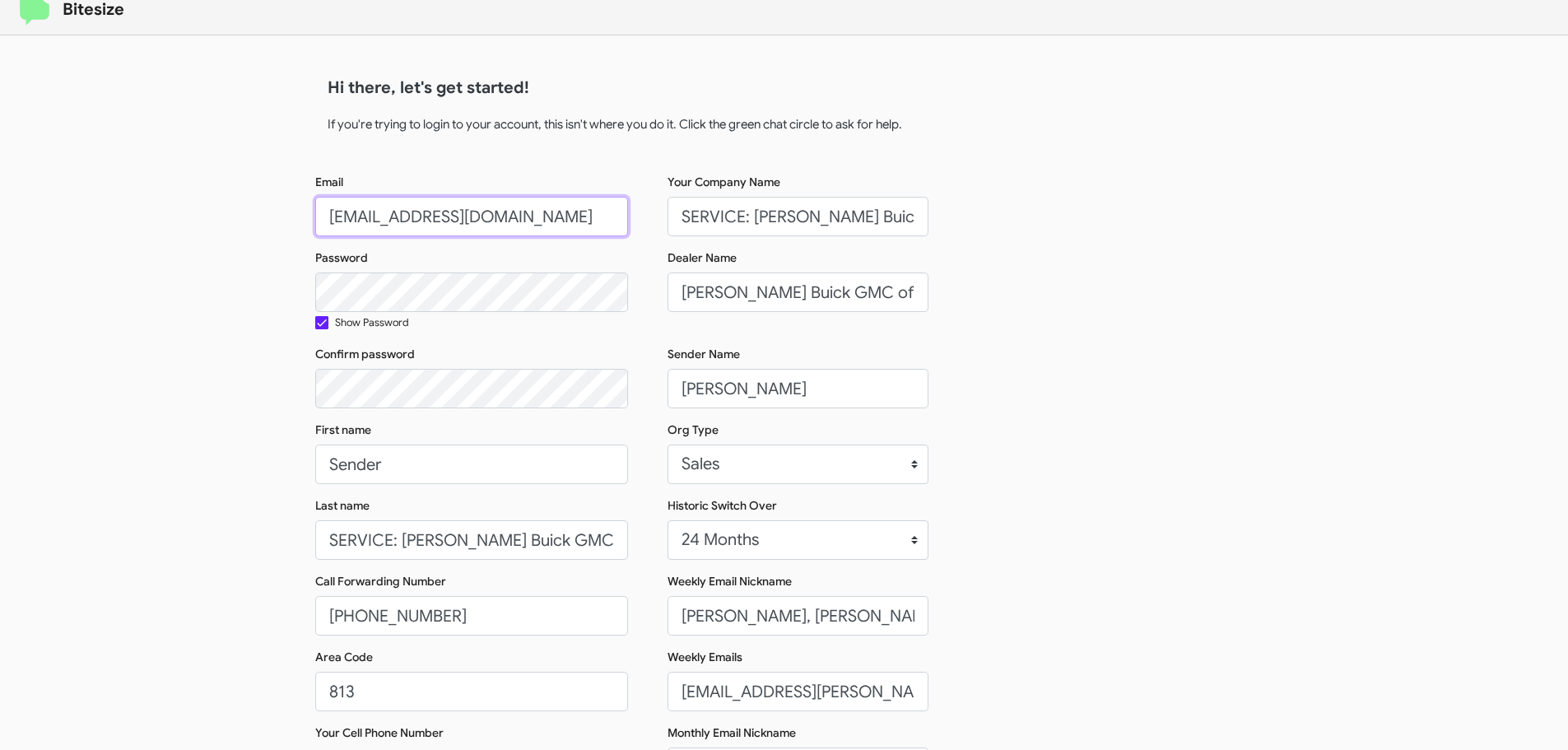
click at [521, 216] on input "connect+SERVFermanBuickGMCWC@bitesize.co" at bounding box center [472, 216] width 313 height 39
click at [651, 245] on div "Your Company Name SERVICE: Ferman Buick GMC of WC Dealer Name Ferman Buick GMC …" at bounding box center [785, 546] width 313 height 743
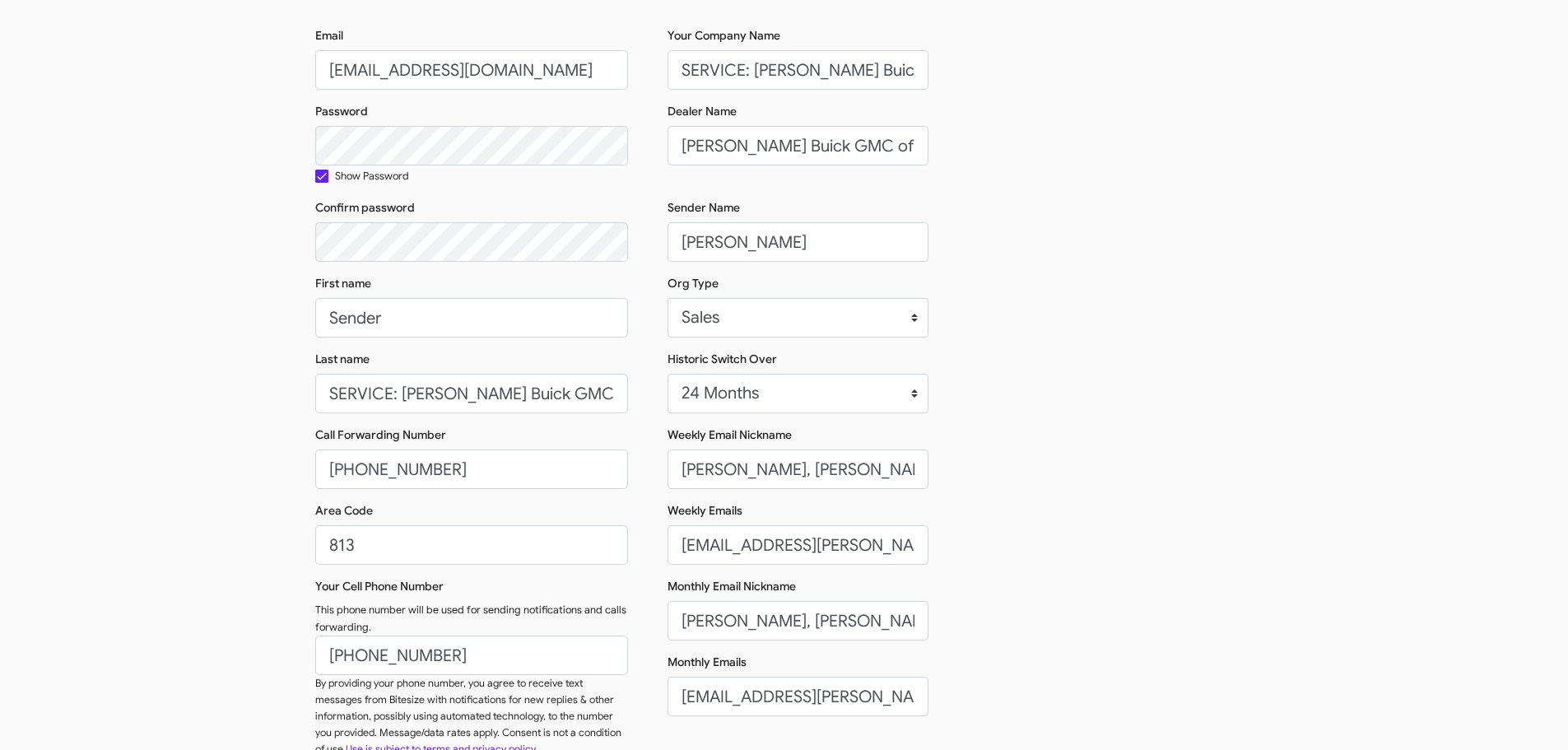
scroll to position [261, 0]
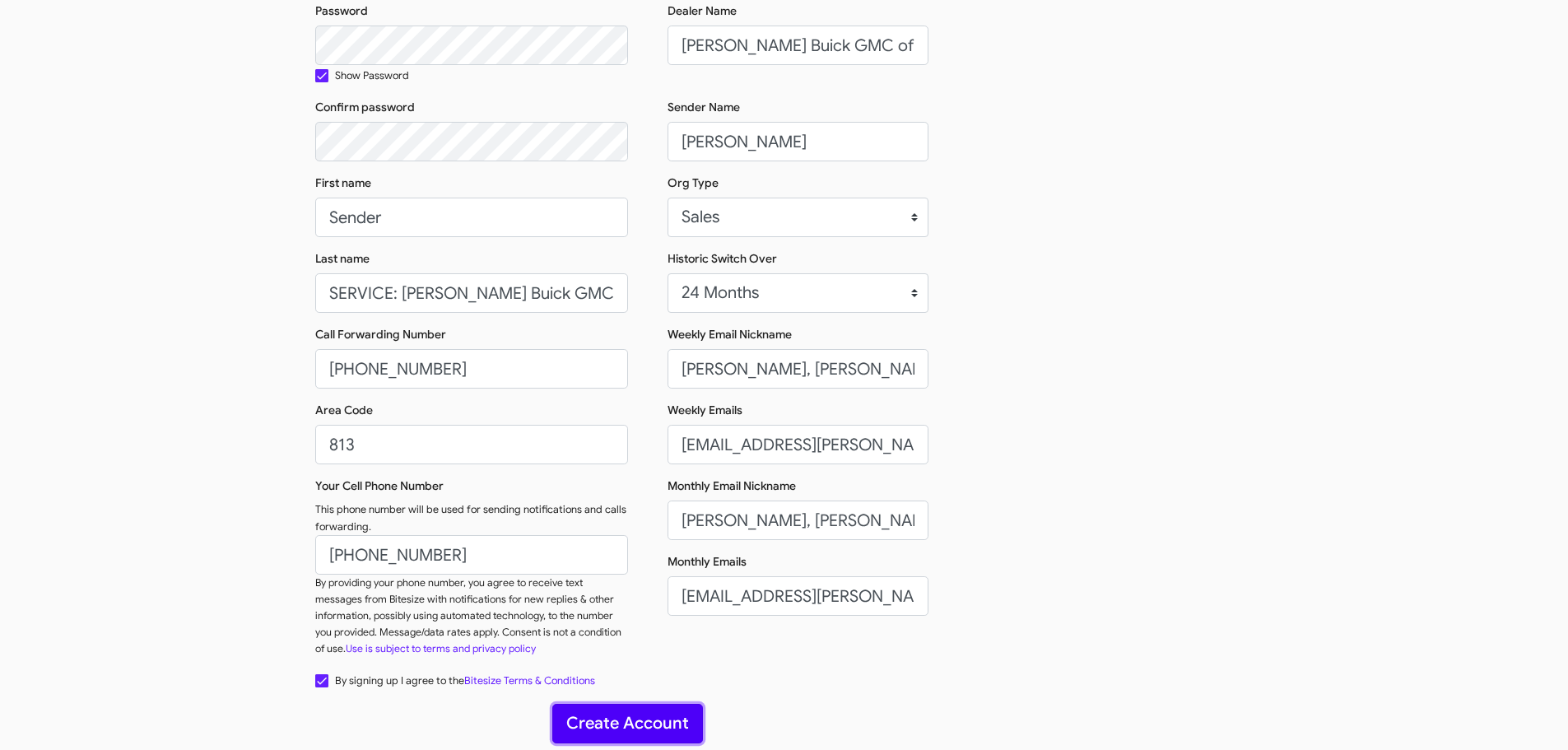
click at [629, 730] on button "Create Account" at bounding box center [628, 724] width 151 height 39
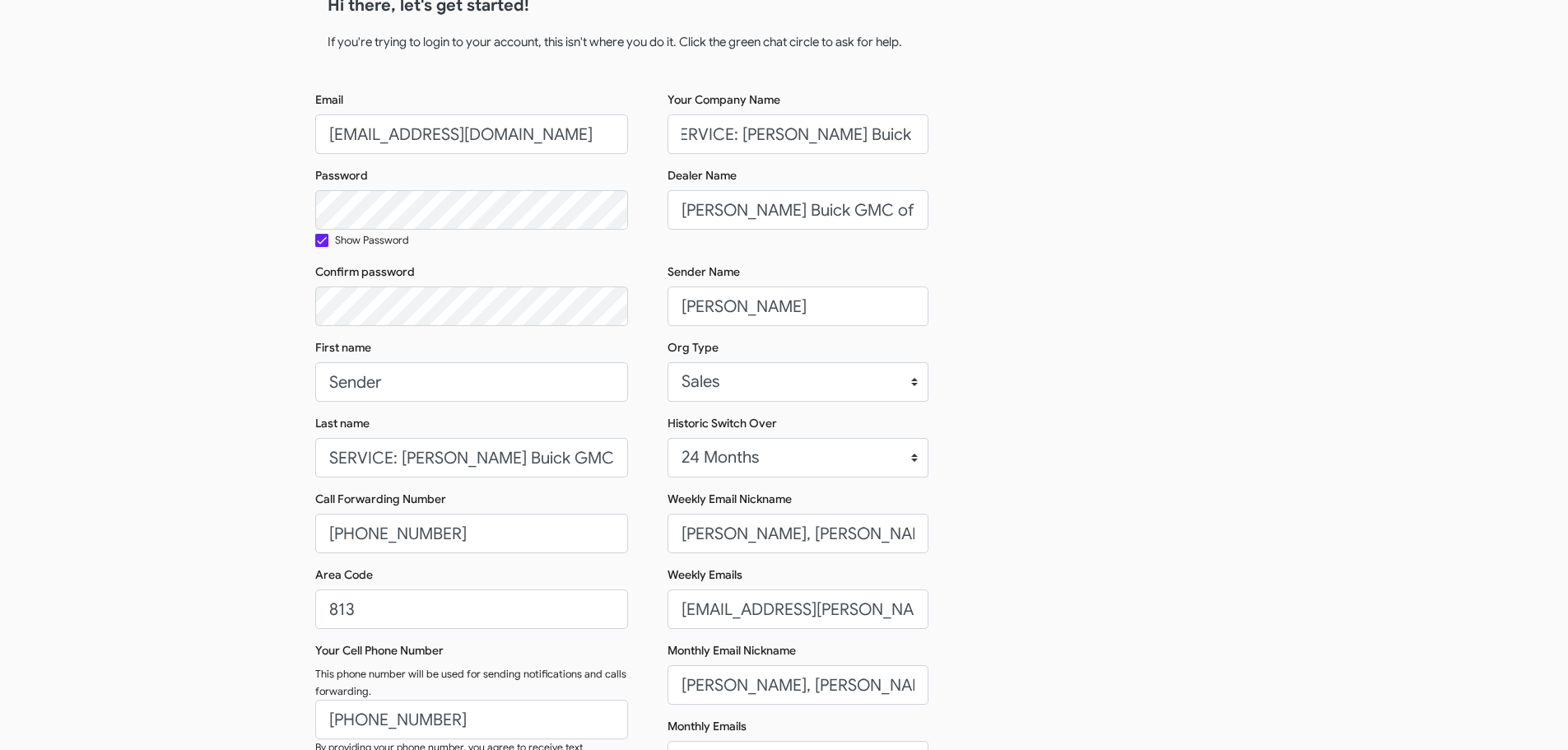
scroll to position [0, 0]
click at [804, 135] on input "SERVICE: Ferman Buick GMC of WC" at bounding box center [798, 134] width 261 height 39
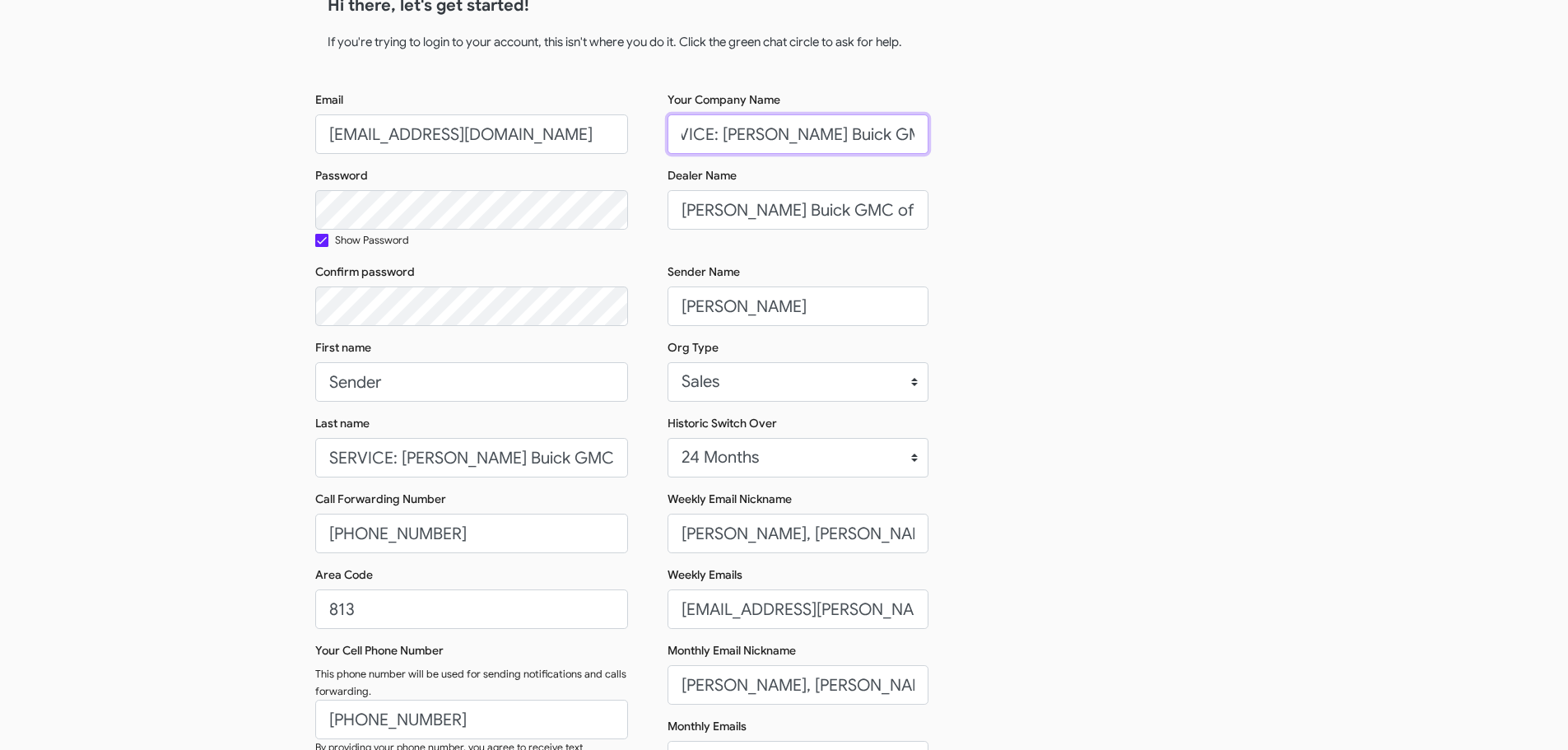
click at [870, 130] on input "SERVICE: Ferman Buick GMC of WC" at bounding box center [798, 134] width 261 height 39
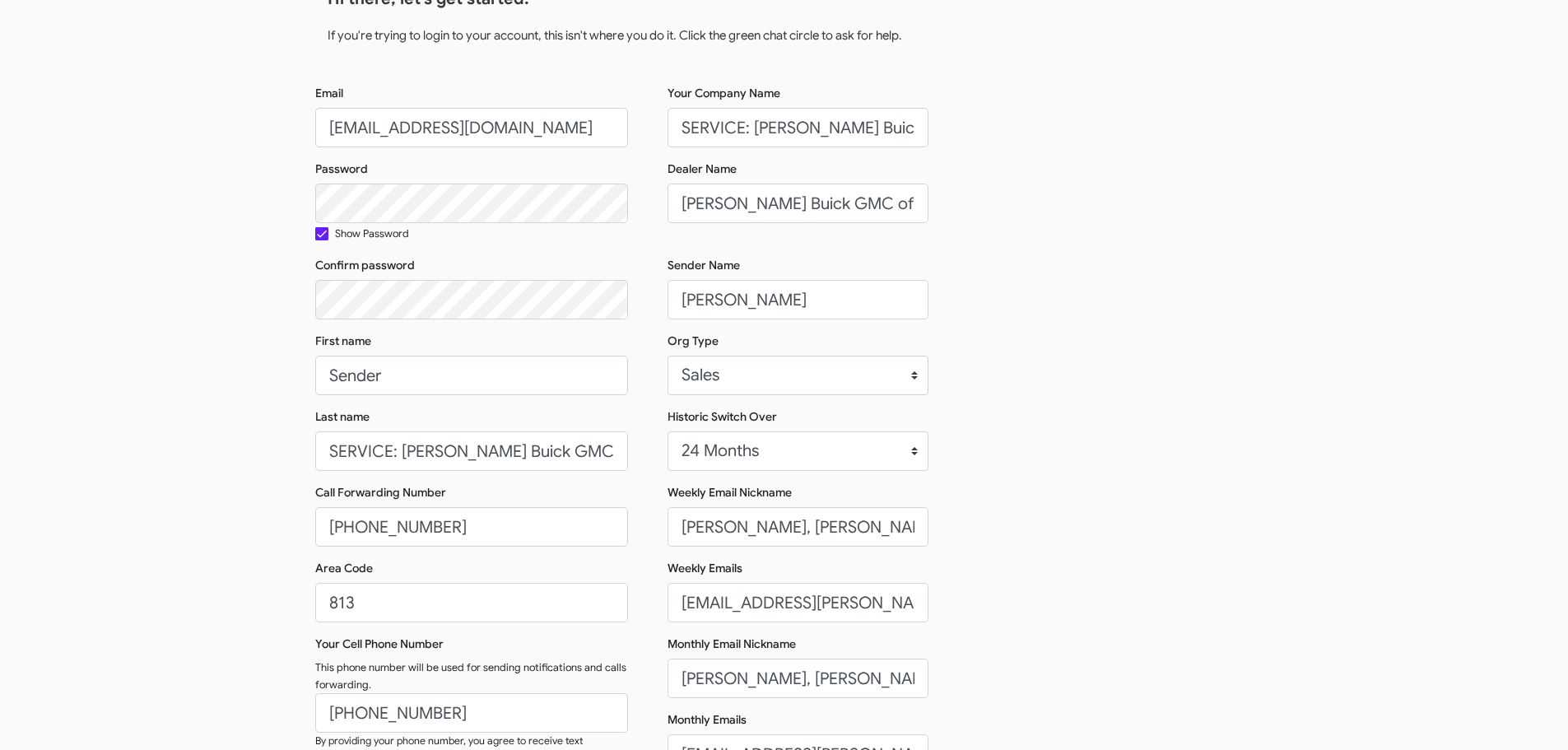
scroll to position [96, 0]
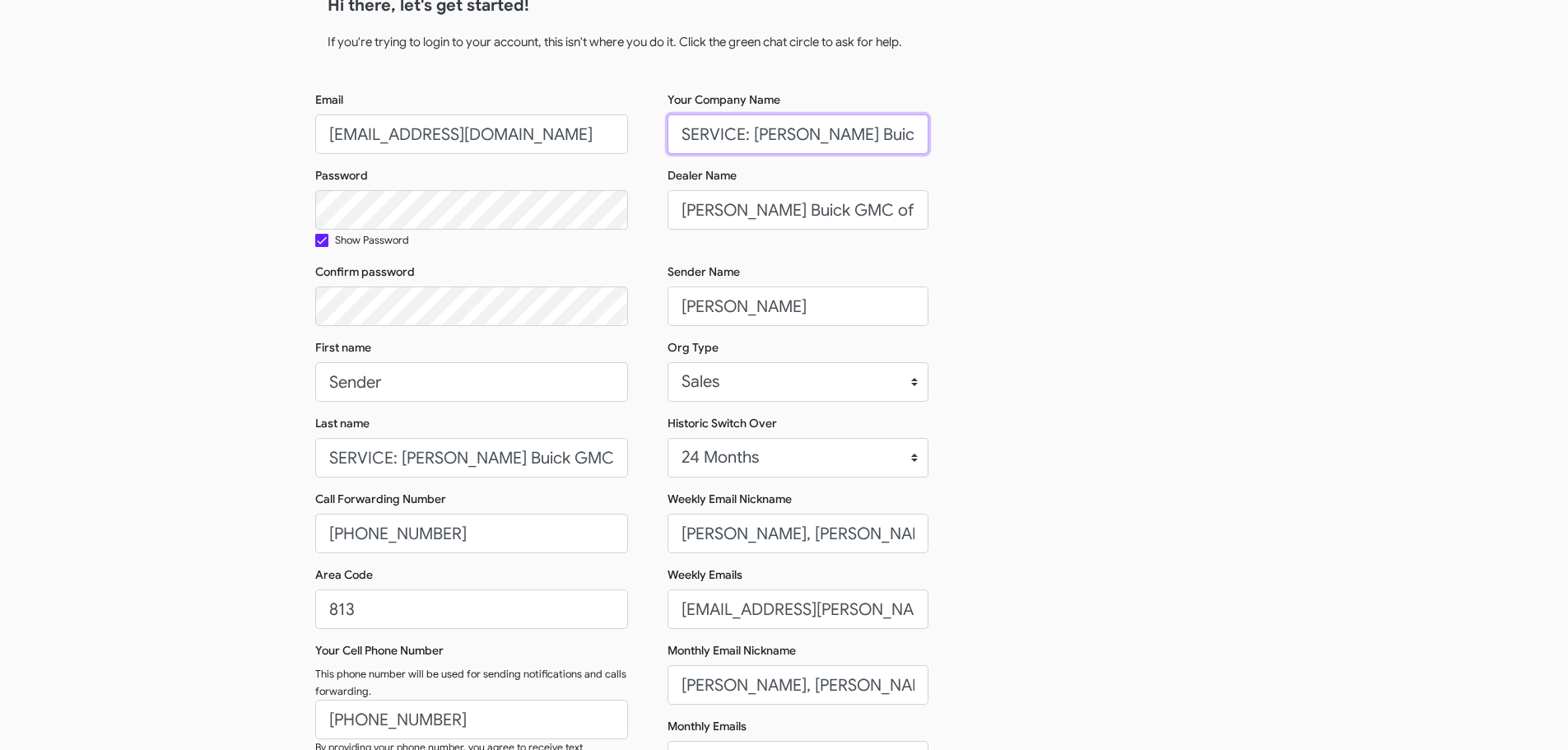
click at [857, 139] on input "SERVICE: Ferman Buick GMC of WC" at bounding box center [798, 134] width 261 height 39
type input "SERVICE: Ferman BuickGMC of WC"
click at [507, 458] on input "SERVICE: Ferman Buick GMC of WC" at bounding box center [472, 457] width 313 height 39
type input "SERVICE: Ferman BuickGMC of WC"
click at [958, 421] on div "Email connect+SERVFermanBuickGMCWC@bitesize.co Password Show Password Confirm p…" at bounding box center [785, 463] width 939 height 743
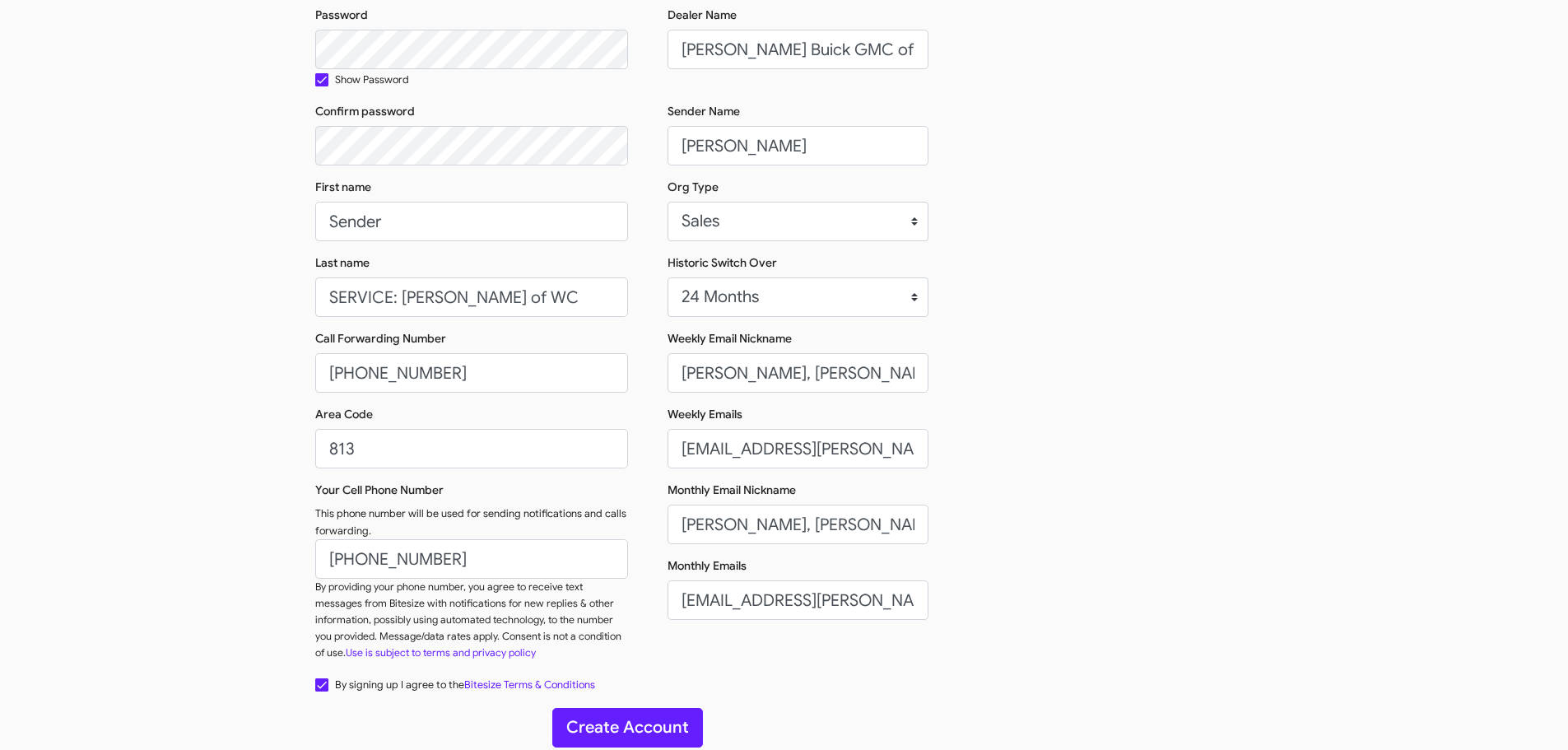
scroll to position [261, 0]
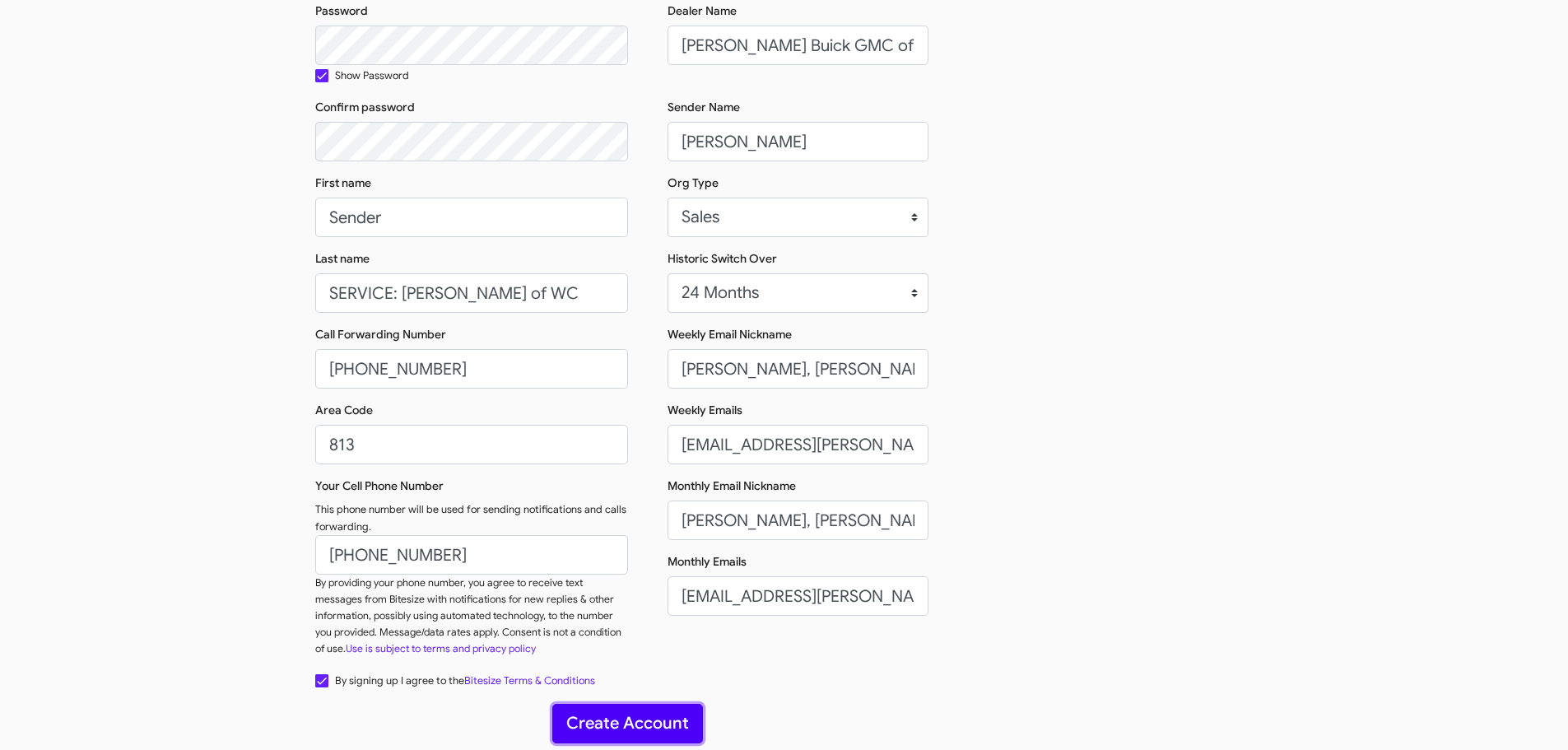
click at [648, 711] on button "Create Account" at bounding box center [628, 724] width 151 height 39
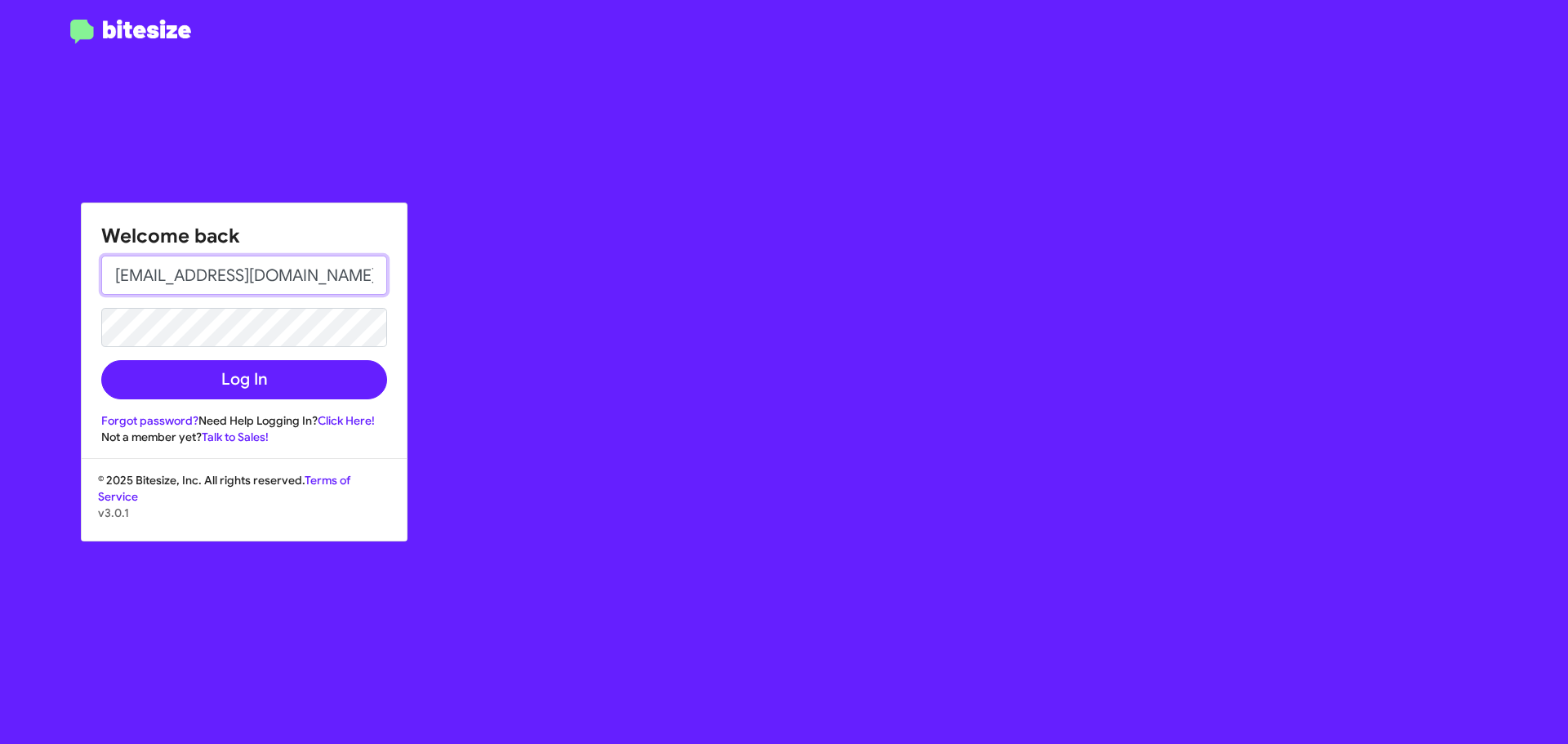
click at [299, 279] on input "[EMAIL_ADDRESS][DOMAIN_NAME]" at bounding box center [244, 275] width 286 height 39
type input "[PERSON_NAME][EMAIL_ADDRESS][DOMAIN_NAME]"
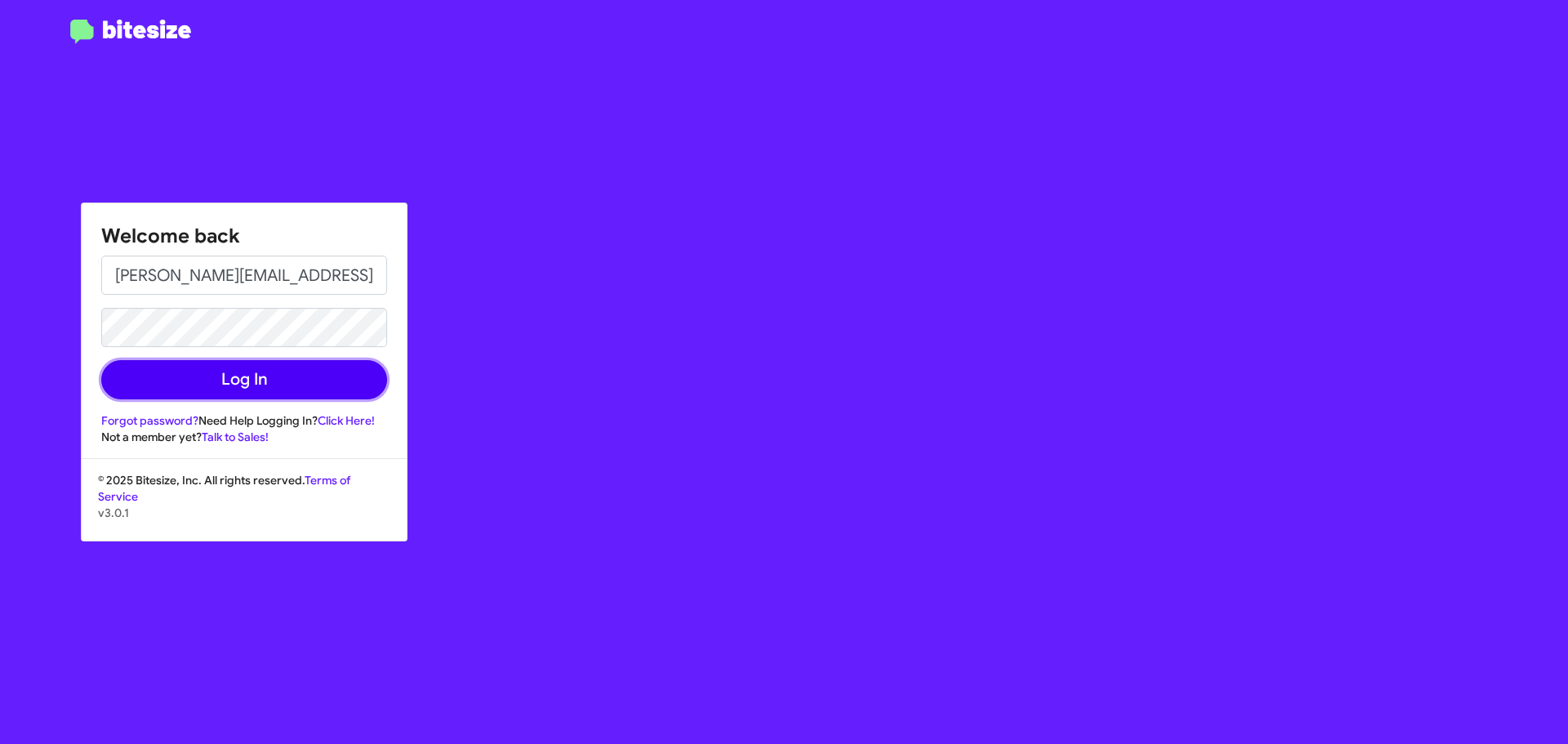
click at [260, 391] on button "Log In" at bounding box center [244, 380] width 286 height 39
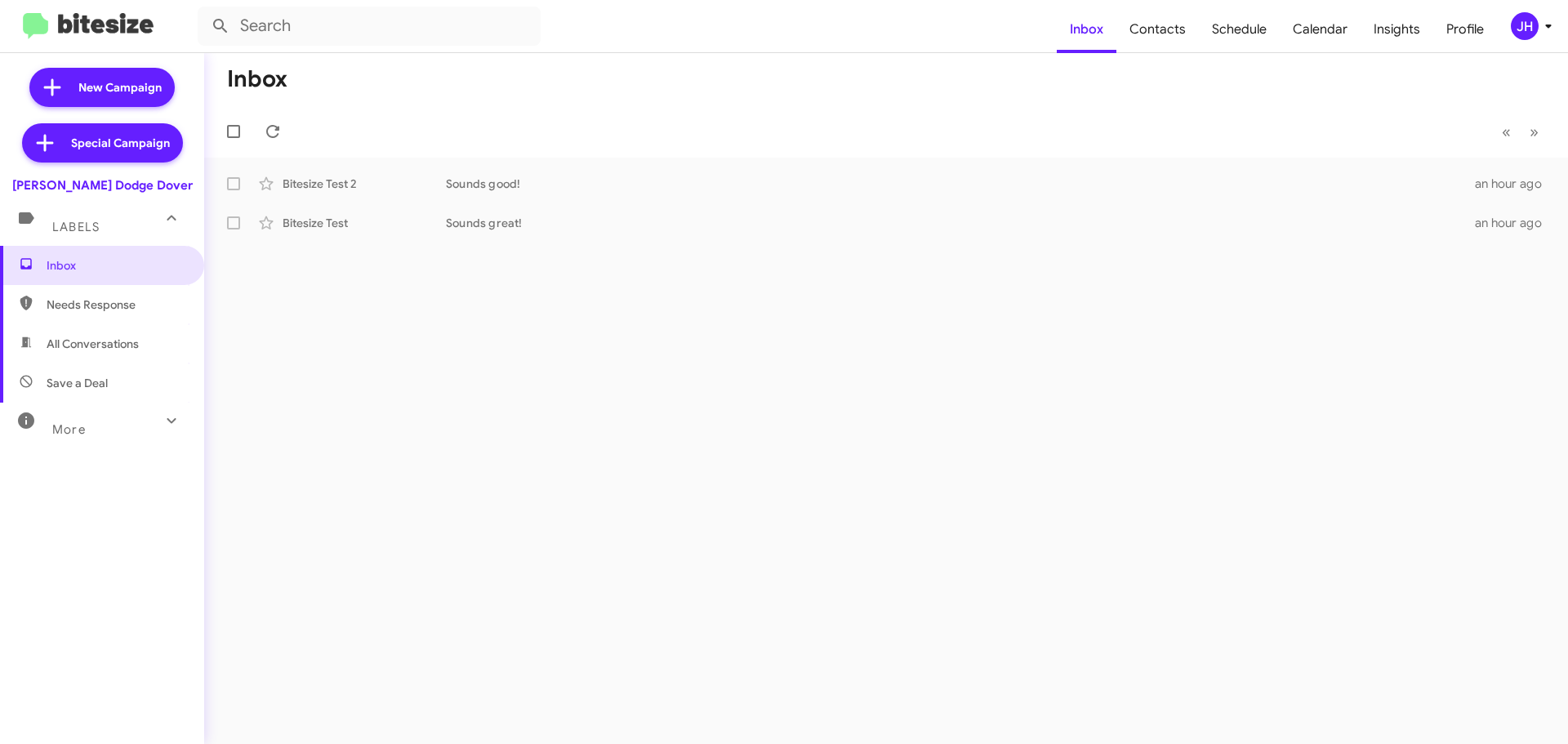
click at [1528, 30] on div "JH" at bounding box center [1525, 26] width 28 height 28
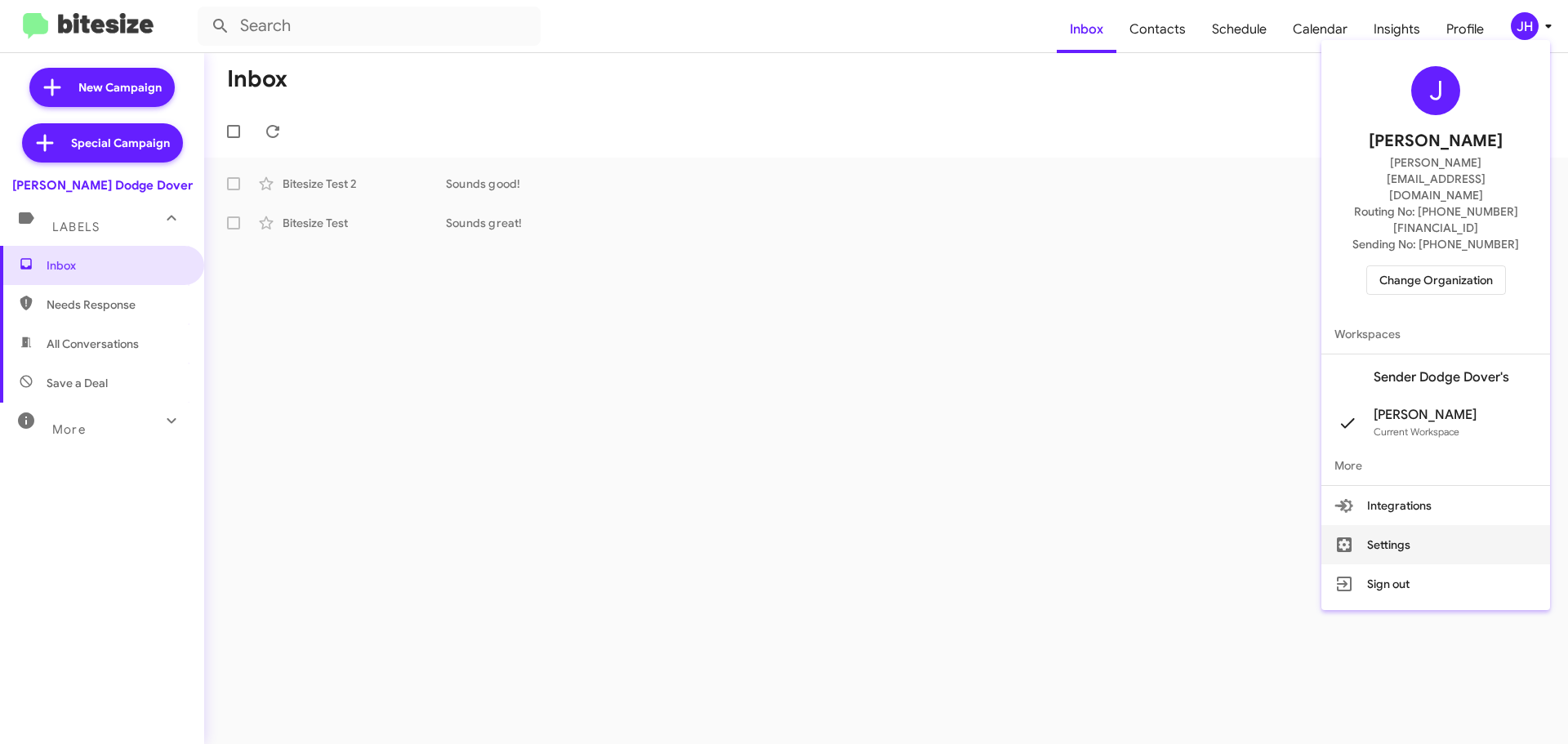
click at [1380, 525] on button "Settings" at bounding box center [1436, 544] width 229 height 39
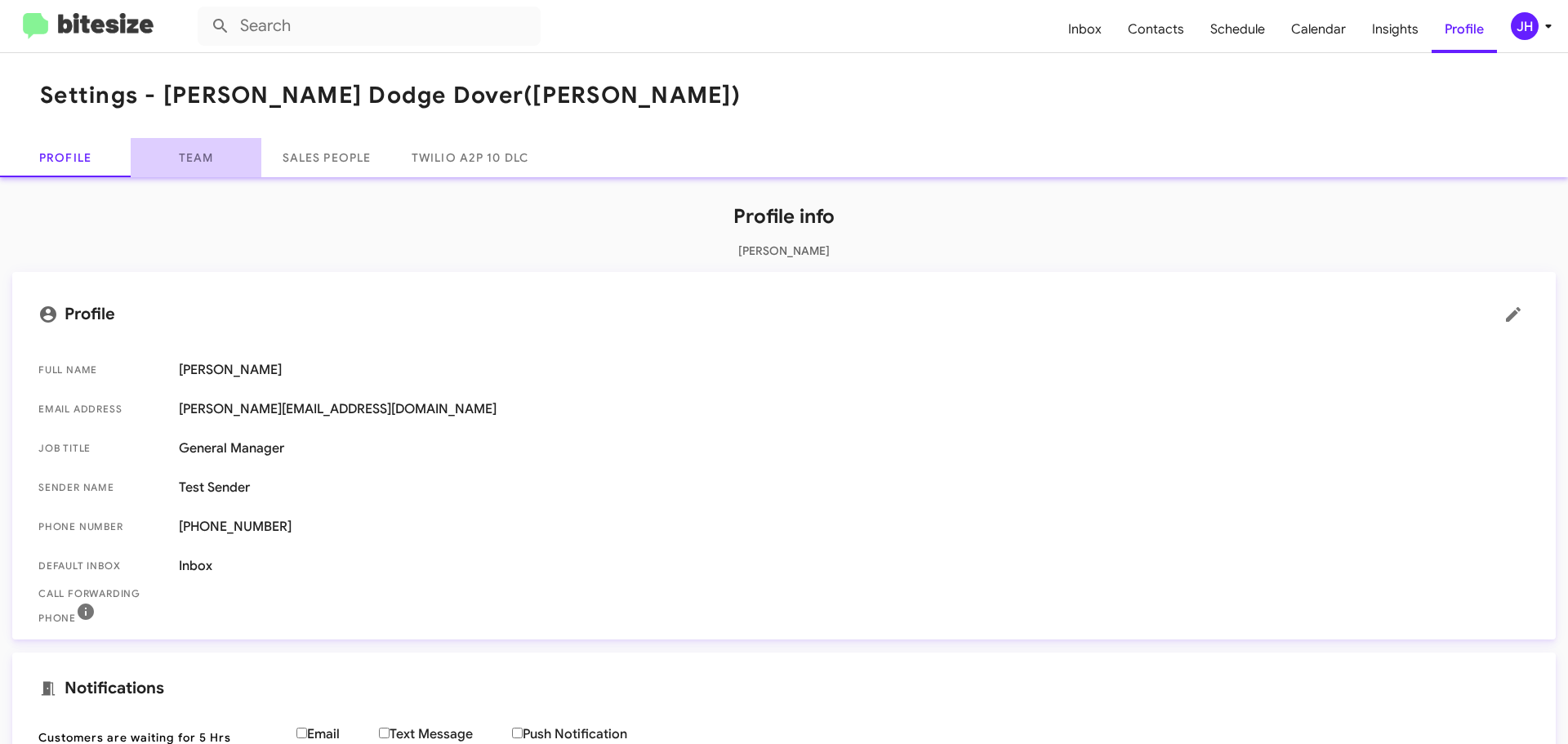
click at [213, 167] on link "Team" at bounding box center [195, 157] width 130 height 39
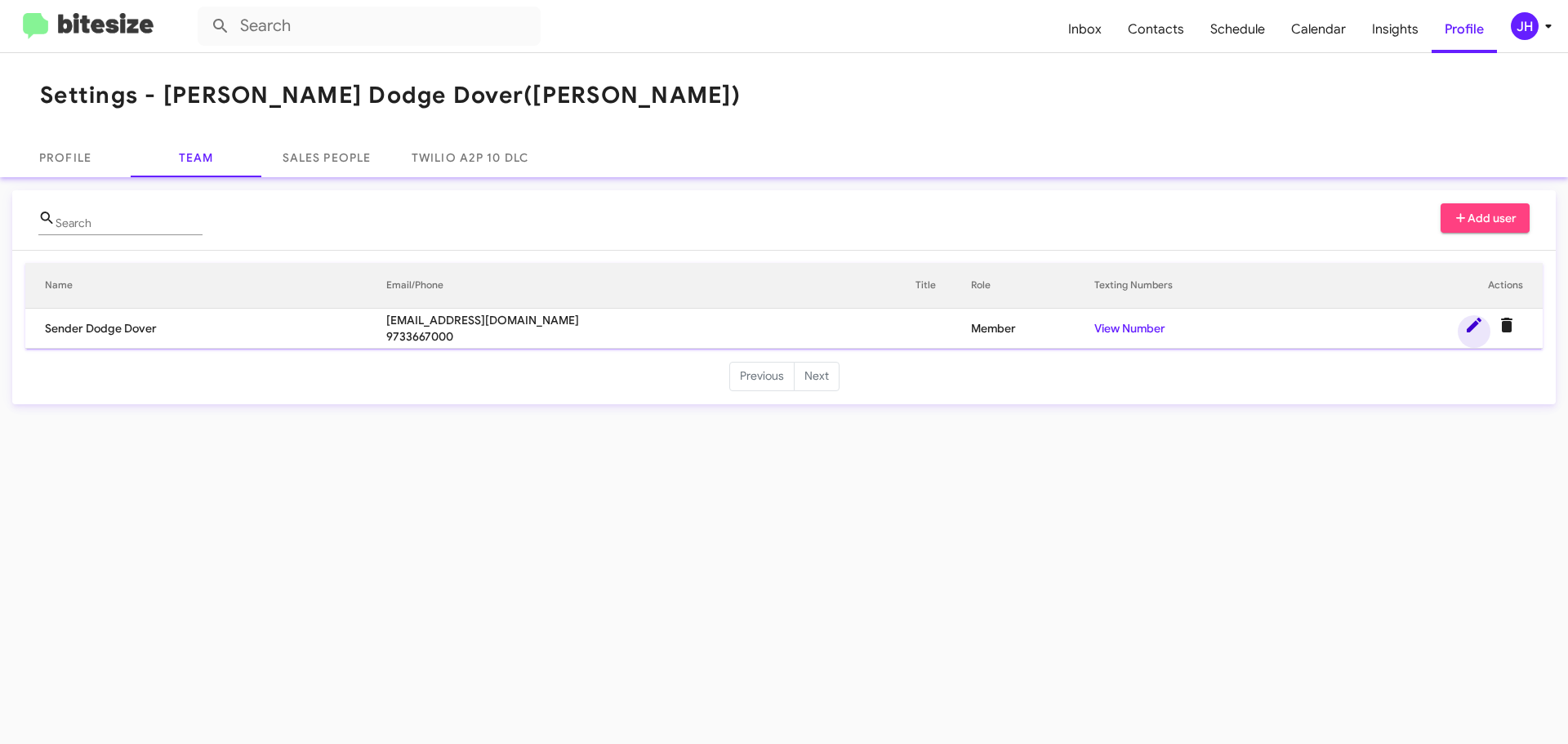
click at [1462, 325] on span at bounding box center [1474, 324] width 32 height 19
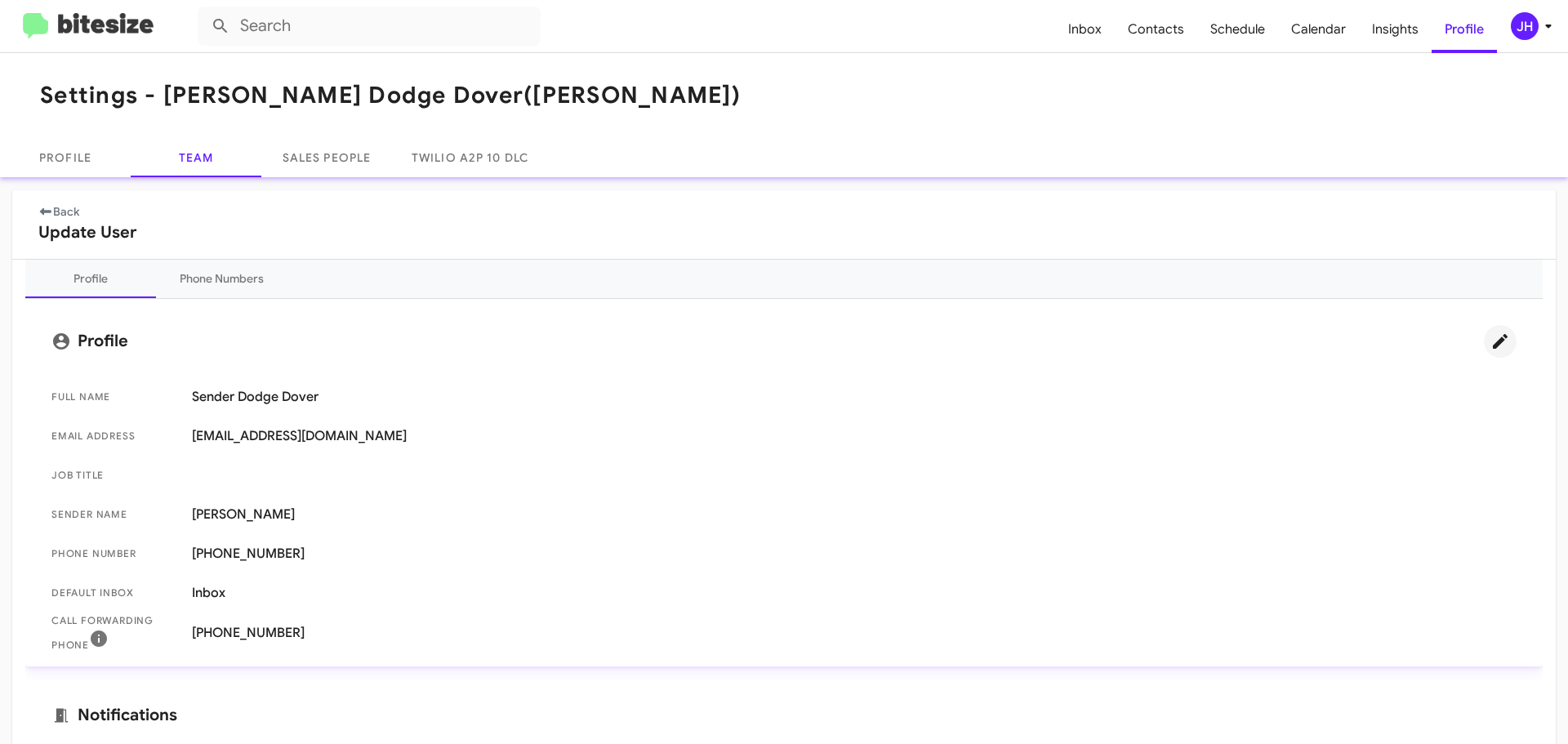
click at [1490, 348] on icon at bounding box center [1500, 341] width 19 height 19
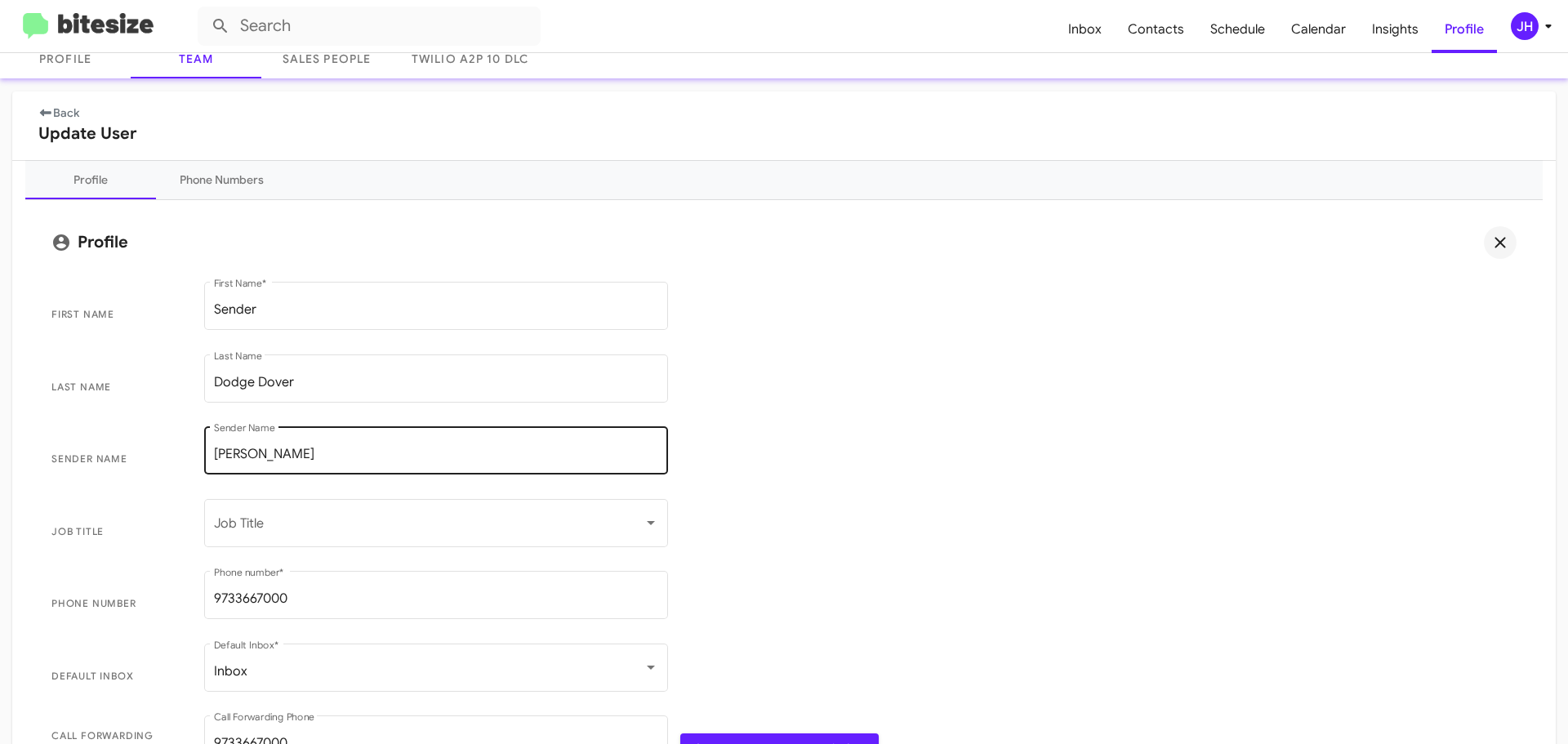
scroll to position [164, 0]
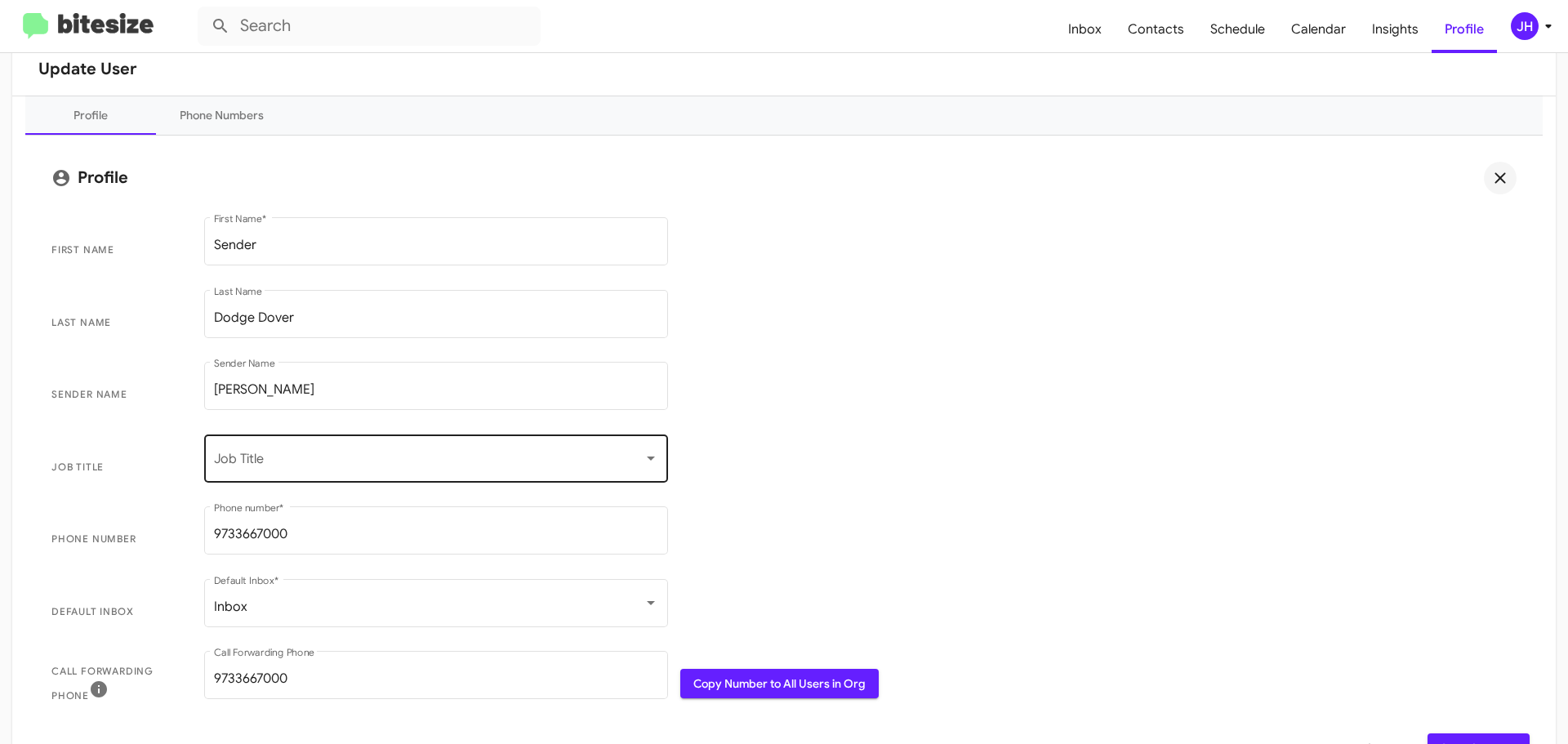
click at [366, 467] on span at bounding box center [429, 462] width 430 height 15
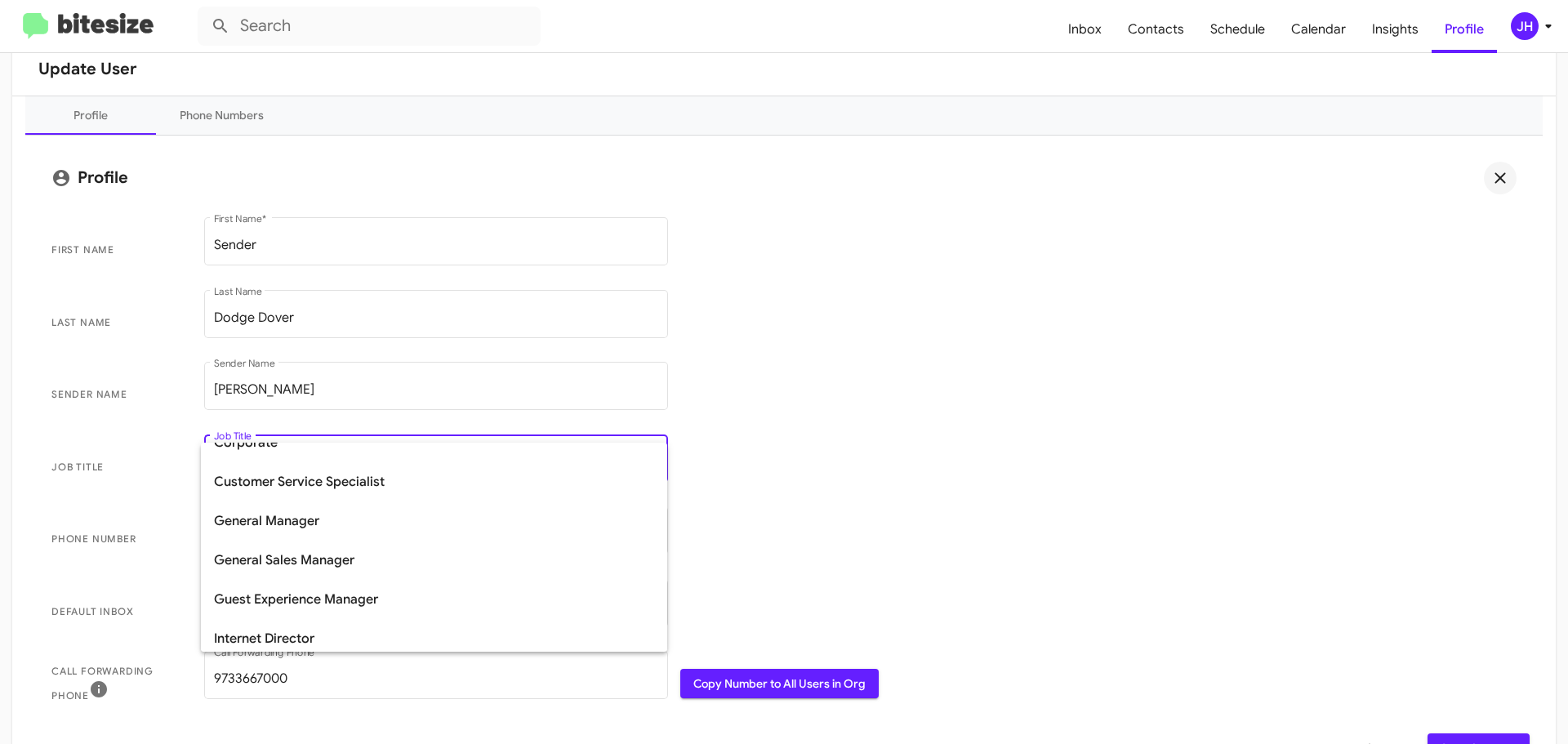
scroll to position [173, 0]
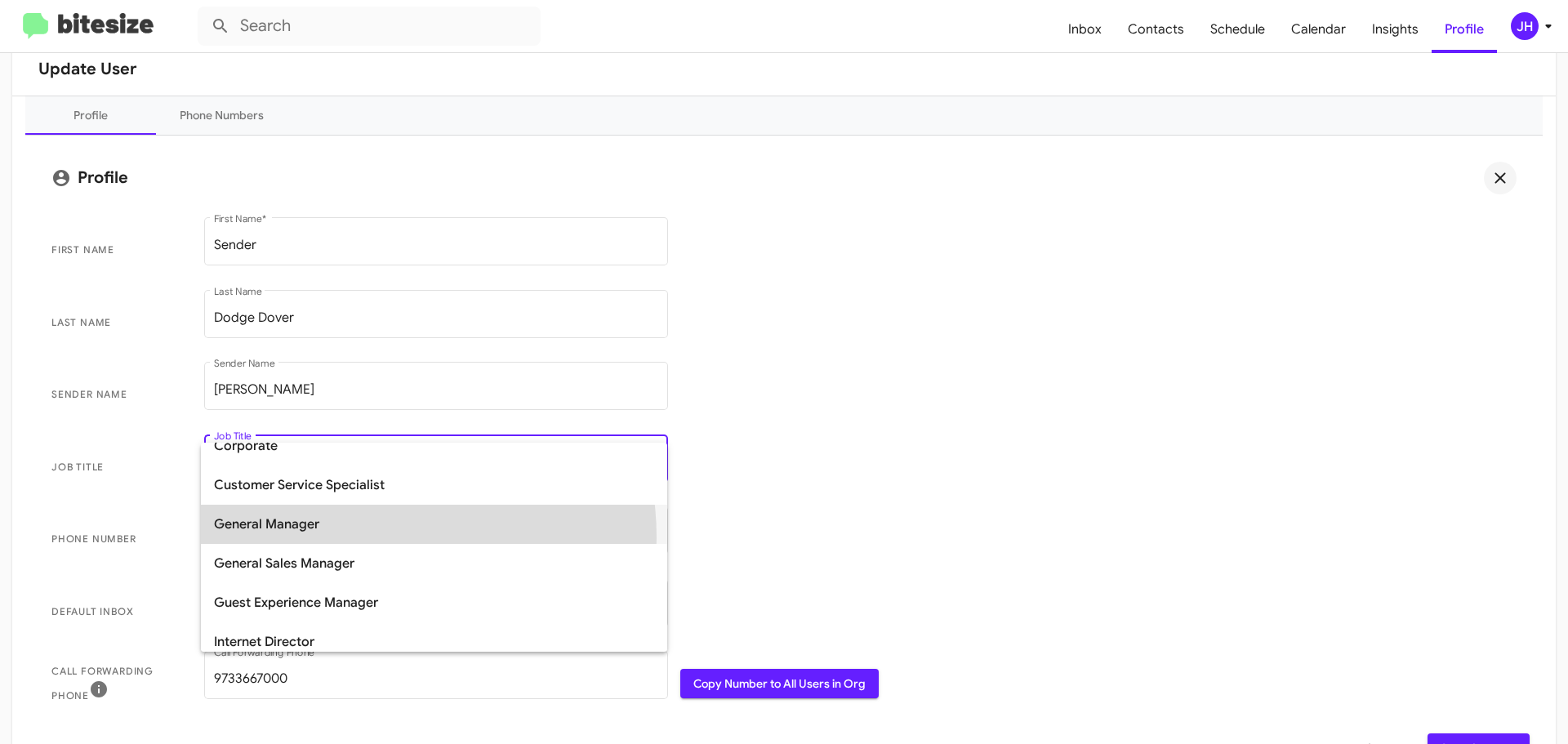
click at [351, 538] on span "General Manager" at bounding box center [434, 524] width 440 height 39
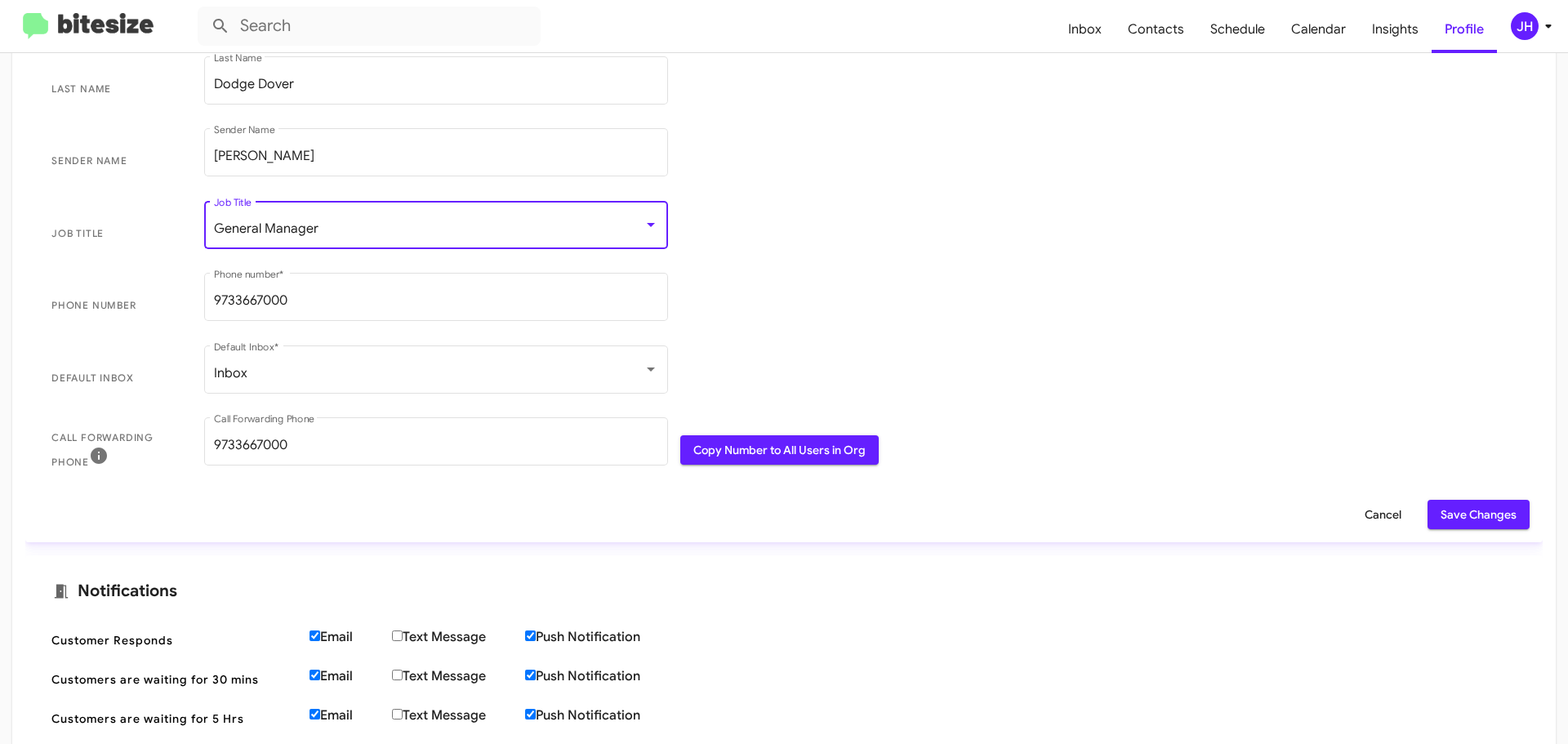
scroll to position [409, 0]
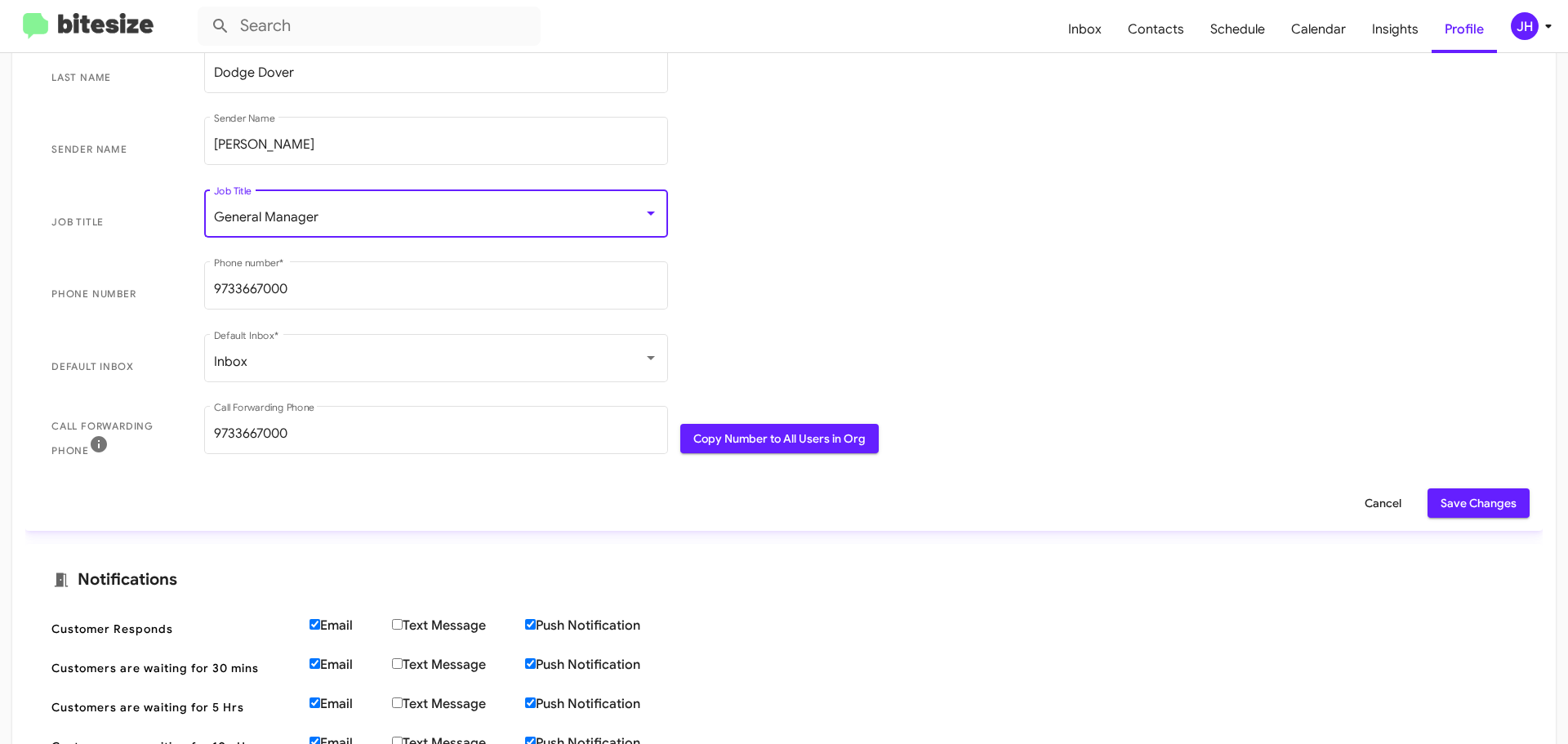
click at [1486, 511] on span "Save Changes" at bounding box center [1478, 504] width 76 height 30
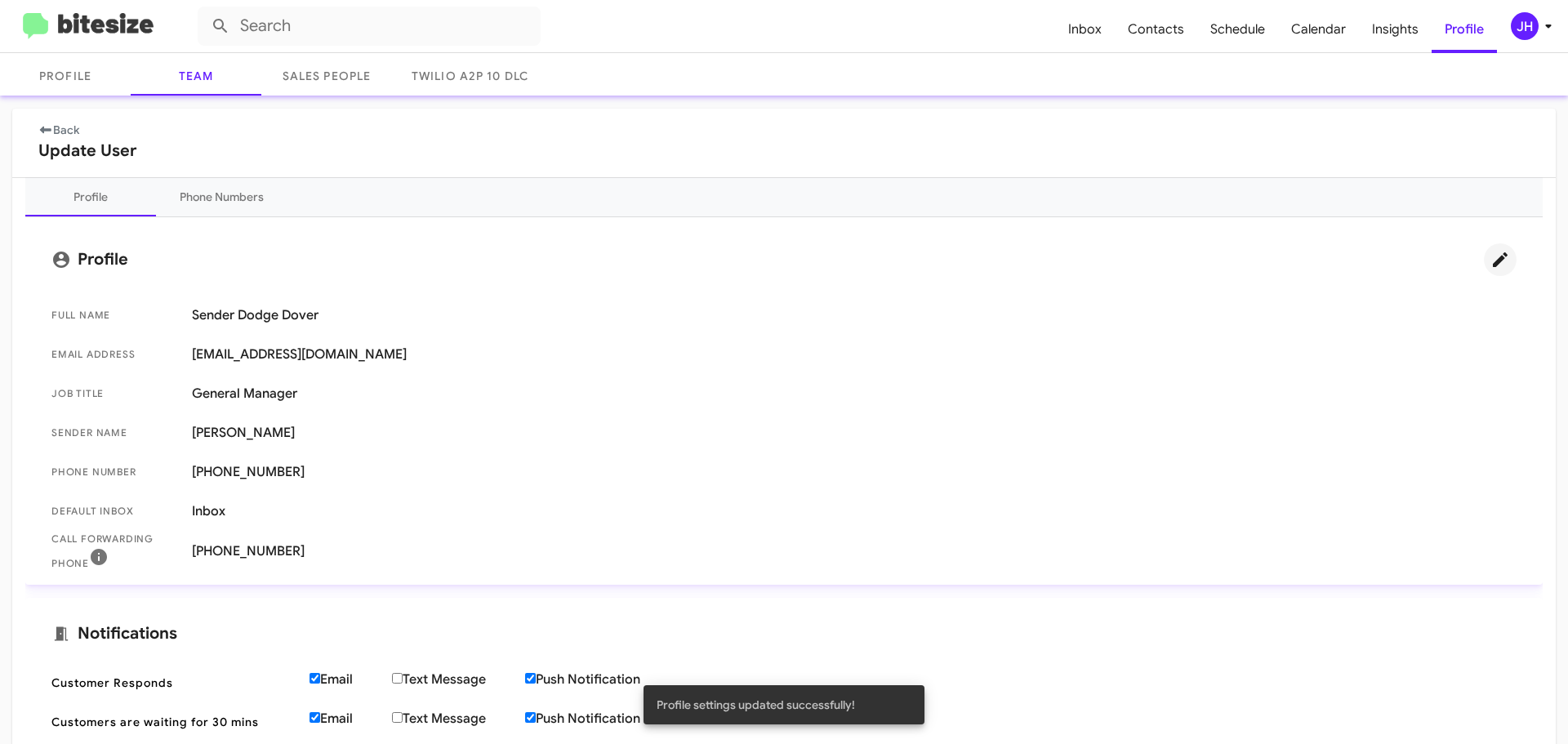
scroll to position [30, 0]
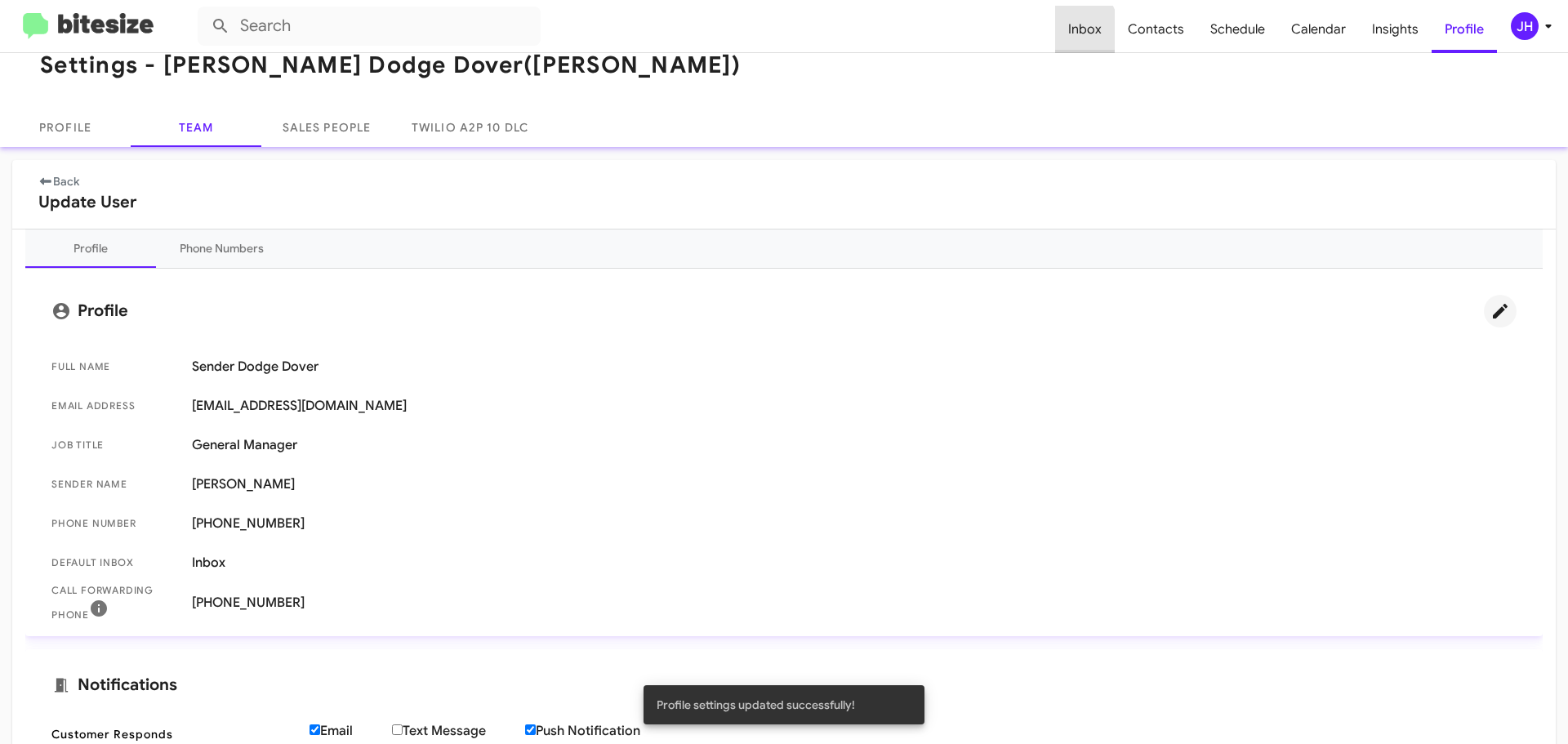
click at [1068, 31] on span "Inbox" at bounding box center [1085, 29] width 60 height 47
